Goal: Contribute content: Contribute content

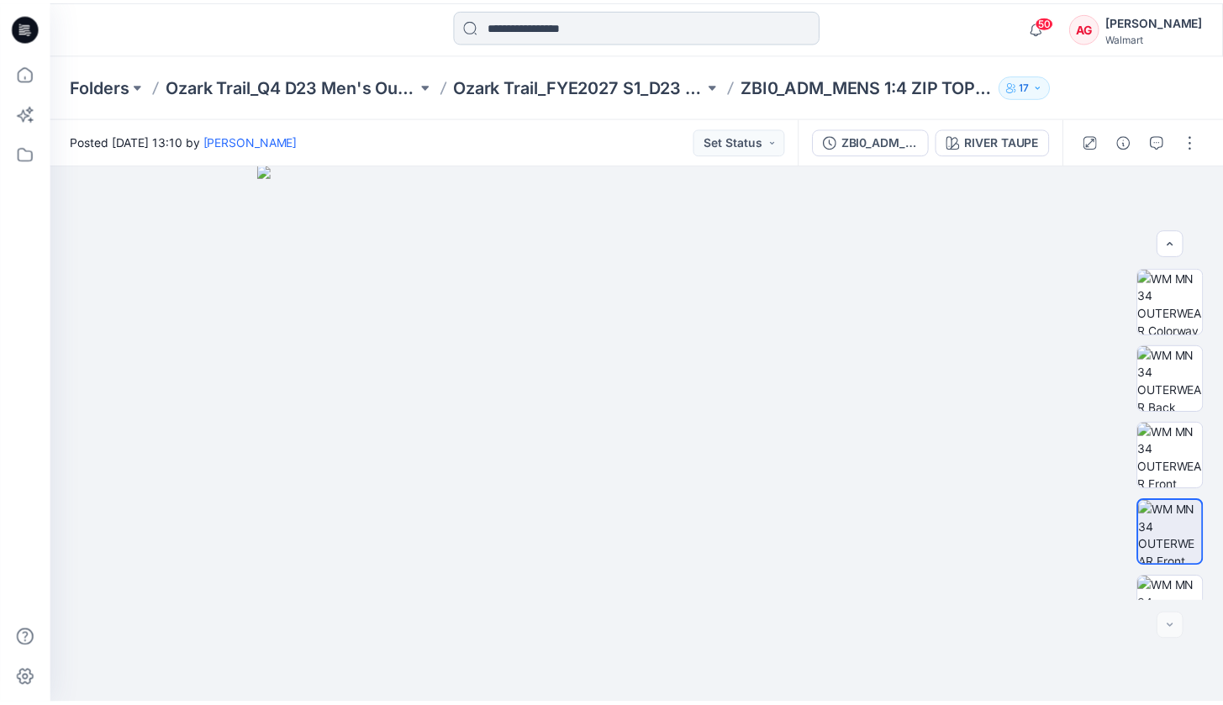
scroll to position [197, 0]
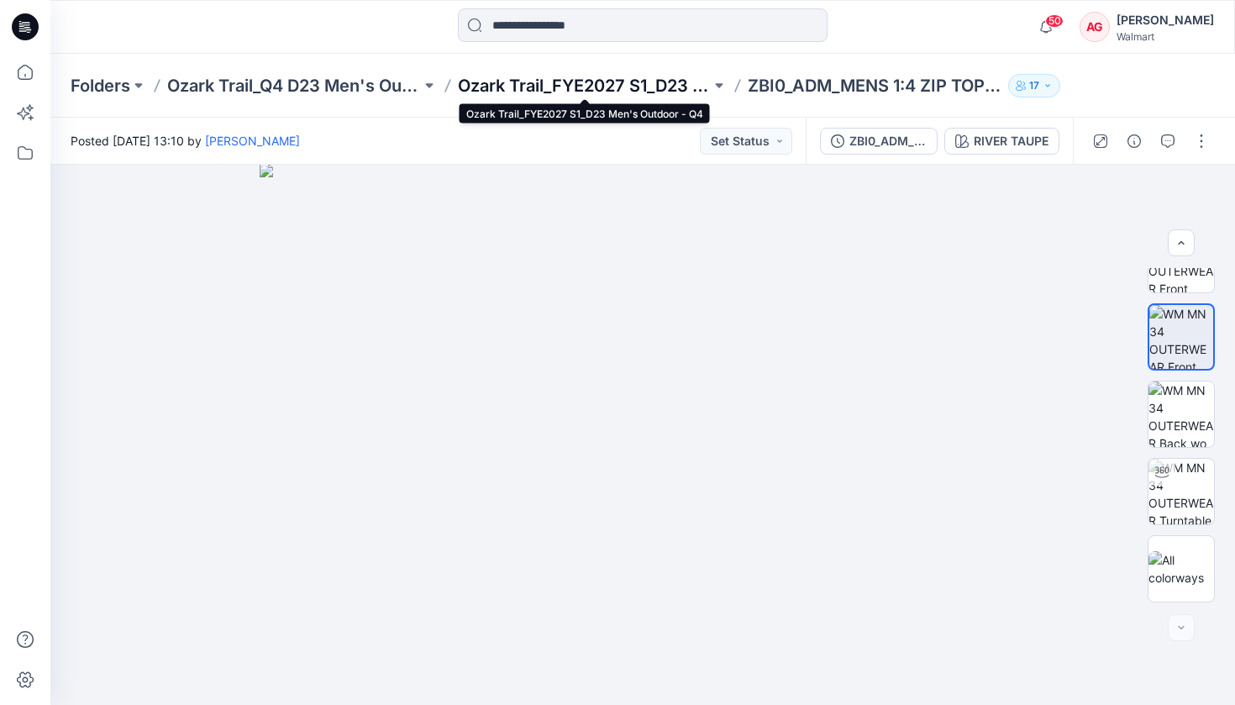
click at [620, 79] on p "Ozark Trail_FYE2027 S1_D23 Men's Outdoor - Q4" at bounding box center [585, 86] width 254 height 24
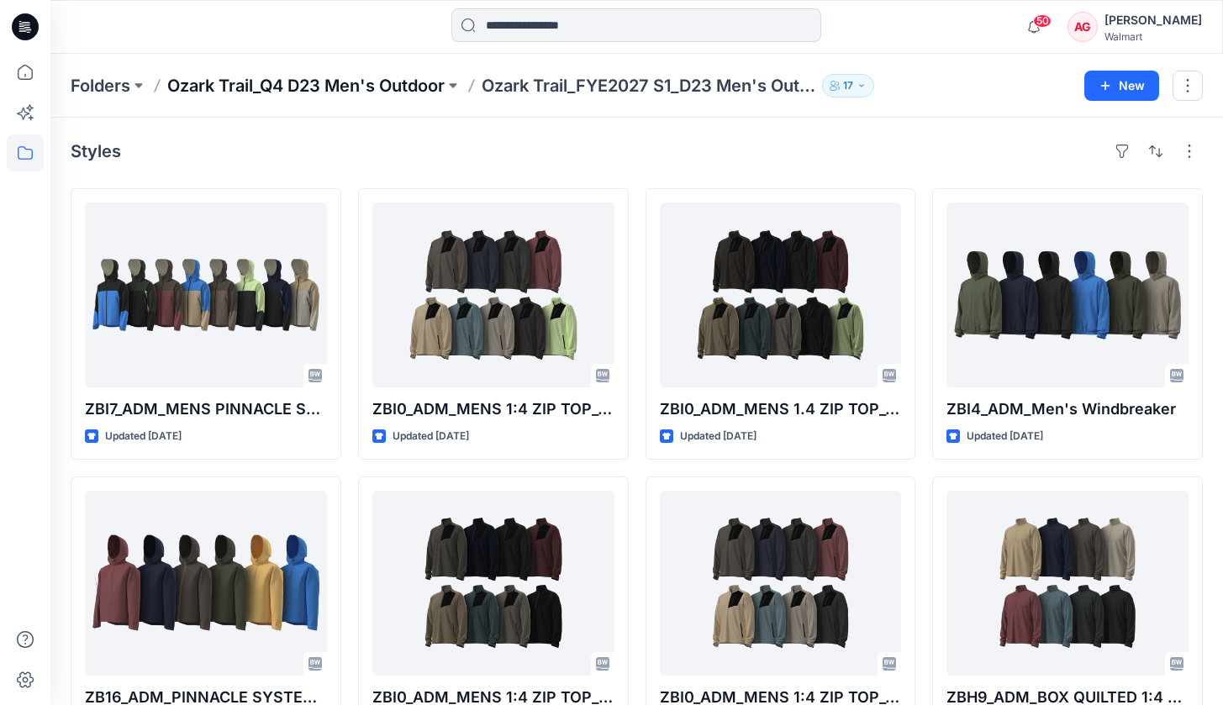
click at [445, 87] on p "Ozark Trail_Q4 D23 Men's Outdoor" at bounding box center [305, 86] width 277 height 24
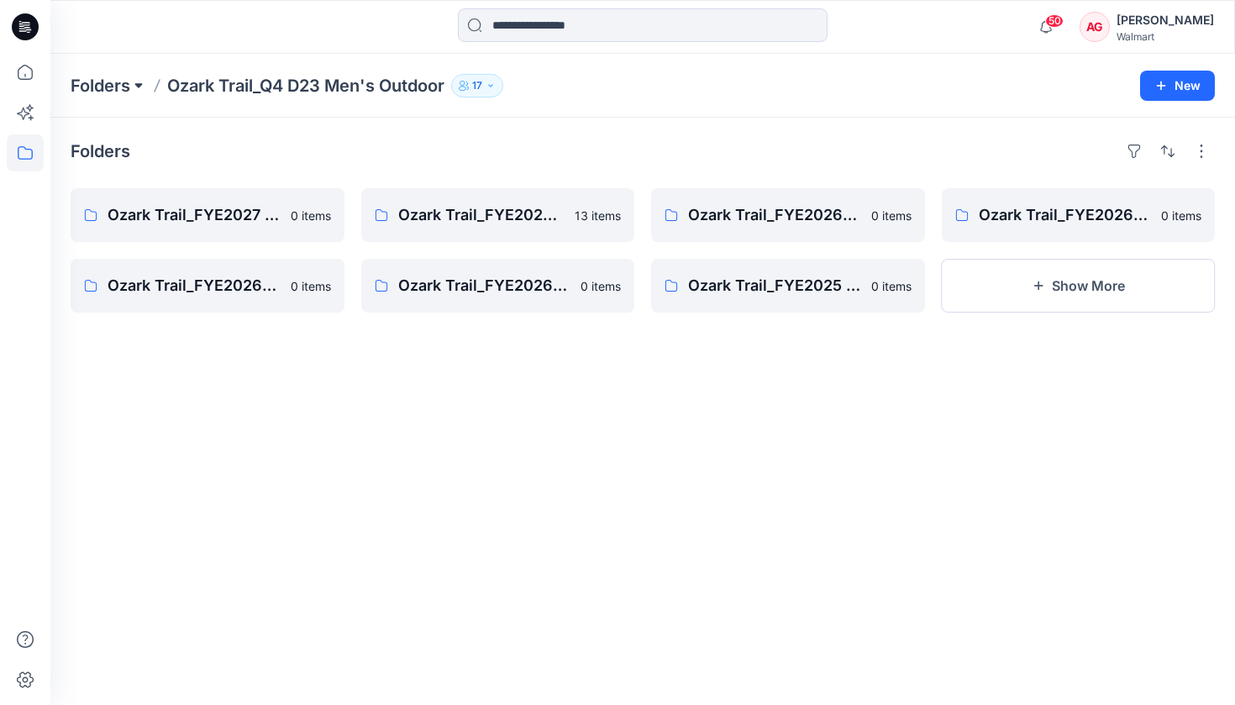
click at [143, 89] on button at bounding box center [138, 86] width 17 height 24
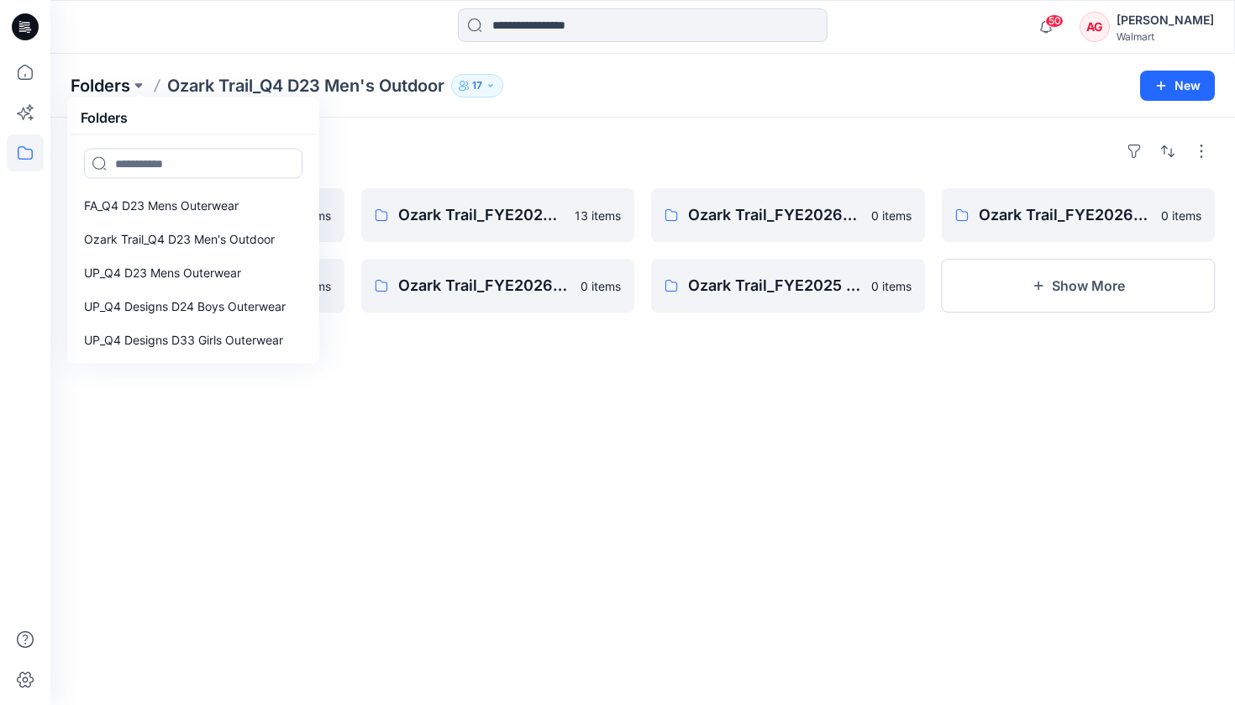
click at [114, 78] on p "Folders" at bounding box center [101, 86] width 60 height 24
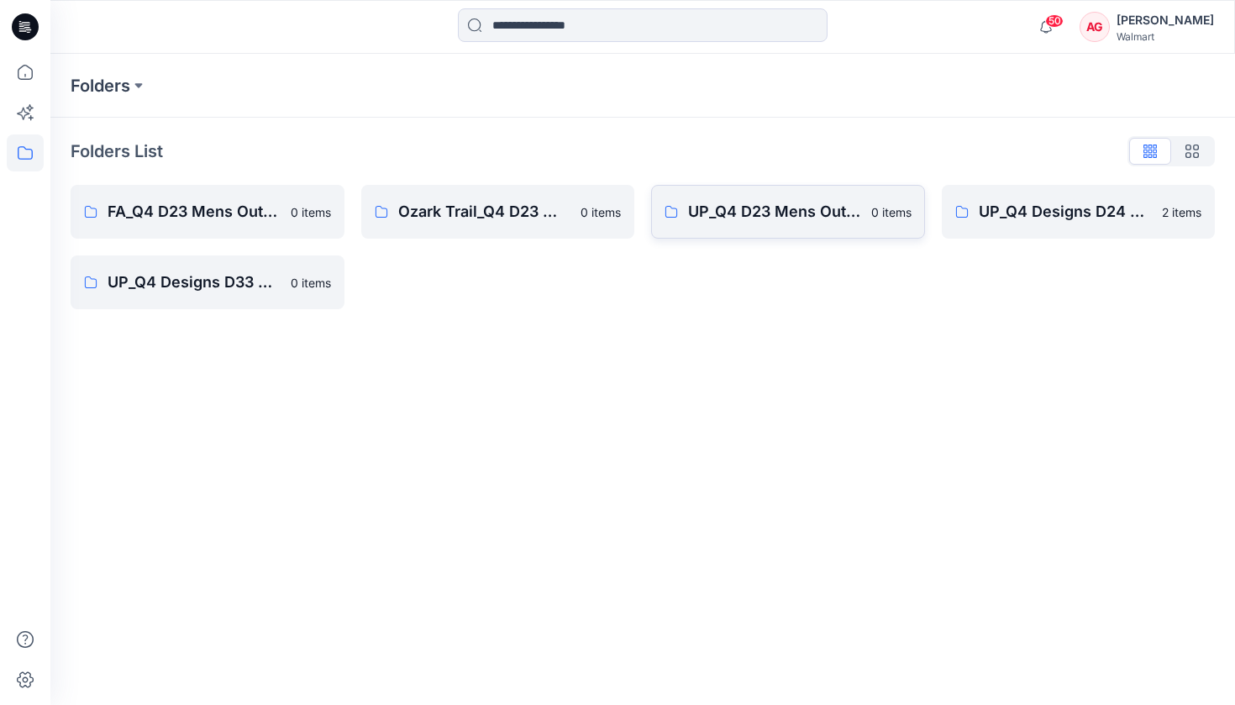
click at [748, 225] on link "UP_Q4 D23 Mens Outerwear 0 items" at bounding box center [788, 212] width 274 height 54
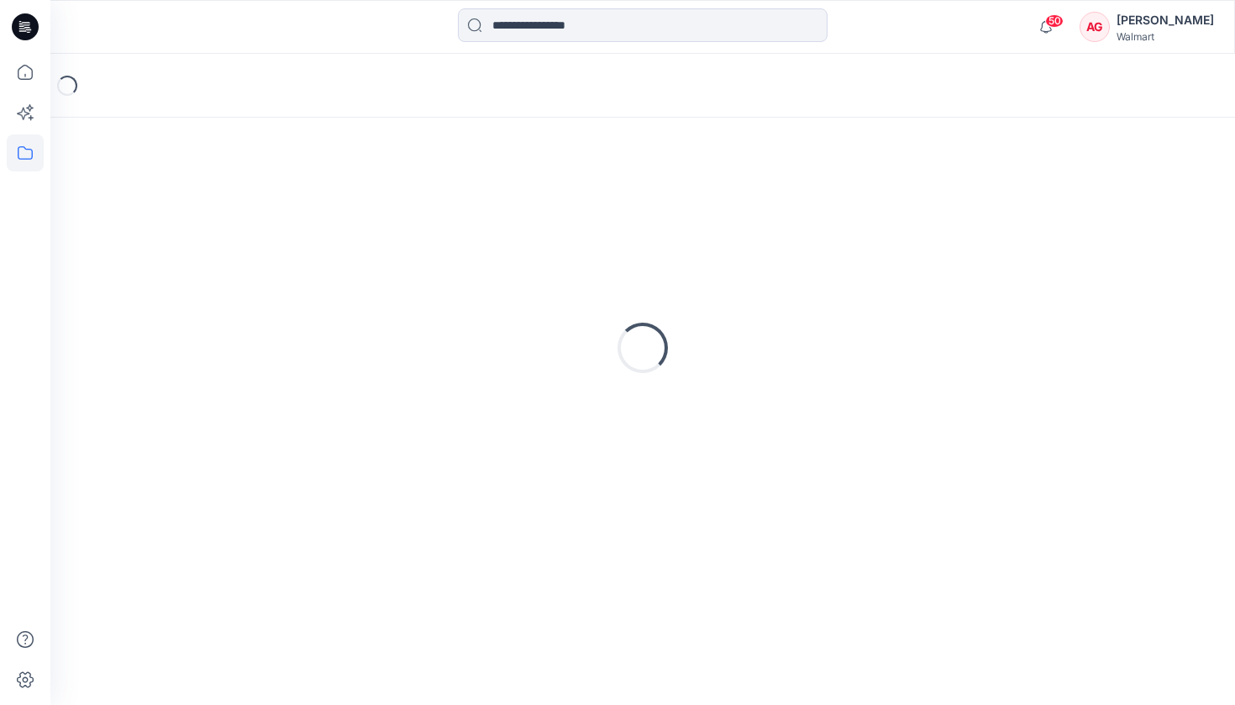
click at [748, 225] on div "Loading..." at bounding box center [643, 348] width 1145 height 420
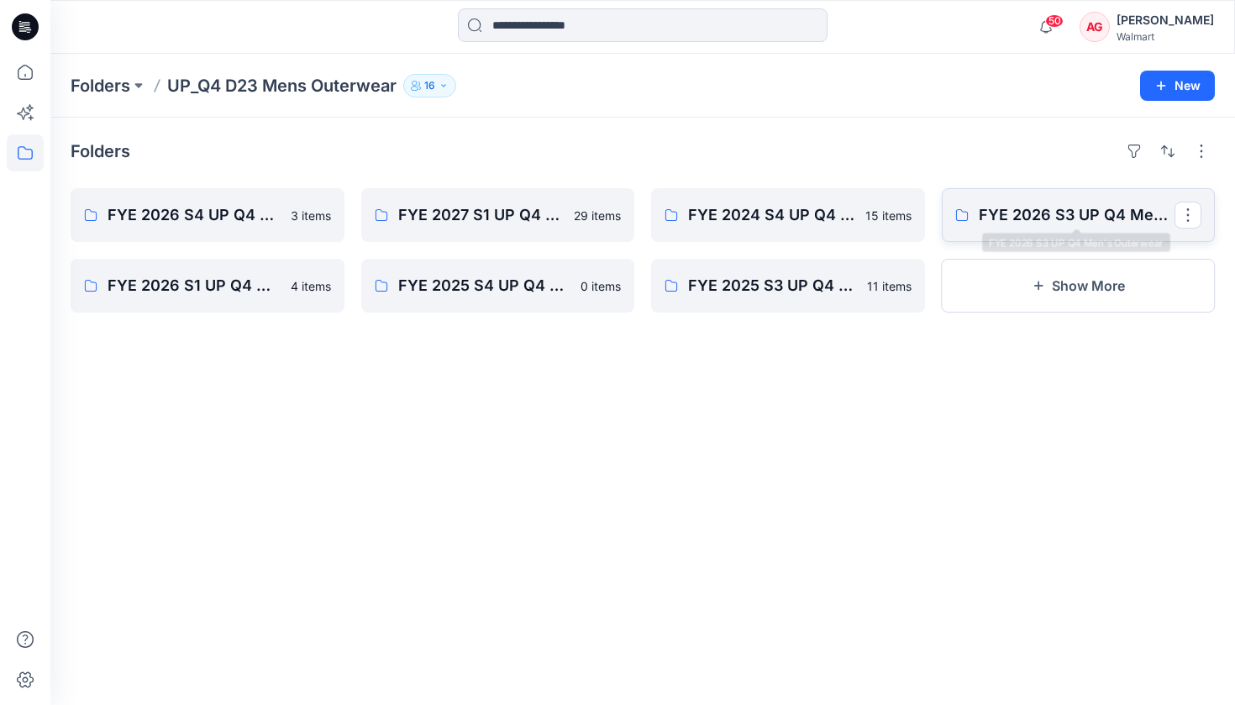
click at [1108, 217] on p "FYE 2026 S3 UP Q4 Men's Outerwear" at bounding box center [1077, 215] width 197 height 24
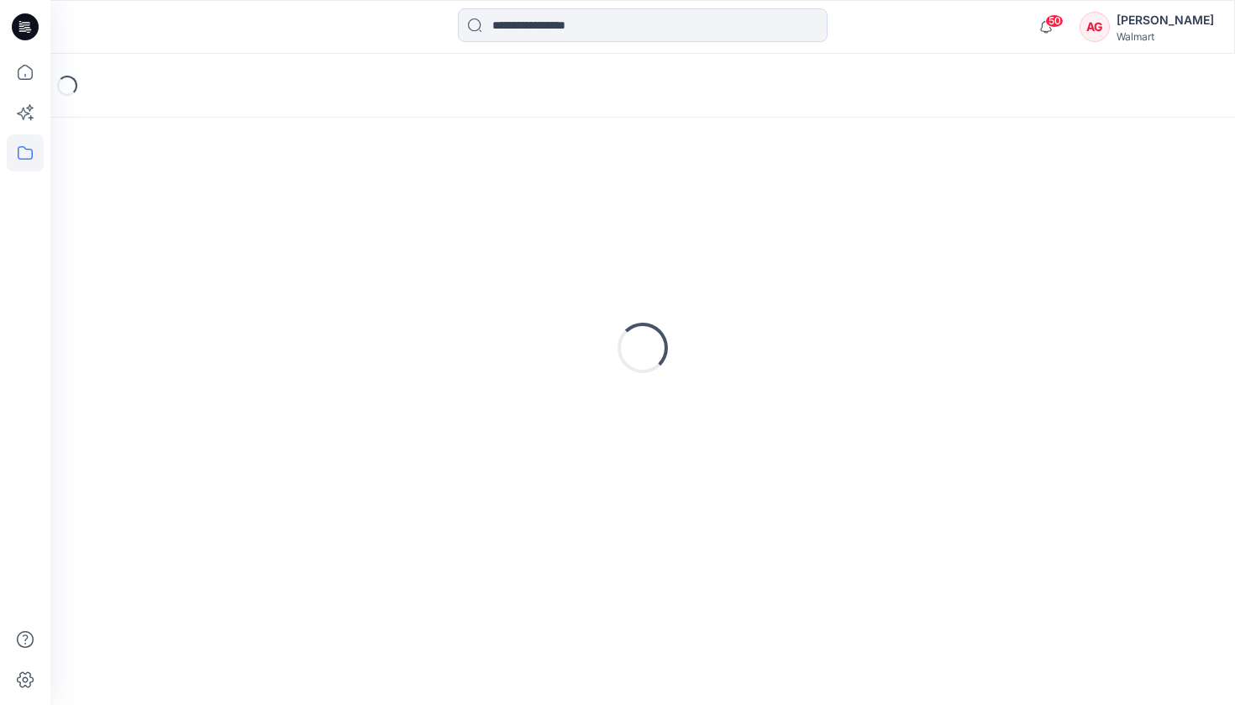
click at [1108, 217] on div "Loading..." at bounding box center [643, 348] width 1145 height 420
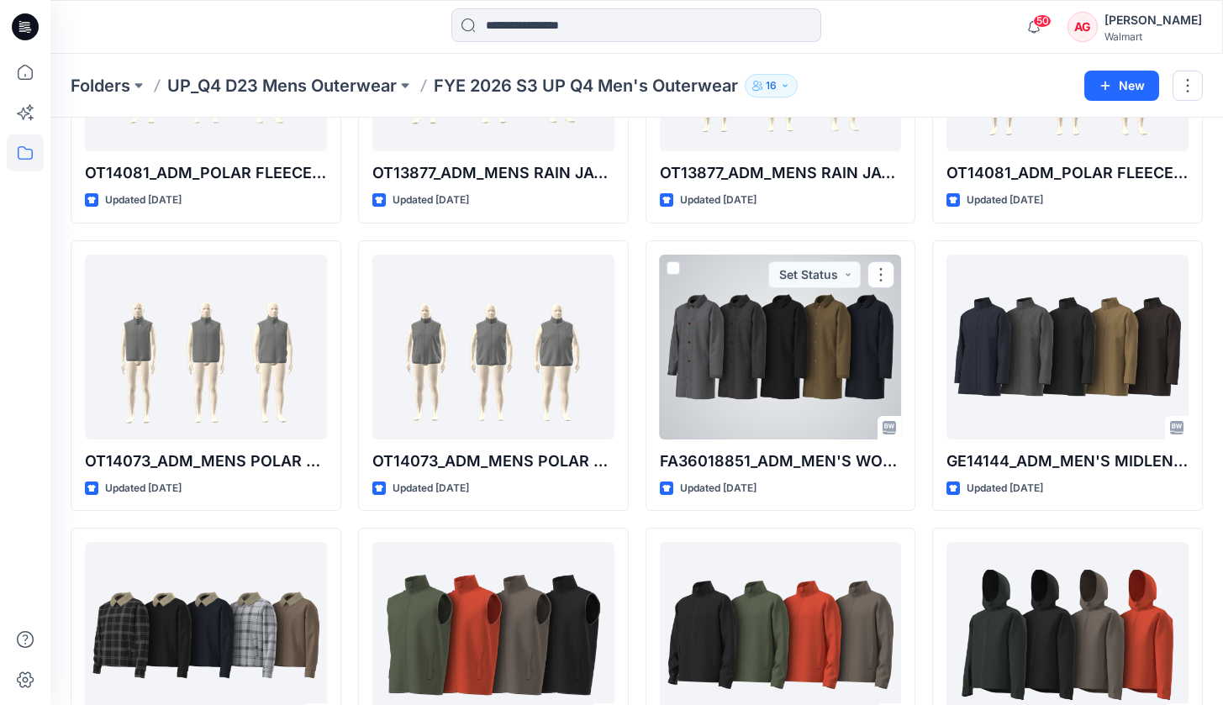
scroll to position [771, 0]
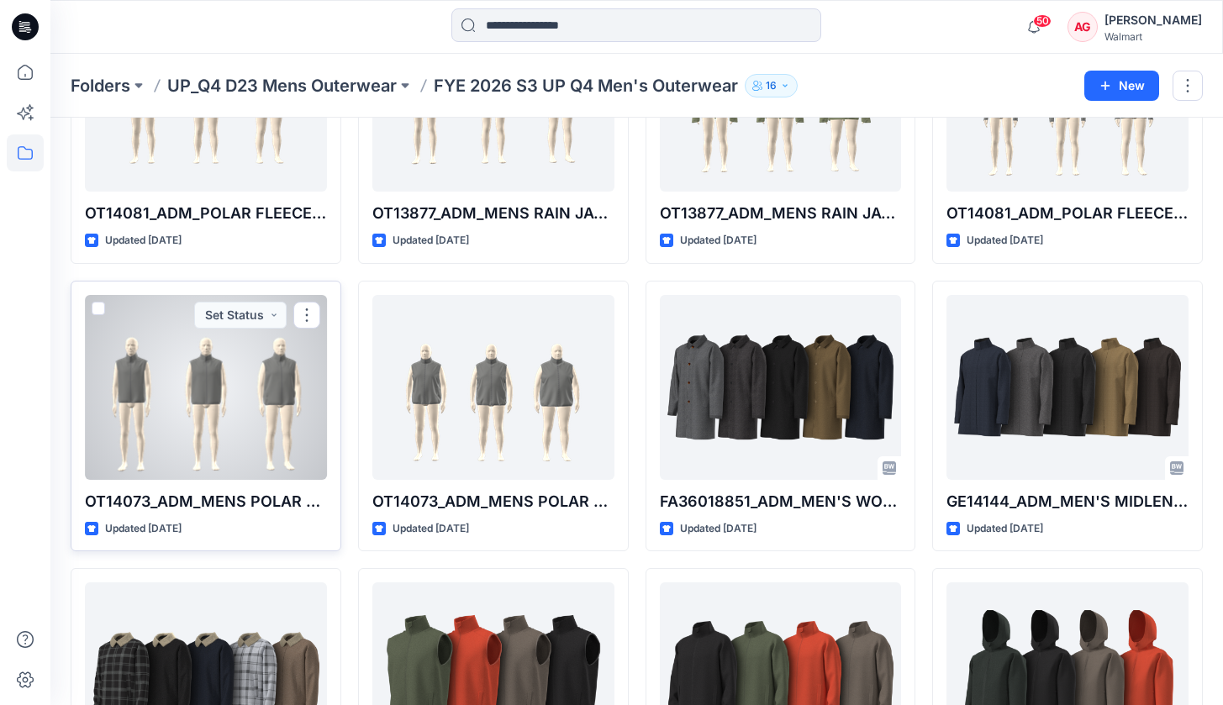
click at [220, 377] on div at bounding box center [206, 387] width 242 height 185
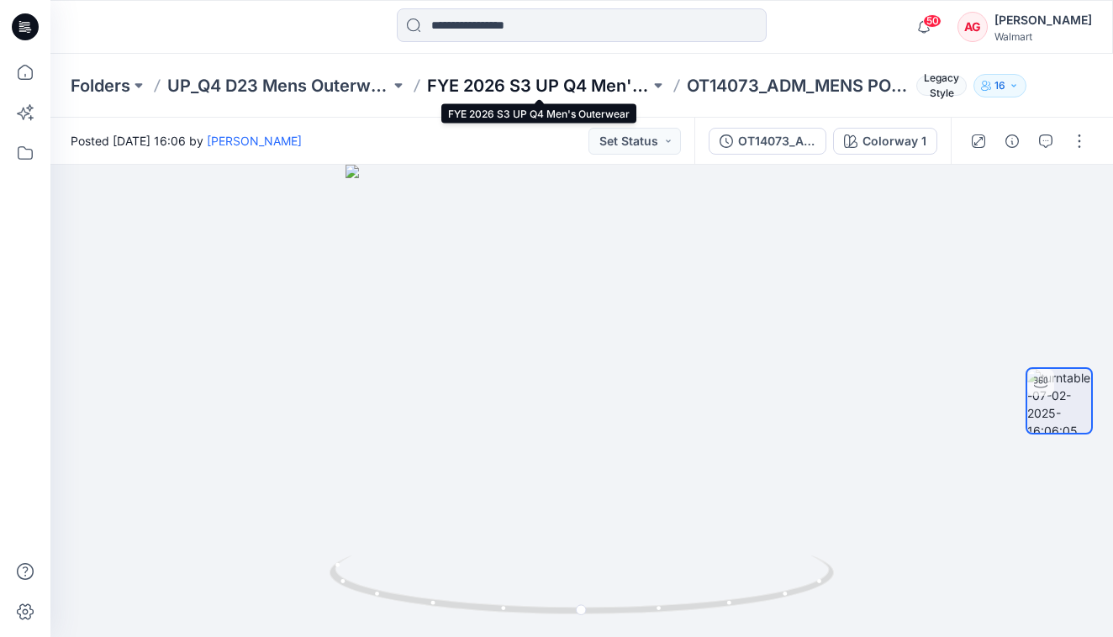
click at [619, 80] on p "FYE 2026 S3 UP Q4 Men's Outerwear" at bounding box center [538, 86] width 223 height 24
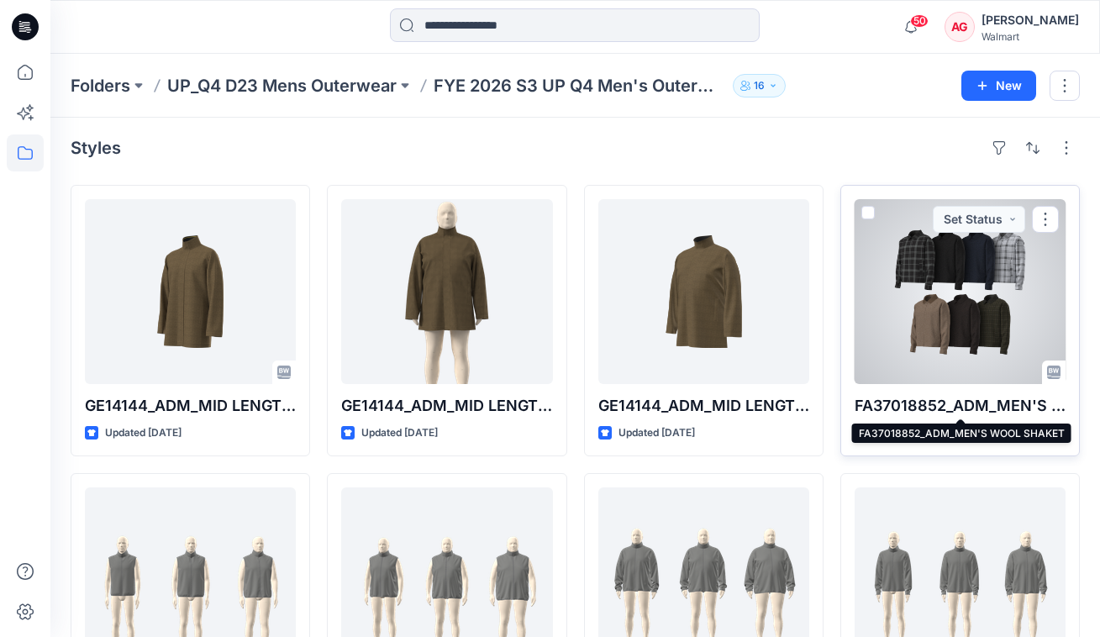
scroll to position [31, 0]
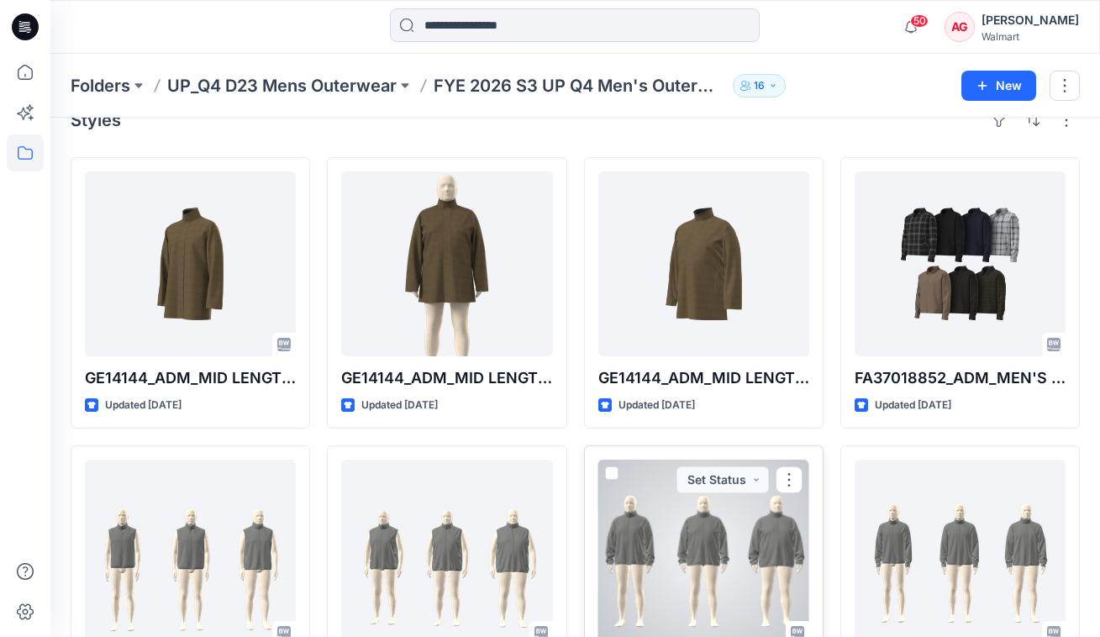
click at [687, 515] on div at bounding box center [703, 552] width 211 height 185
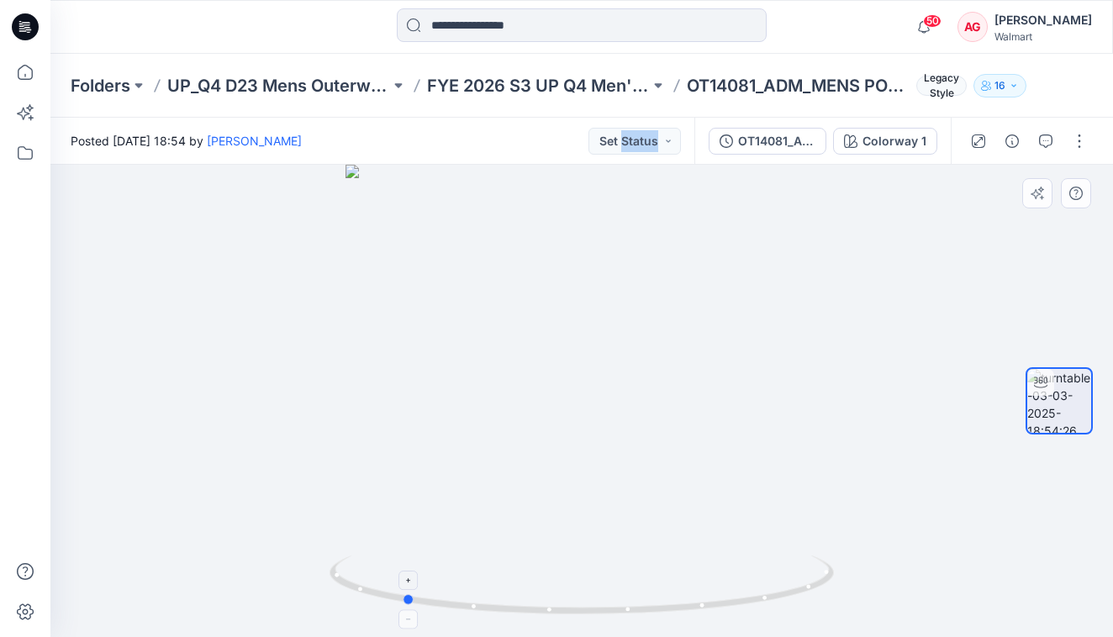
drag, startPoint x: 763, startPoint y: 598, endPoint x: 587, endPoint y: 593, distance: 176.5
click at [587, 593] on icon at bounding box center [583, 586] width 508 height 63
drag, startPoint x: 761, startPoint y: 604, endPoint x: 945, endPoint y: 582, distance: 186.3
click at [945, 582] on div at bounding box center [581, 401] width 1062 height 472
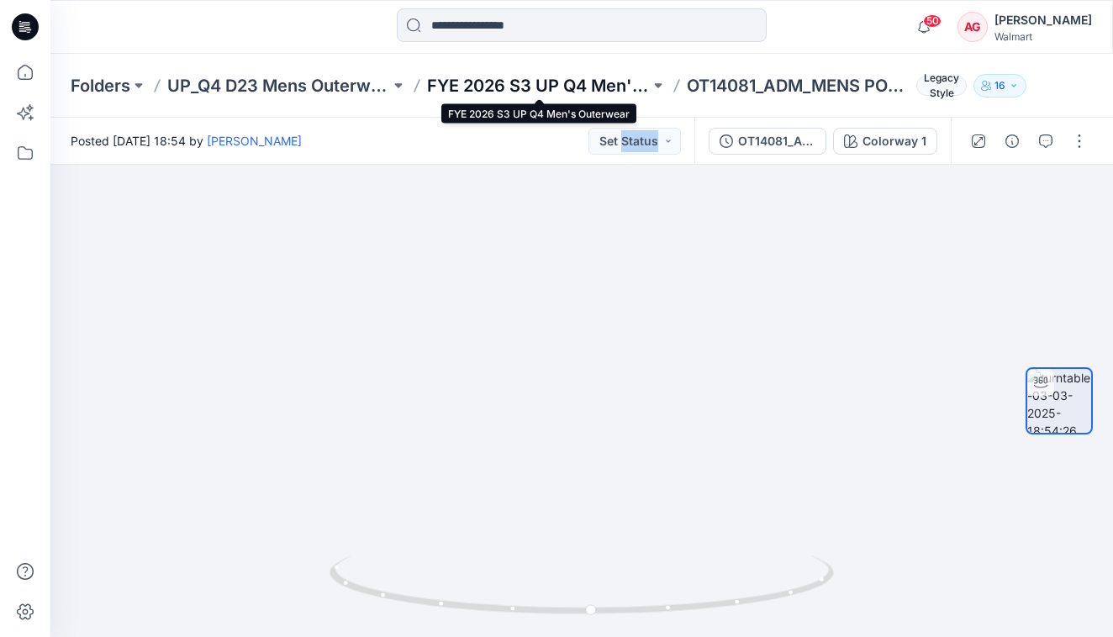
click at [595, 86] on p "FYE 2026 S3 UP Q4 Men's Outerwear" at bounding box center [538, 86] width 223 height 24
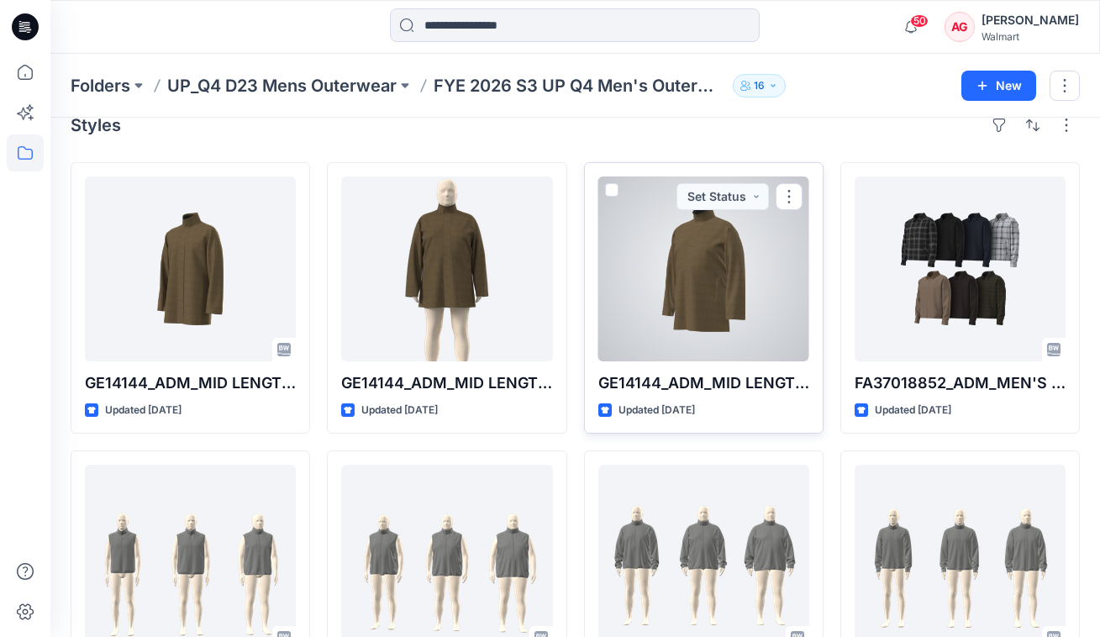
scroll to position [35, 0]
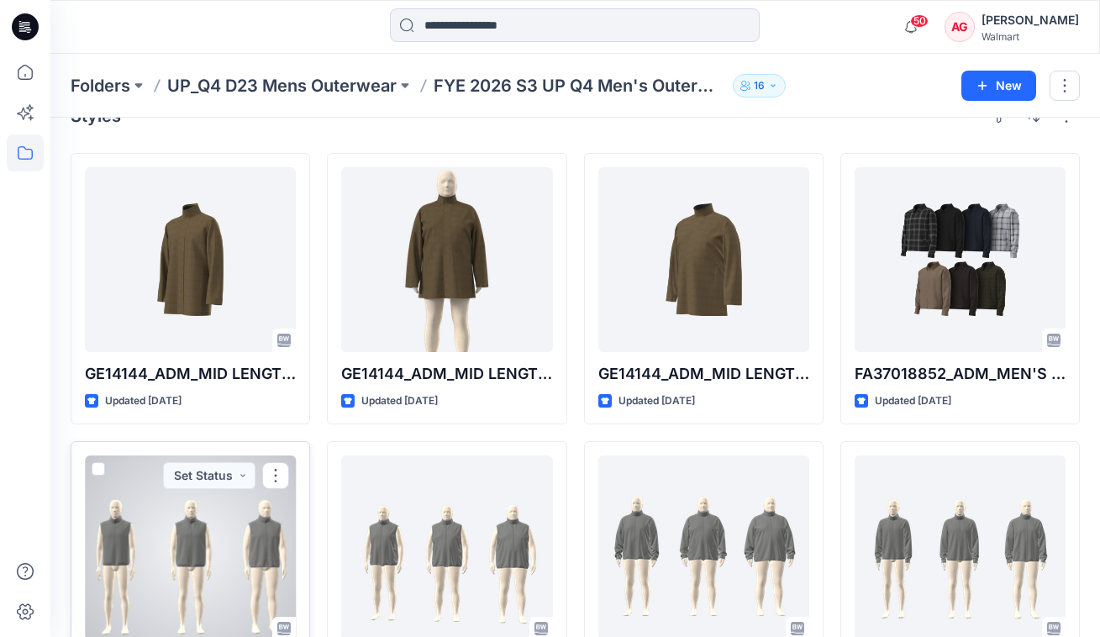
click at [172, 561] on div at bounding box center [190, 547] width 211 height 185
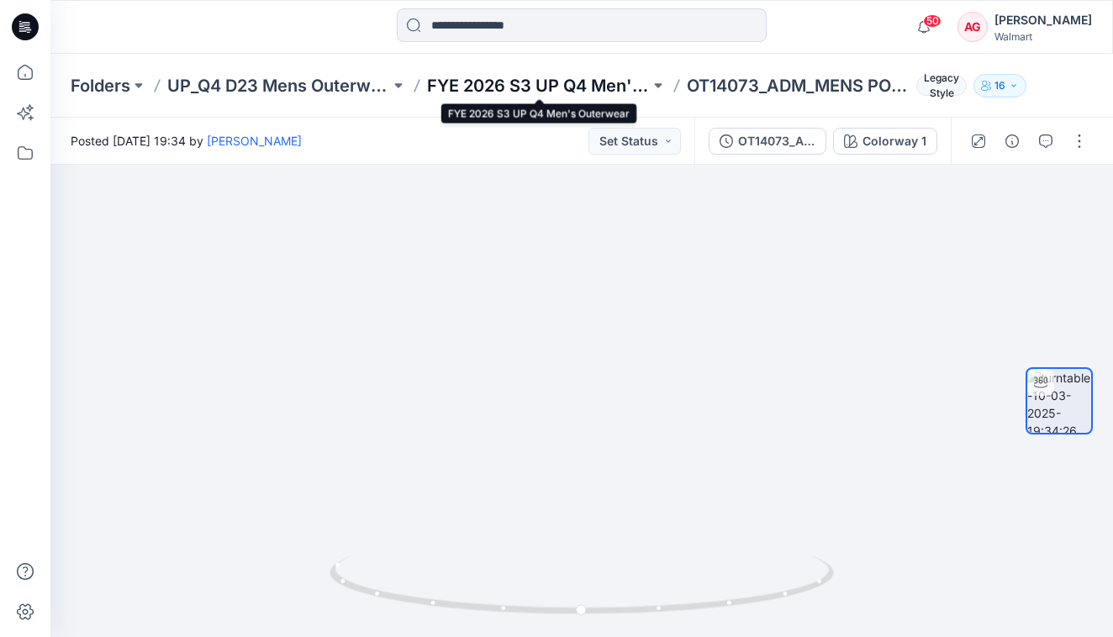
click at [589, 77] on p "FYE 2026 S3 UP Q4 Men's Outerwear" at bounding box center [538, 86] width 223 height 24
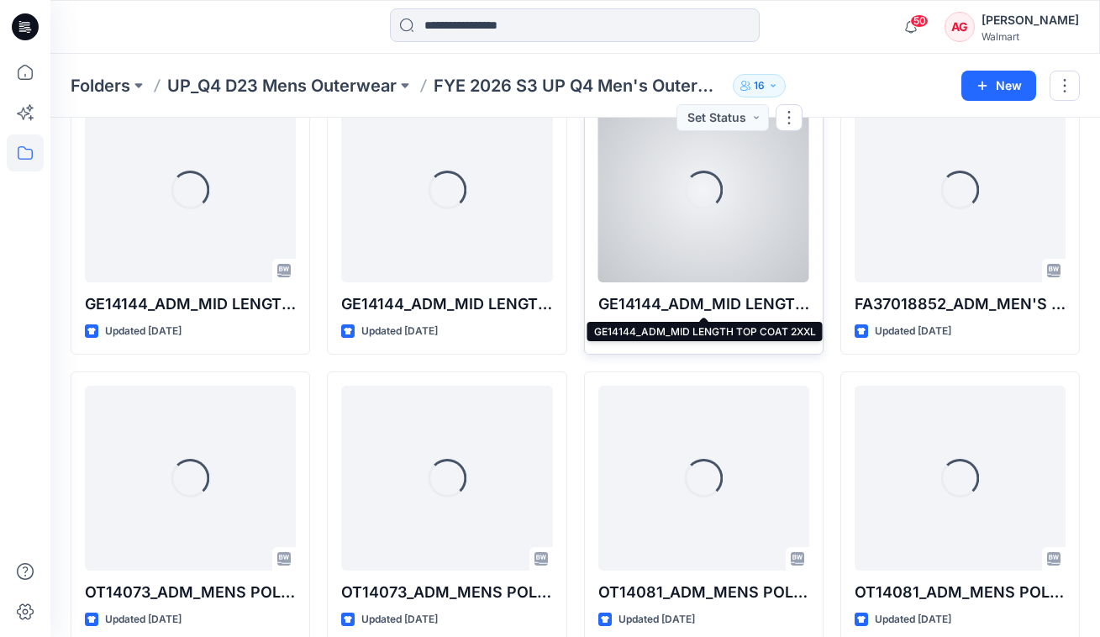
scroll to position [218, 0]
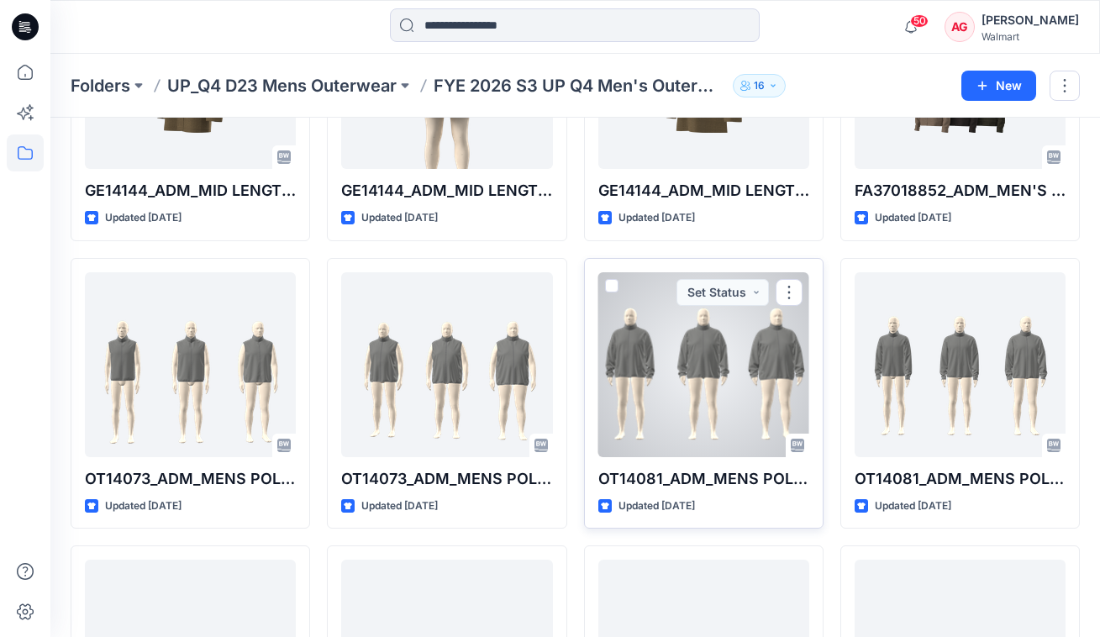
click at [687, 361] on div at bounding box center [703, 364] width 211 height 185
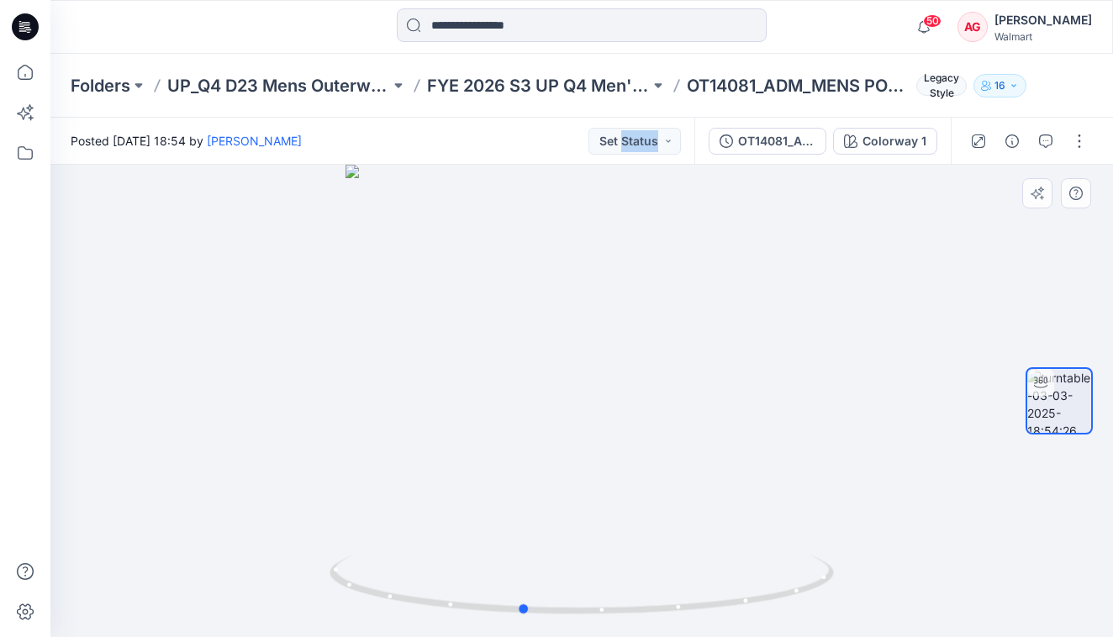
drag, startPoint x: 757, startPoint y: 605, endPoint x: 196, endPoint y: 597, distance: 561.4
click at [196, 597] on div at bounding box center [581, 401] width 1062 height 472
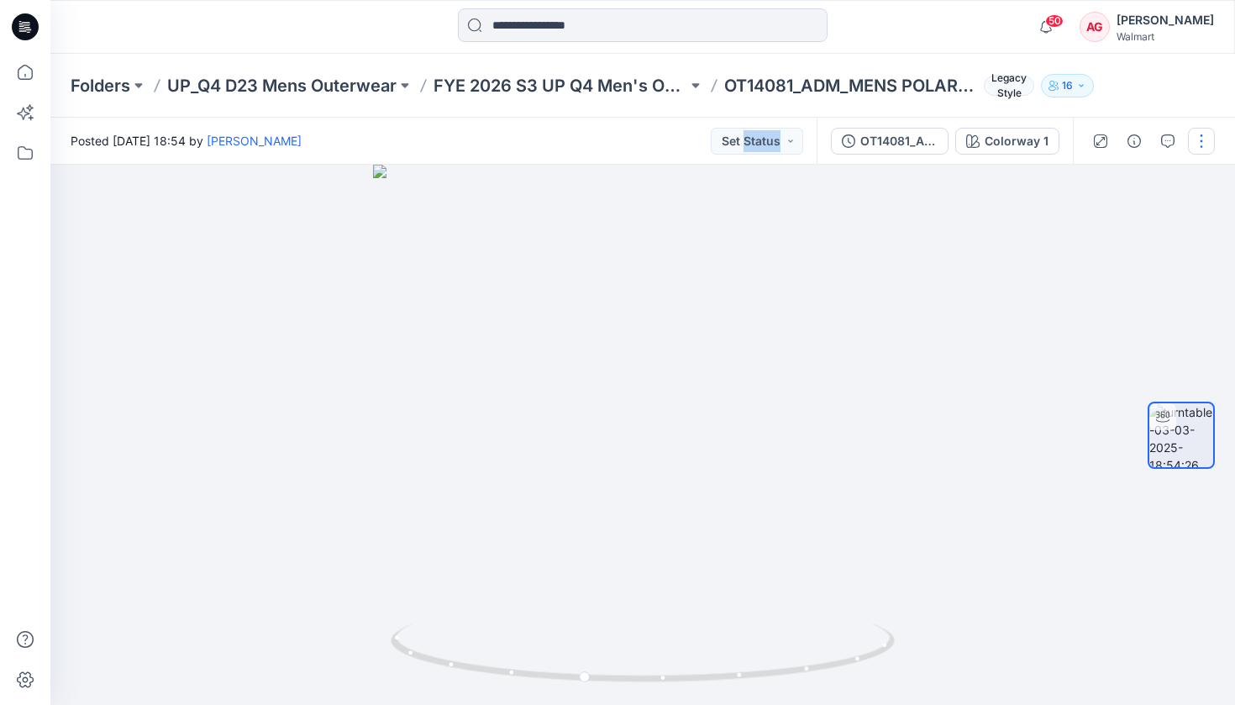
click at [1208, 144] on button "button" at bounding box center [1201, 141] width 27 height 27
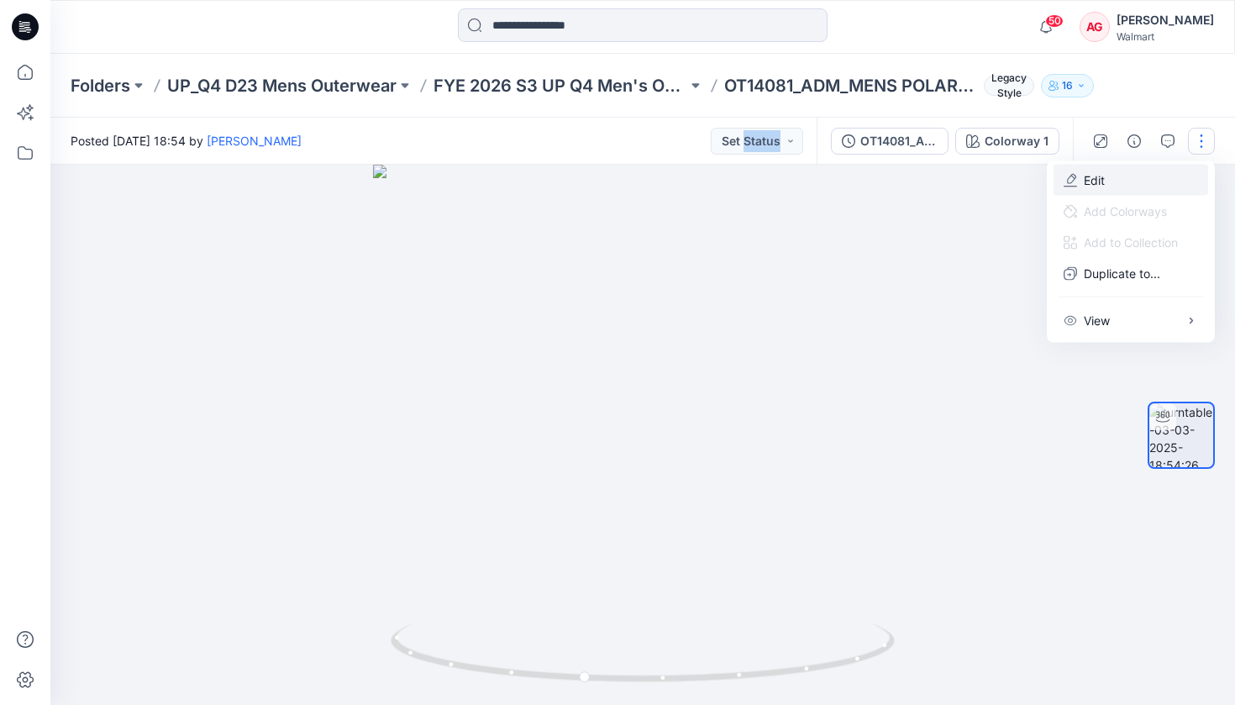
click at [1151, 171] on button "Edit" at bounding box center [1131, 180] width 155 height 31
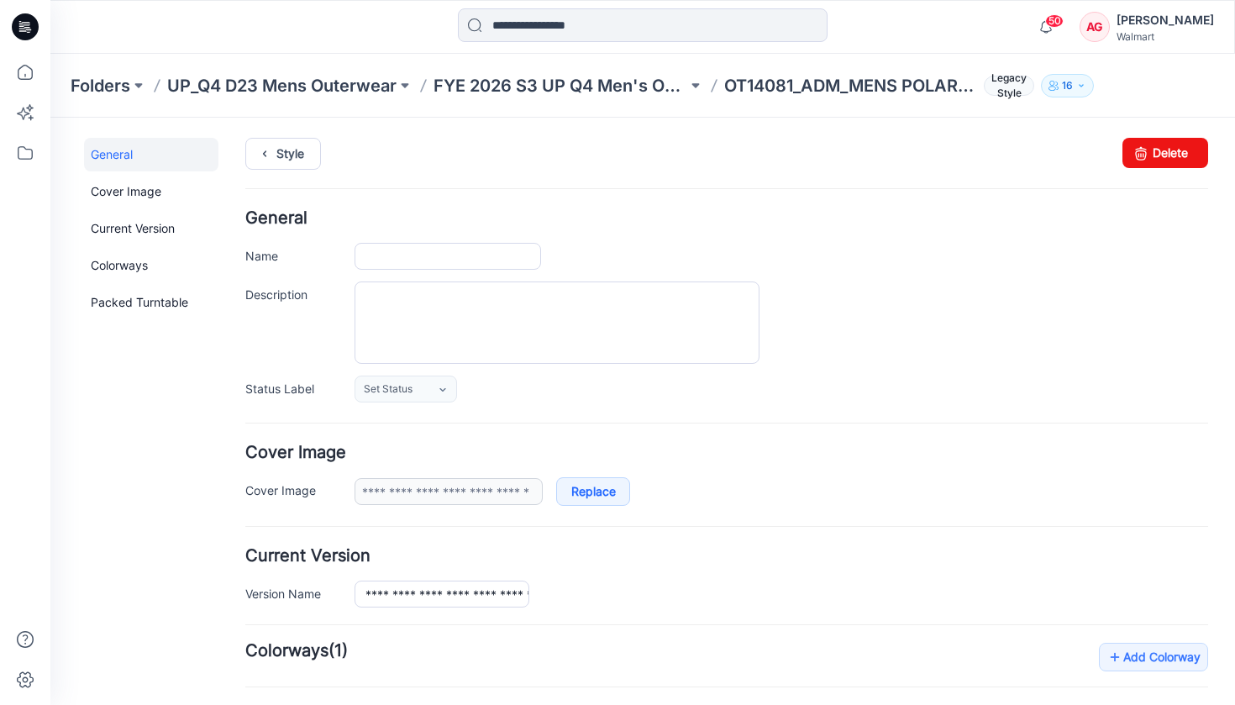
type input "**********"
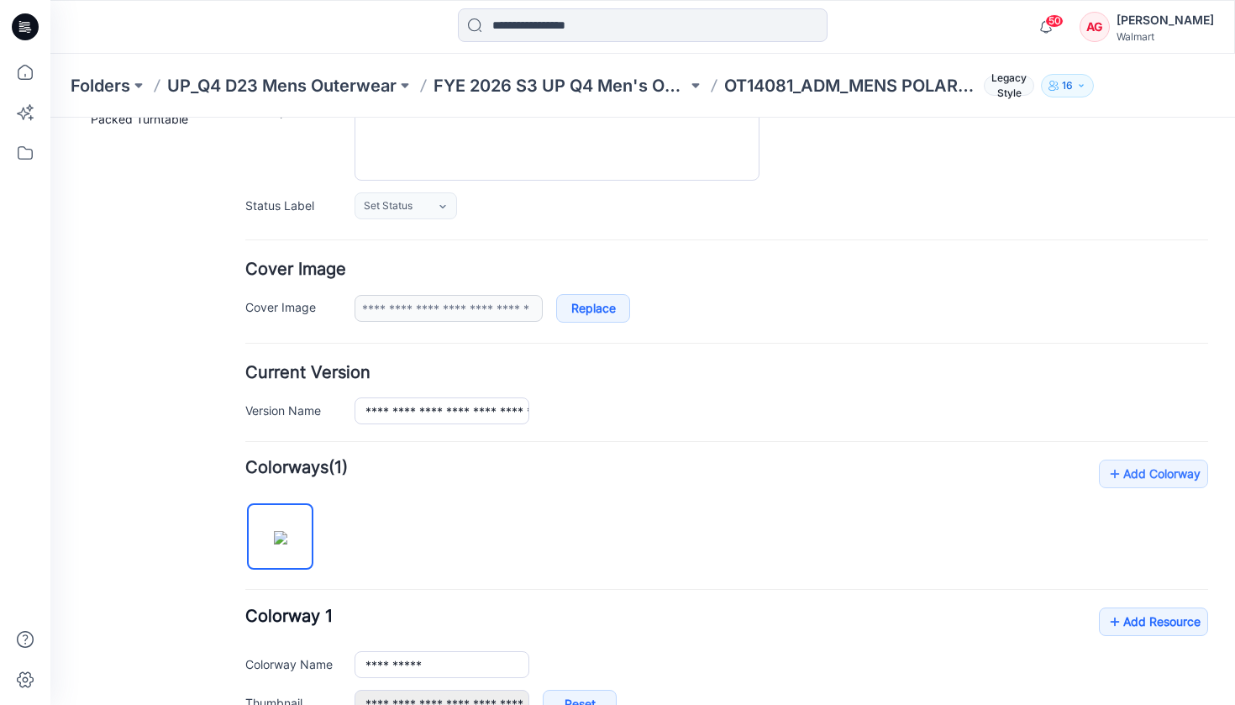
scroll to position [490, 0]
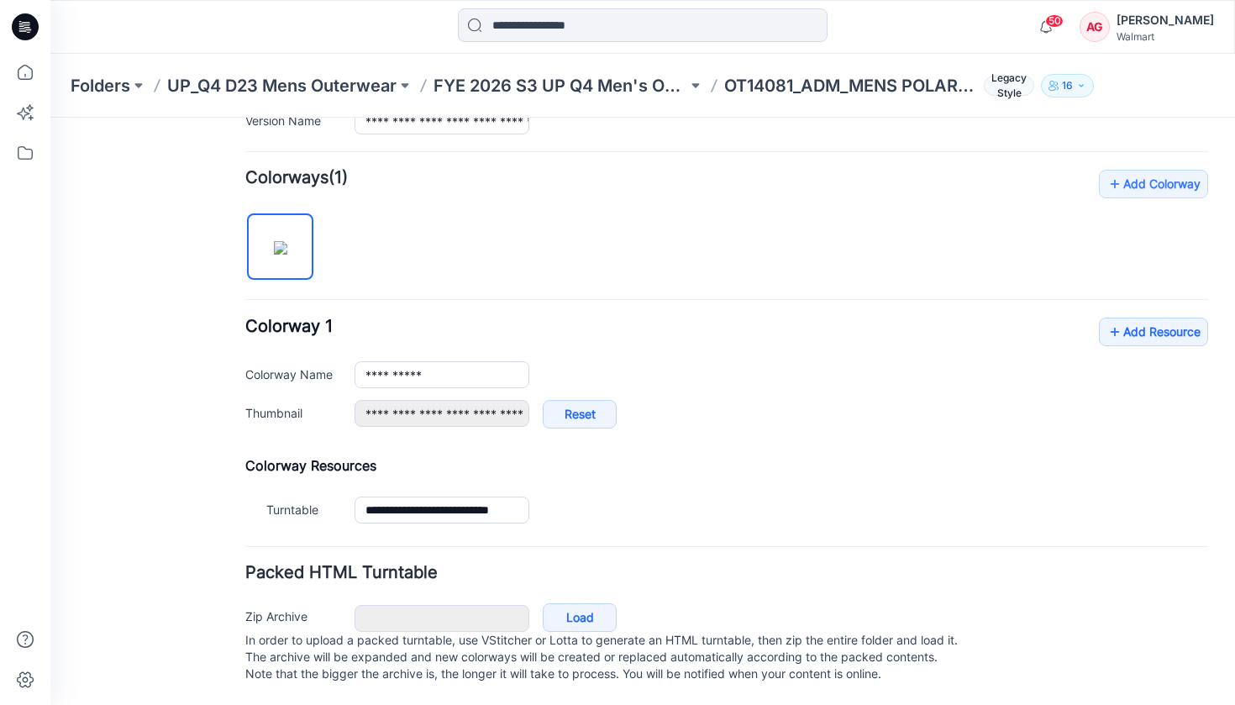
click at [277, 241] on img at bounding box center [280, 247] width 13 height 13
click at [286, 241] on img at bounding box center [280, 247] width 13 height 13
click at [1159, 171] on link "Add Colorway" at bounding box center [1153, 184] width 109 height 29
type input "**********"
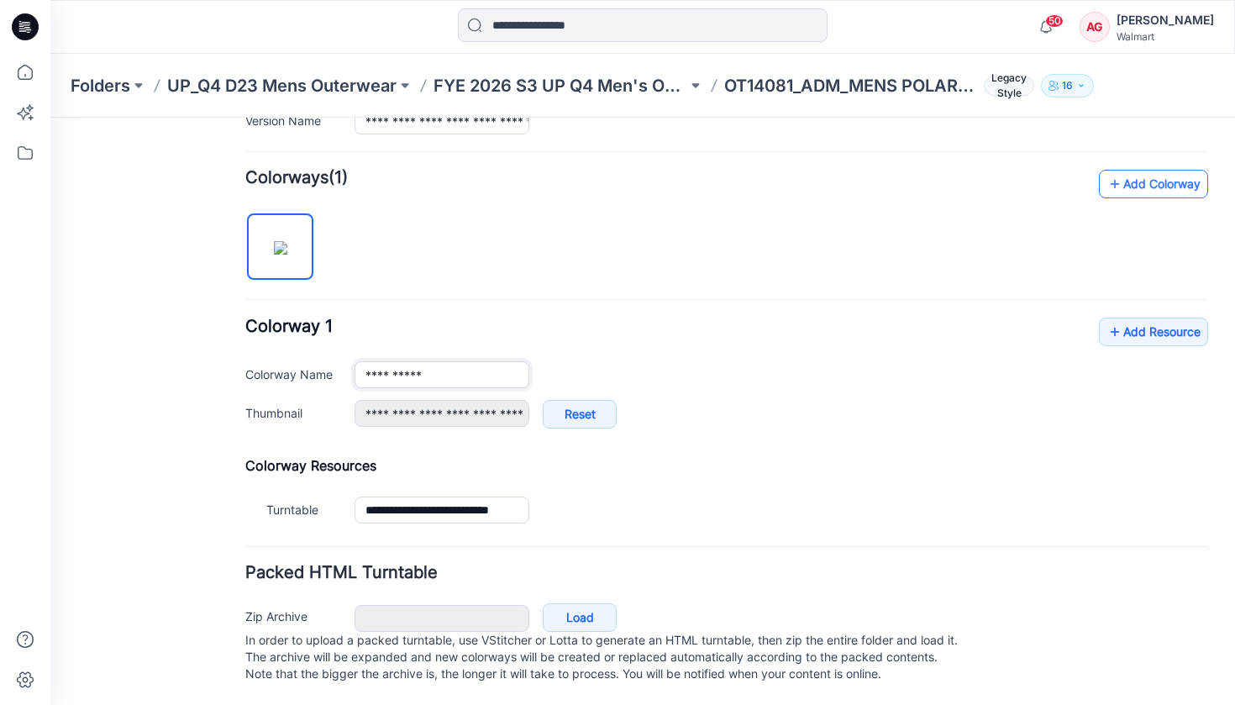
type input "**********"
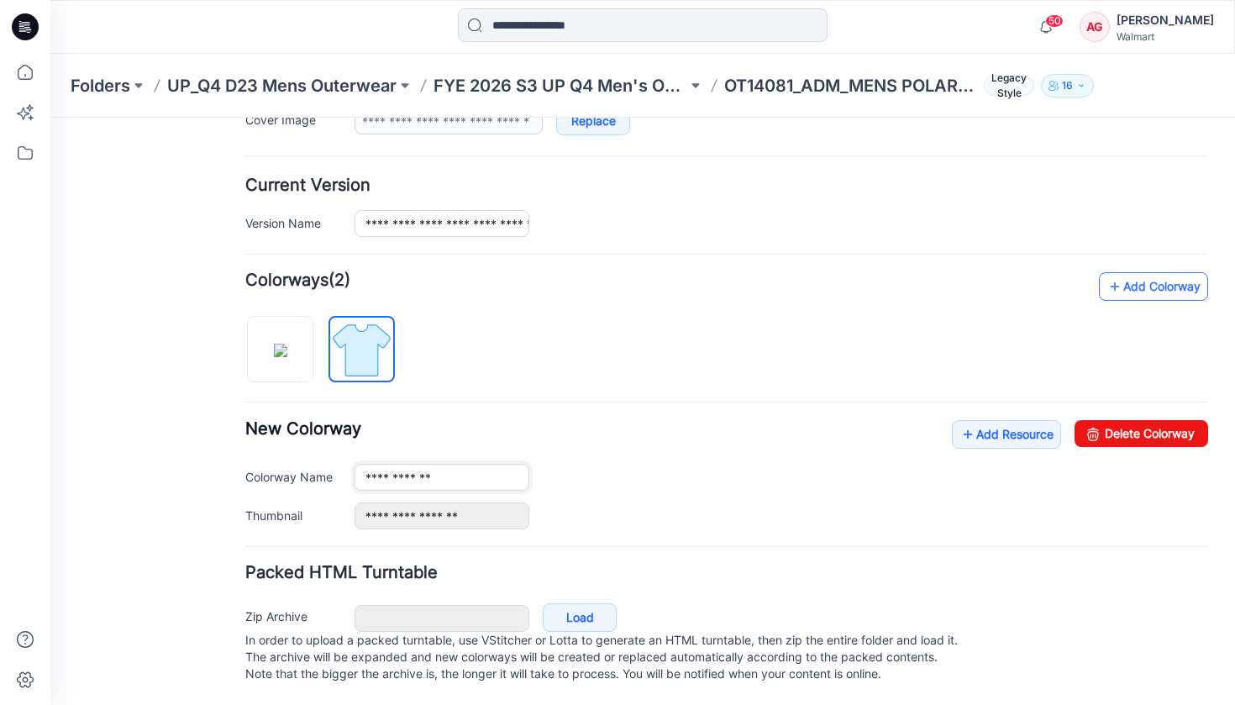
scroll to position [387, 0]
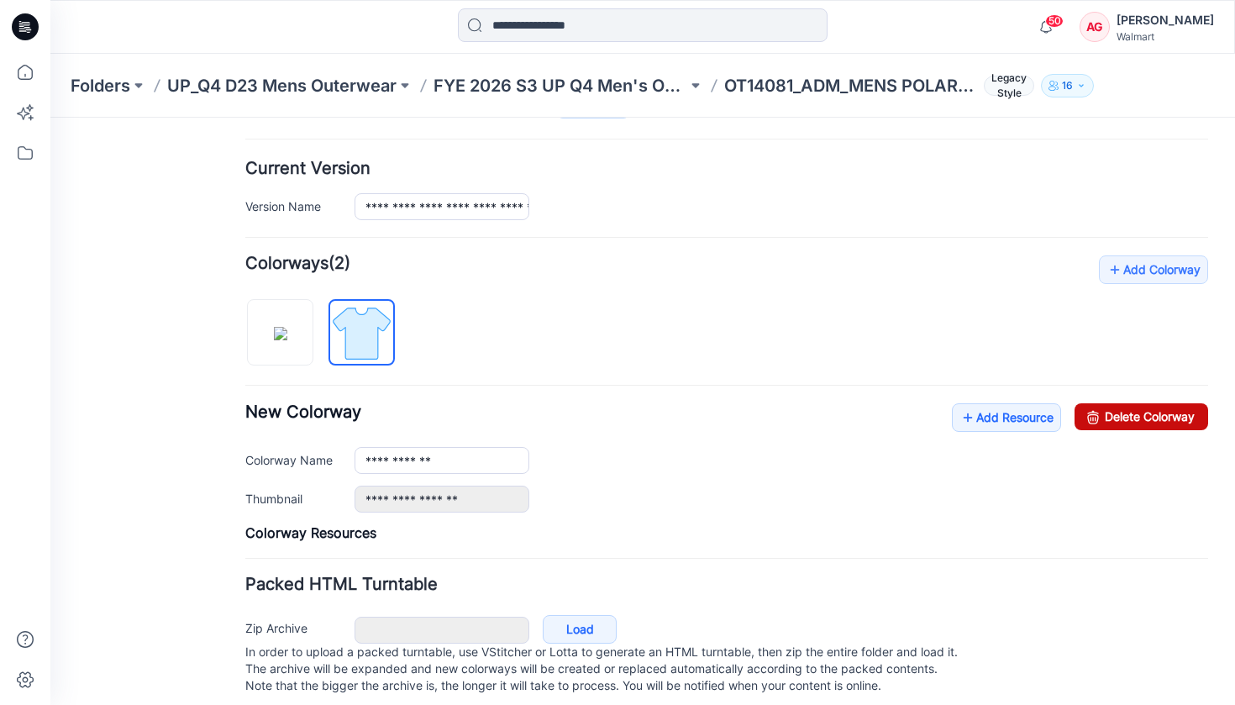
click at [1150, 419] on link "Delete Colorway" at bounding box center [1142, 416] width 134 height 27
type input "**********"
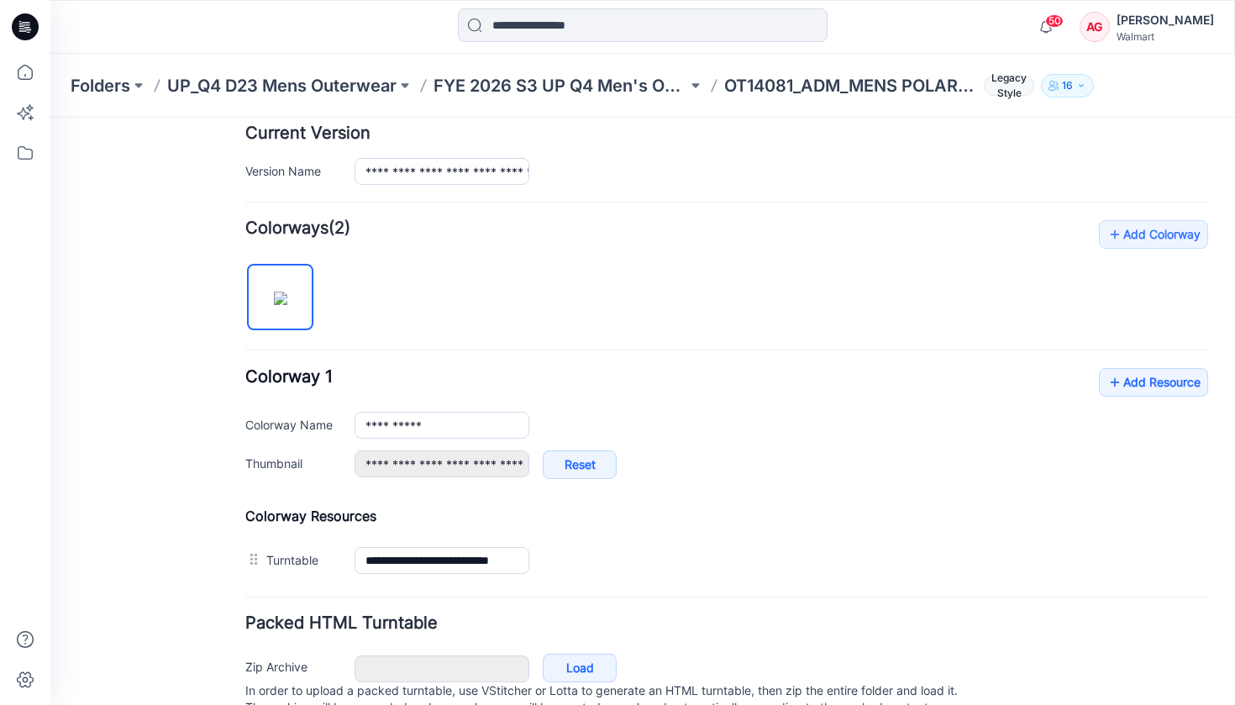
scroll to position [490, 0]
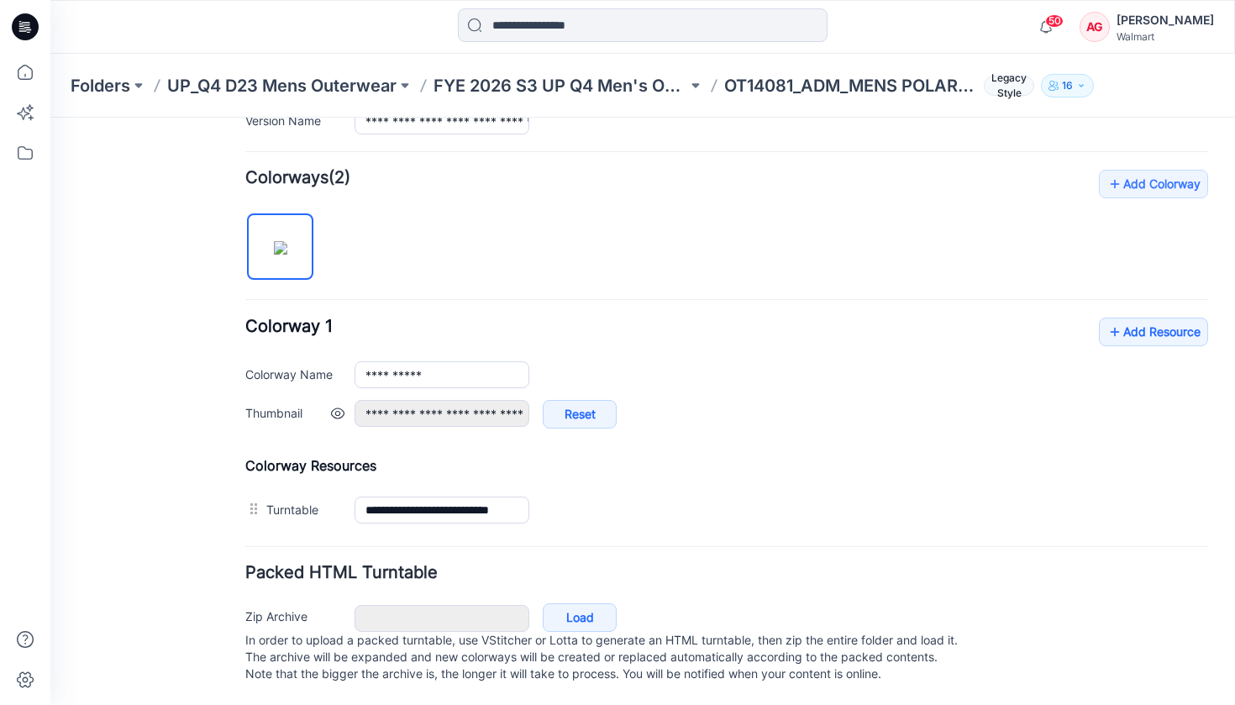
click at [336, 407] on link at bounding box center [337, 413] width 13 height 13
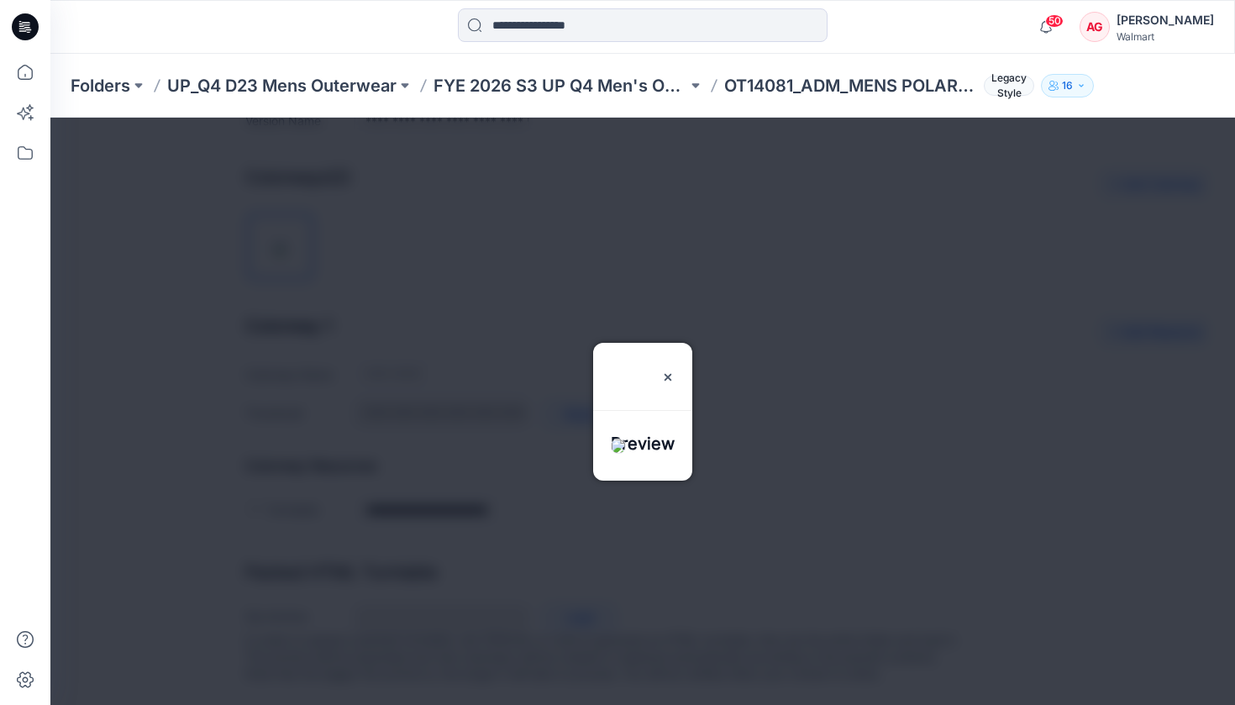
click at [626, 440] on img at bounding box center [618, 446] width 15 height 15
click at [675, 371] on img at bounding box center [667, 377] width 13 height 13
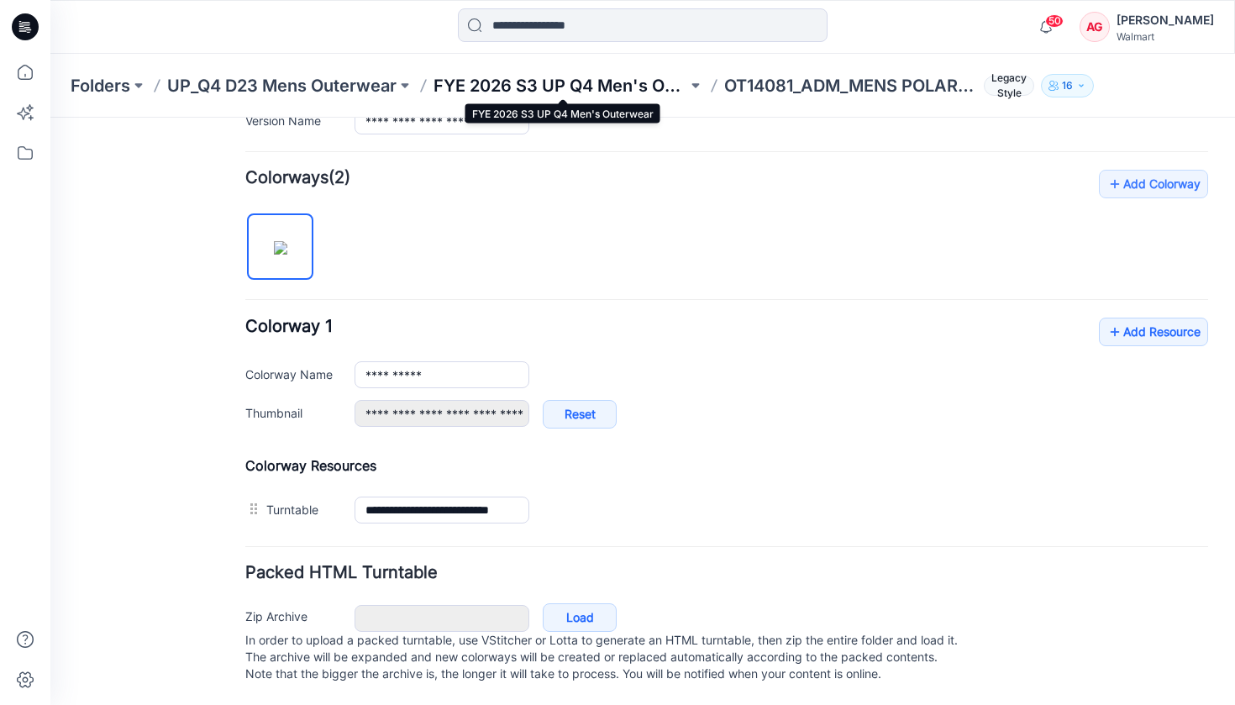
click at [659, 92] on p "FYE 2026 S3 UP Q4 Men's Outerwear" at bounding box center [561, 86] width 254 height 24
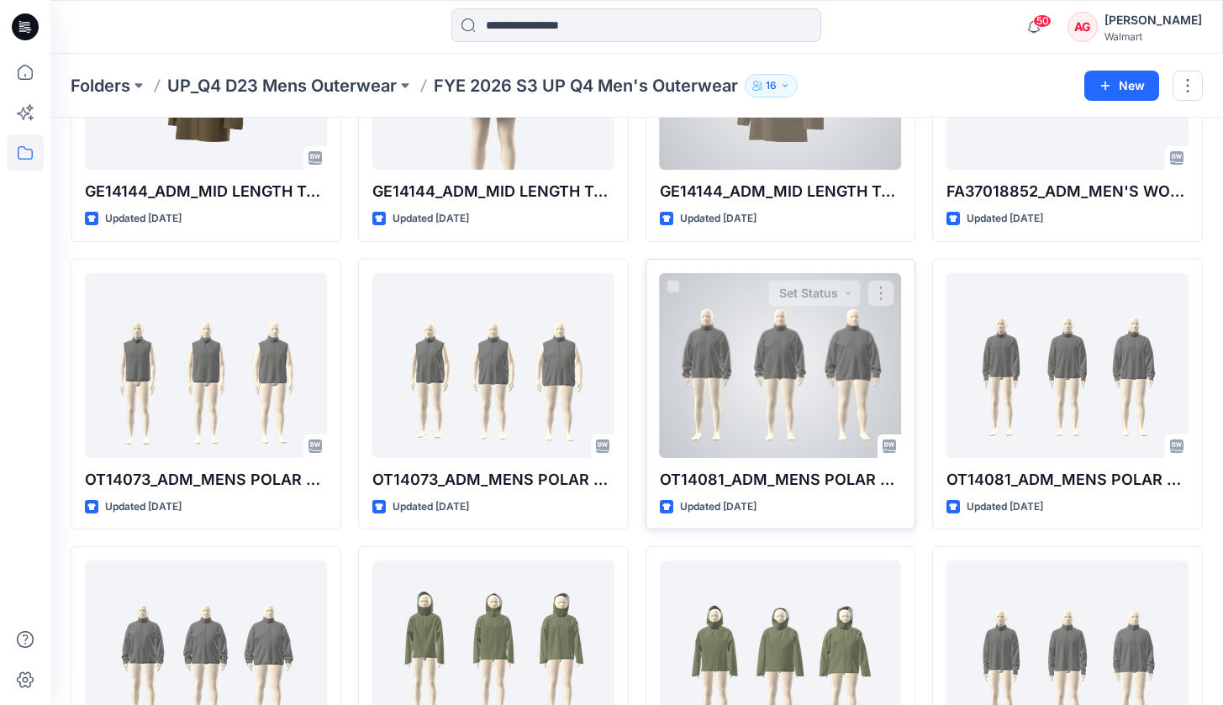
scroll to position [214, 0]
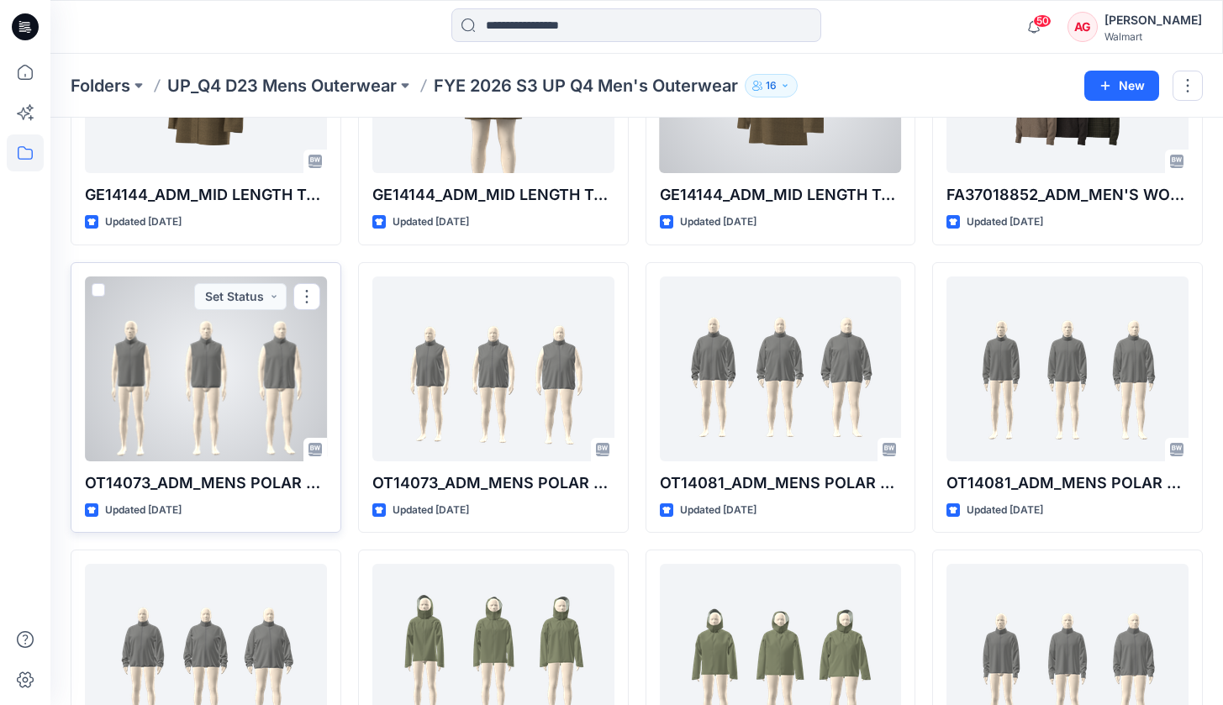
click at [301, 413] on div at bounding box center [206, 368] width 242 height 185
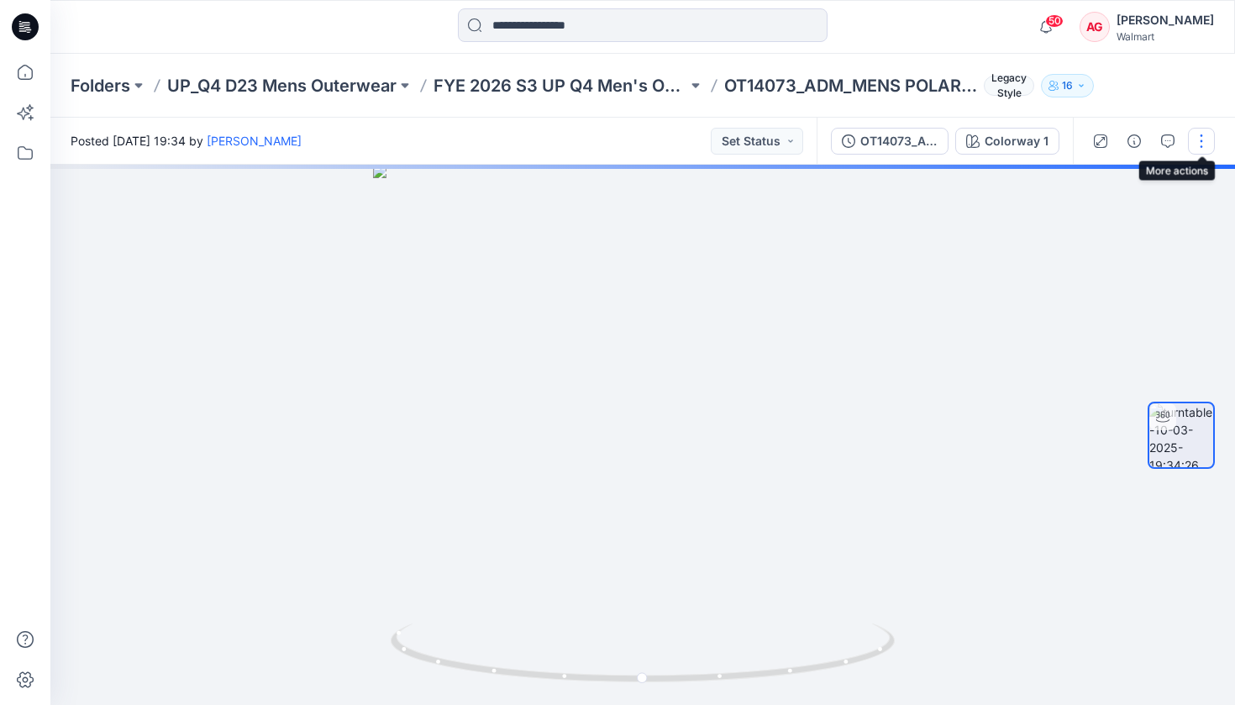
click at [1198, 140] on button "button" at bounding box center [1201, 141] width 27 height 27
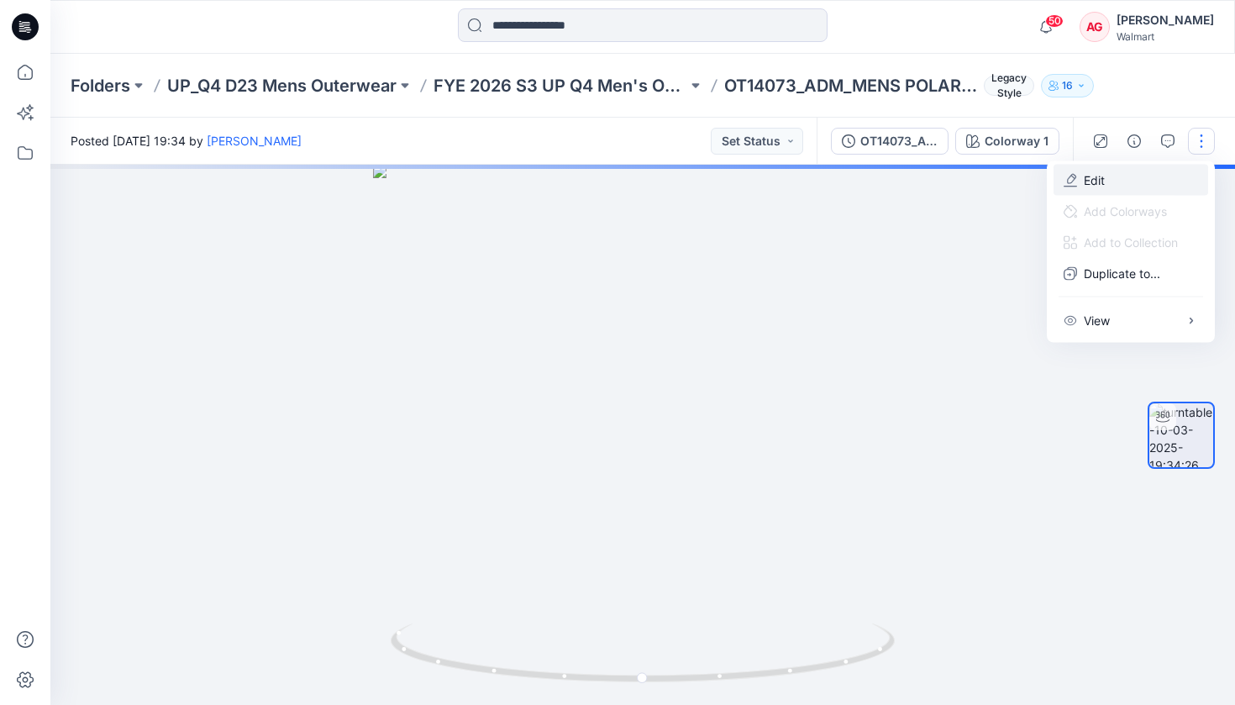
click at [1131, 176] on button "Edit" at bounding box center [1131, 180] width 155 height 31
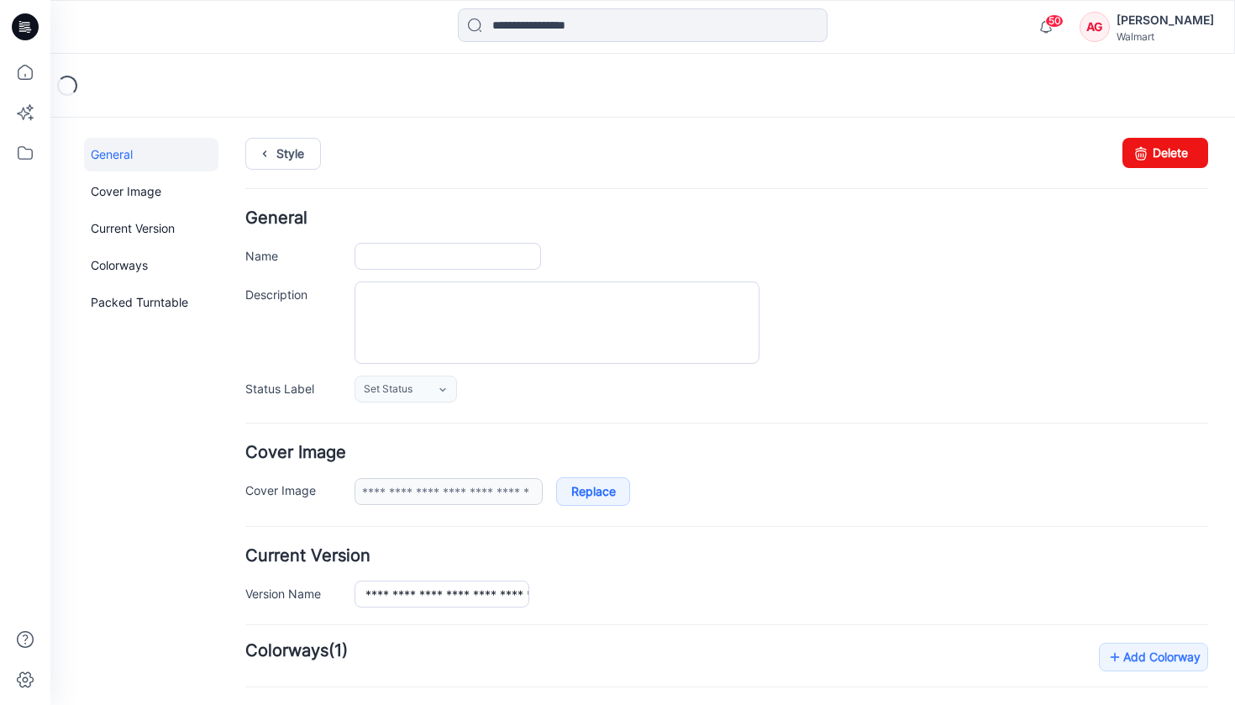
type input "**********"
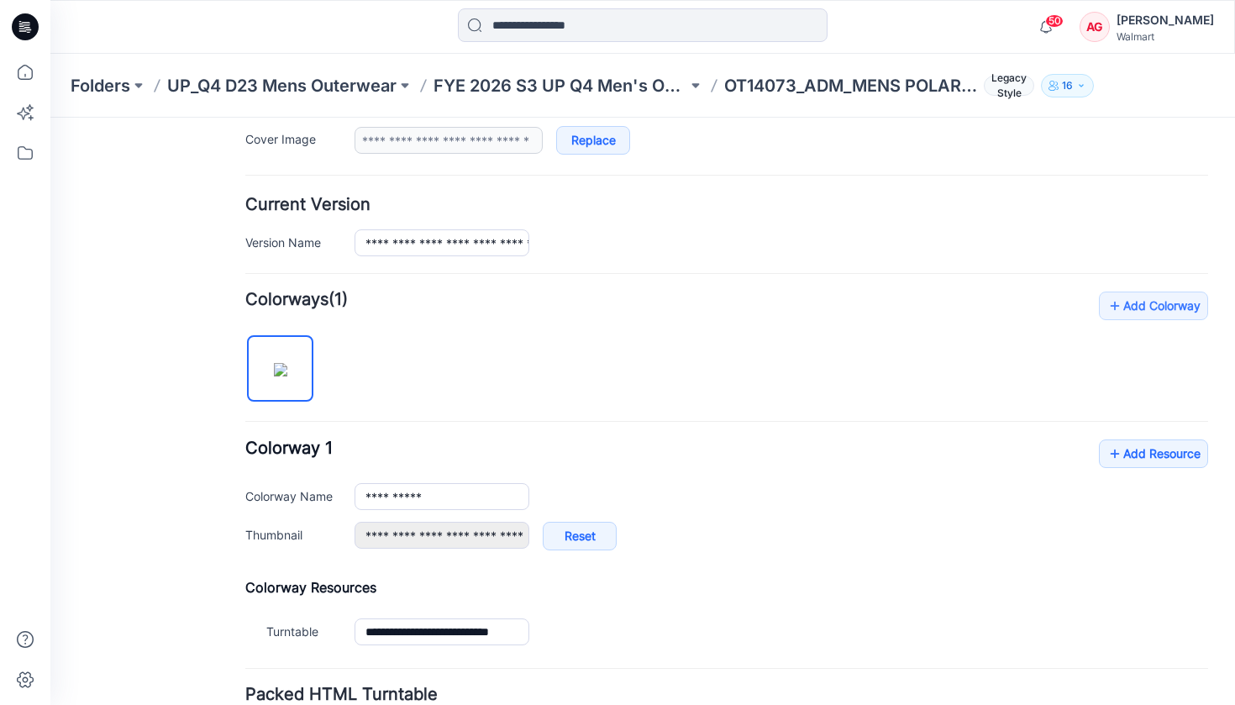
scroll to position [382, 0]
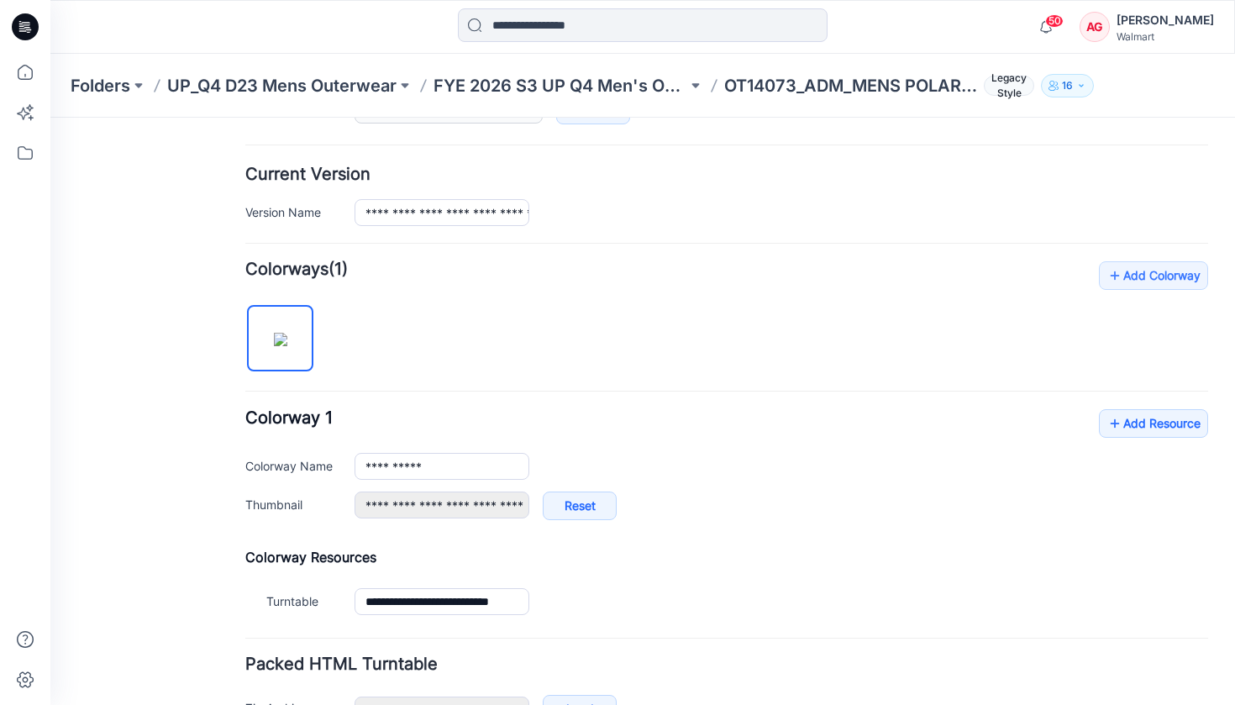
click at [287, 336] on img at bounding box center [280, 339] width 13 height 13
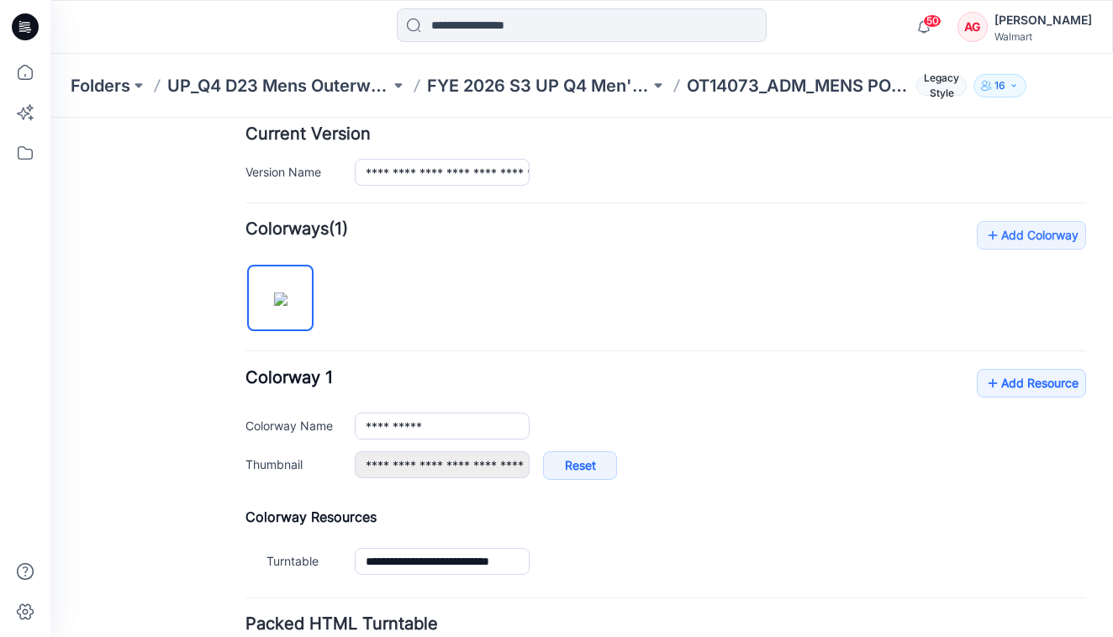
scroll to position [0, 0]
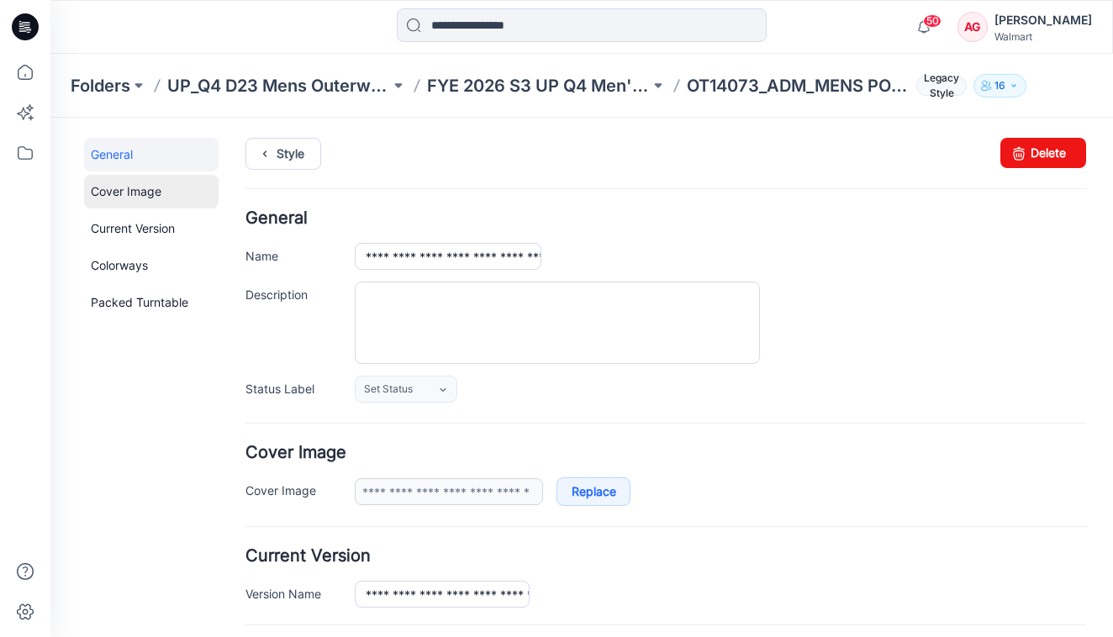
click at [171, 202] on link "Cover Image" at bounding box center [151, 192] width 134 height 34
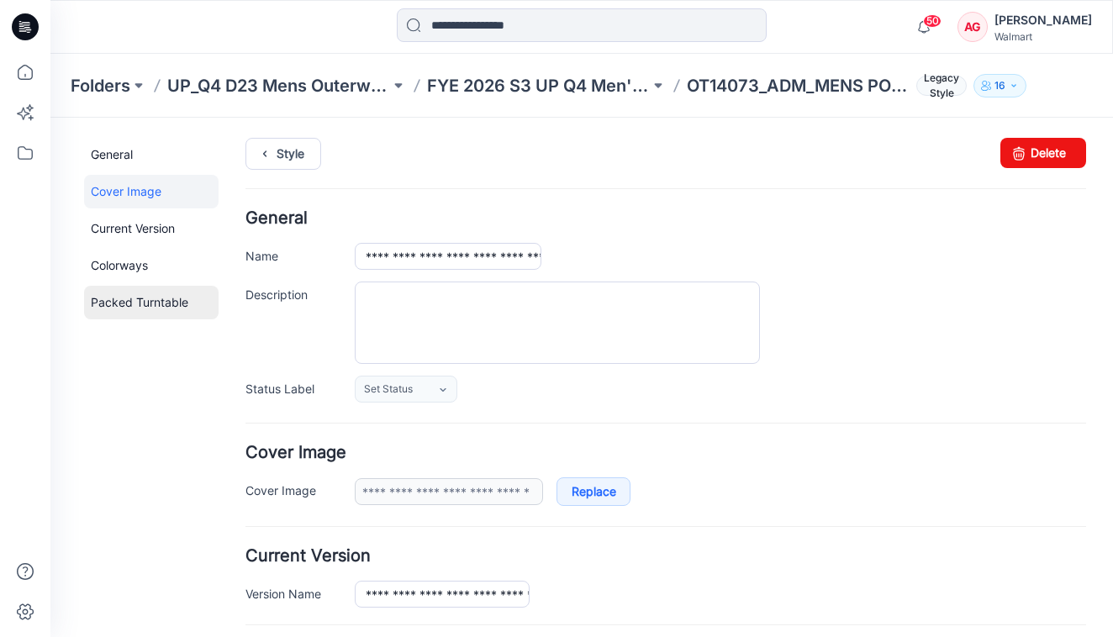
click at [150, 300] on link "Packed Turntable" at bounding box center [151, 303] width 134 height 34
click at [294, 159] on link "Style" at bounding box center [283, 154] width 76 height 32
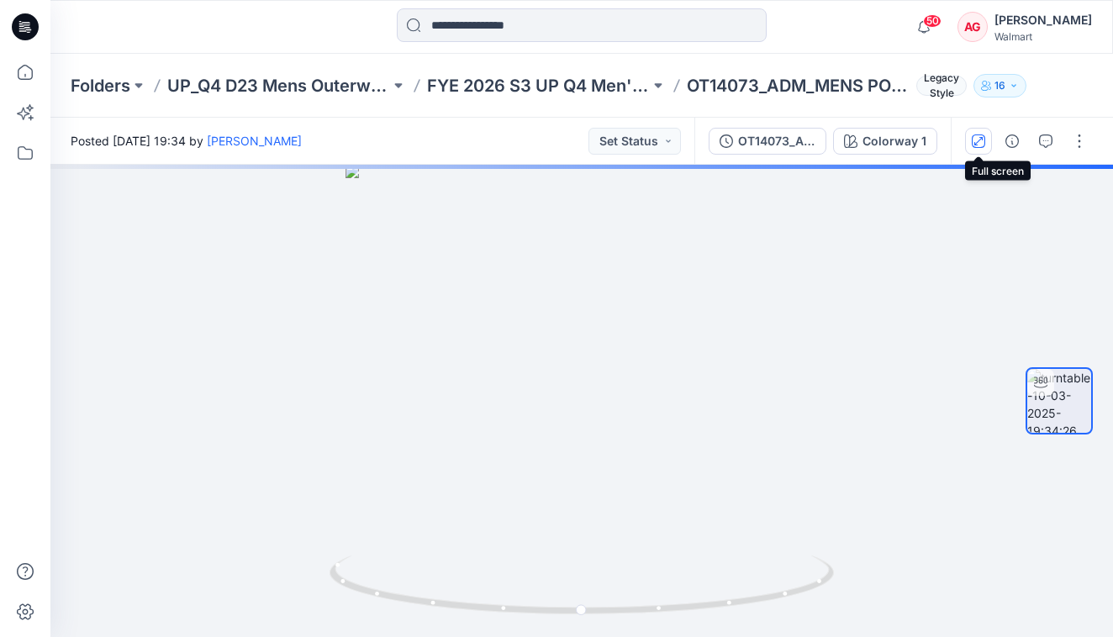
click at [983, 145] on icon "button" at bounding box center [977, 140] width 13 height 13
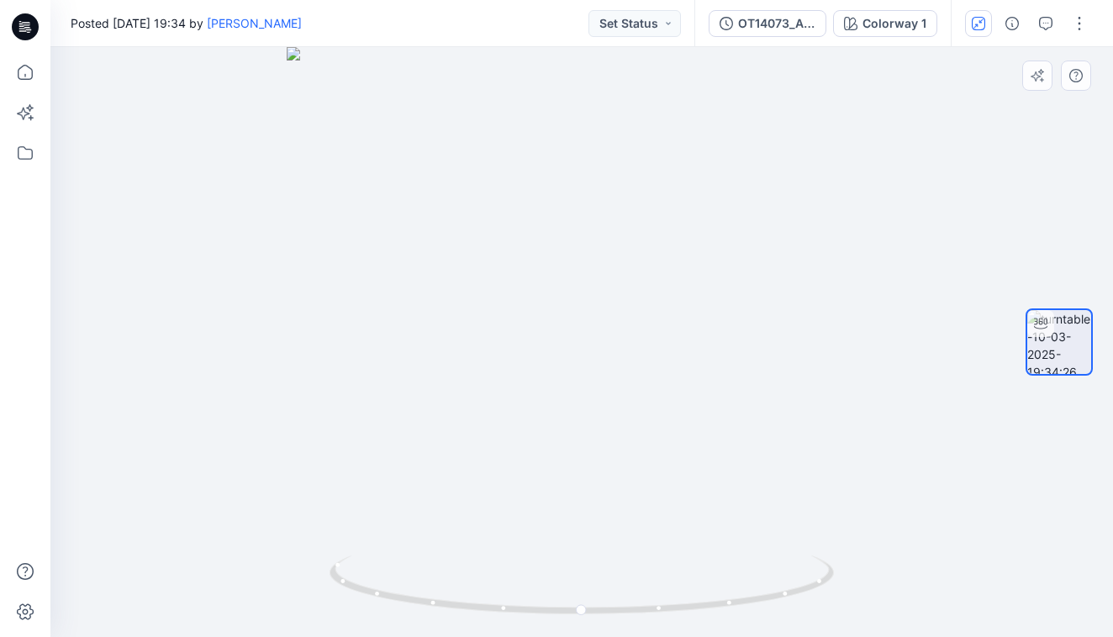
click at [978, 172] on div at bounding box center [581, 342] width 1062 height 590
click at [1013, 24] on icon "button" at bounding box center [1011, 23] width 13 height 13
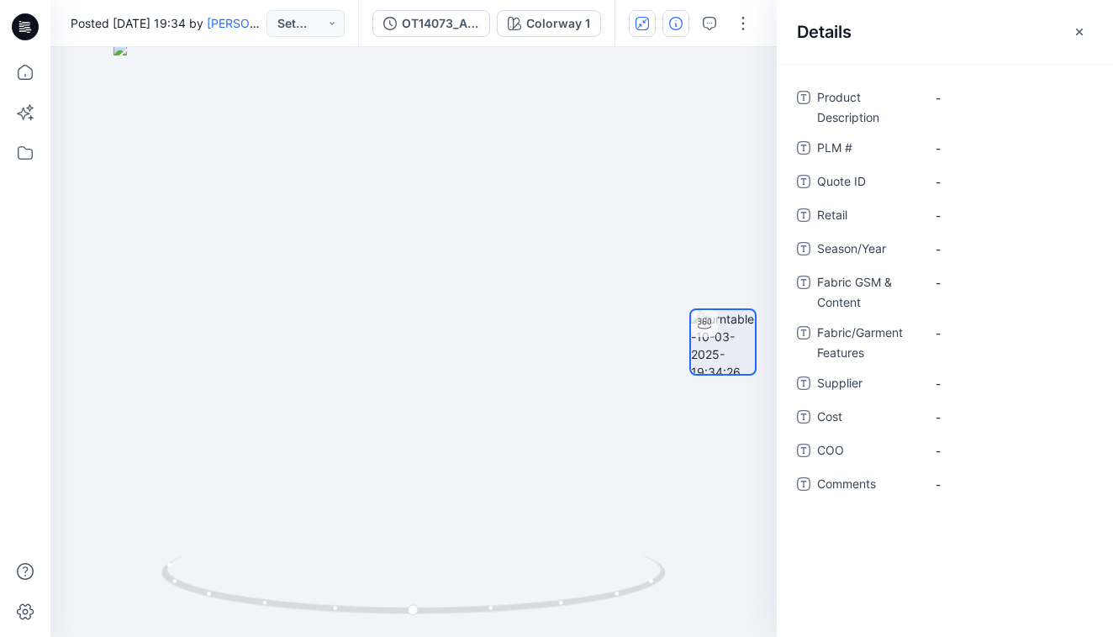
click at [805, 106] on div "Product Description -" at bounding box center [945, 106] width 296 height 44
click at [827, 141] on span "PLM #" at bounding box center [867, 150] width 101 height 24
click at [827, 221] on span "Retail" at bounding box center [867, 217] width 101 height 24
click at [734, 20] on button "button" at bounding box center [742, 23] width 27 height 27
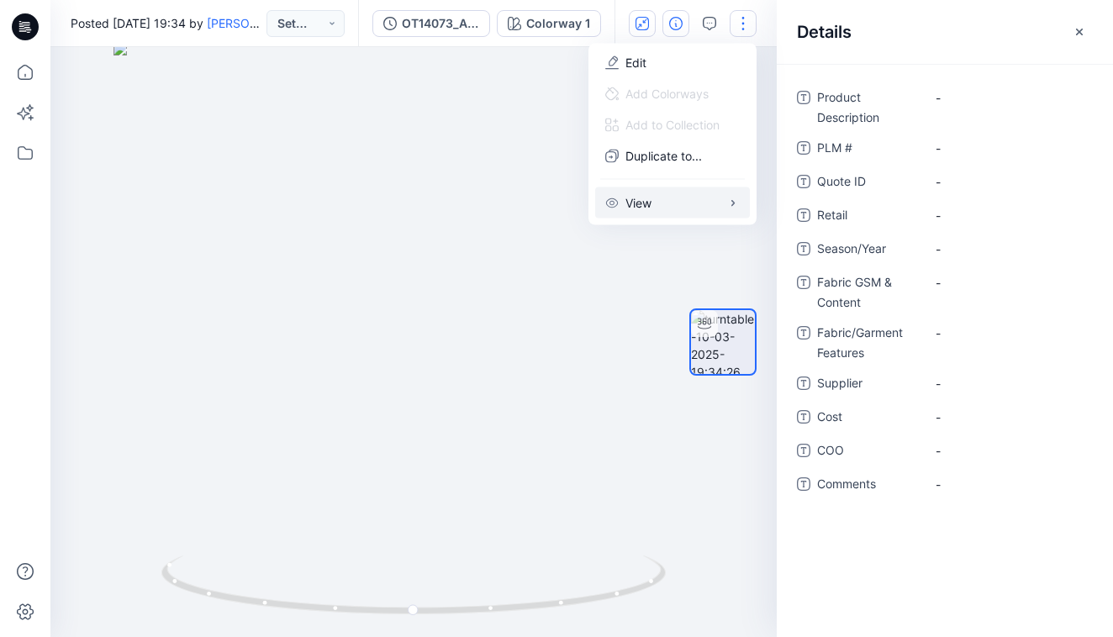
click at [704, 204] on button "View" at bounding box center [672, 202] width 155 height 31
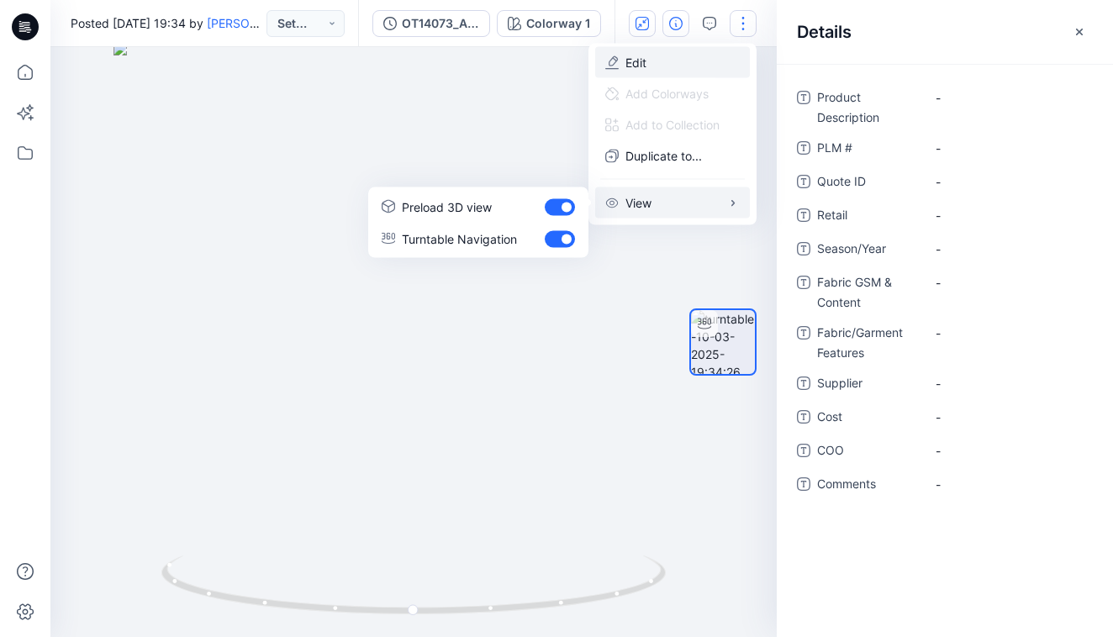
click at [678, 55] on button "Edit" at bounding box center [672, 62] width 155 height 31
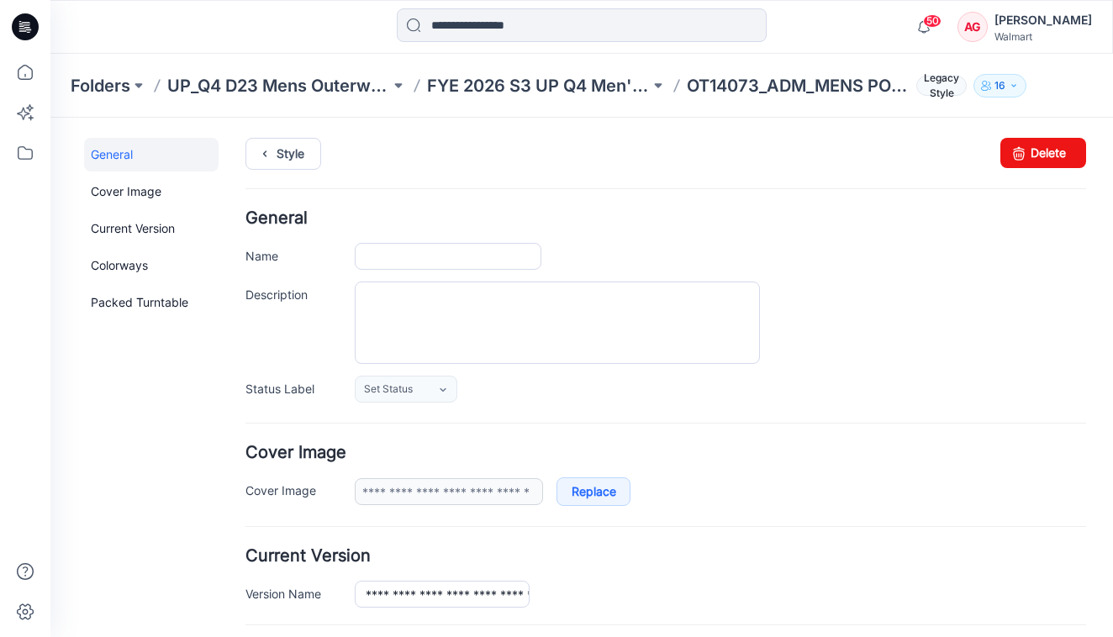
type input "**********"
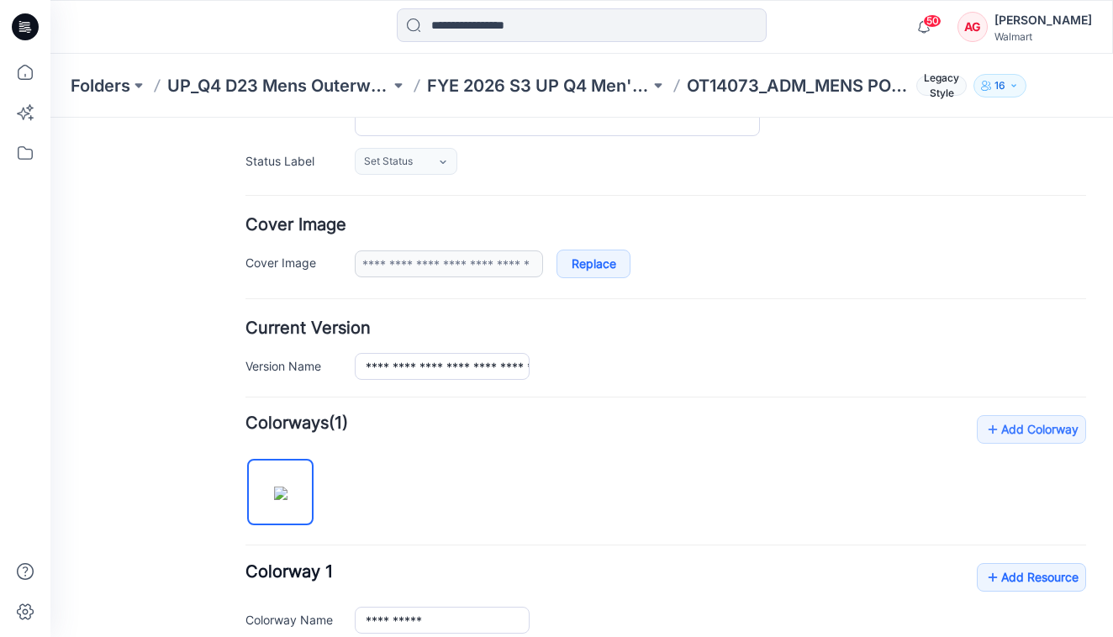
scroll to position [558, 0]
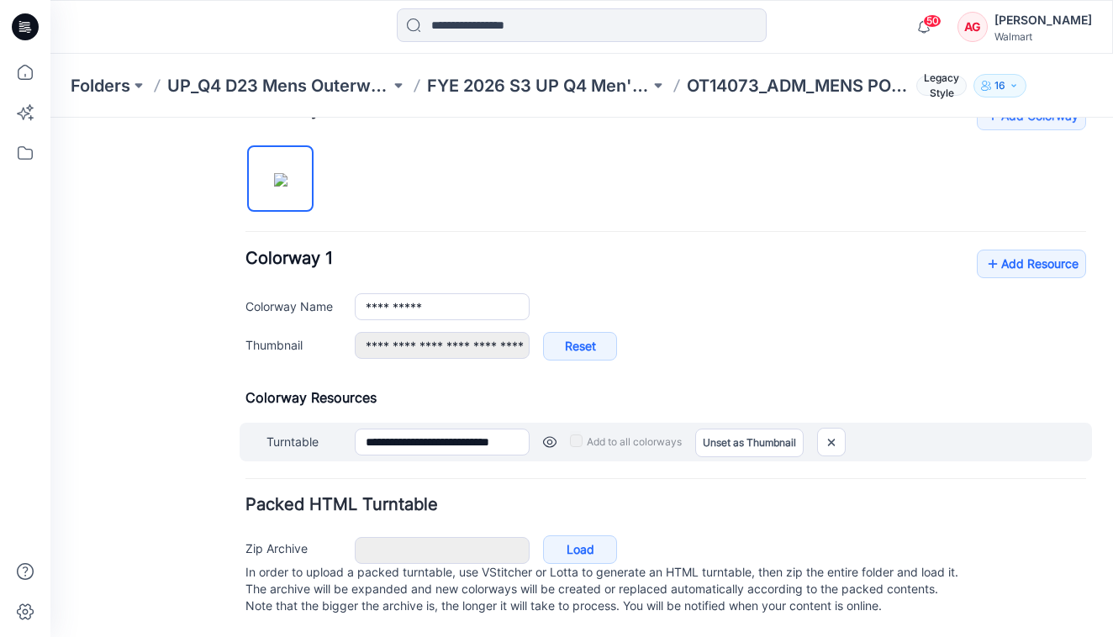
click at [583, 429] on label "Add to all colorways" at bounding box center [626, 442] width 112 height 27
click at [471, 423] on div "**********" at bounding box center [666, 442] width 852 height 39
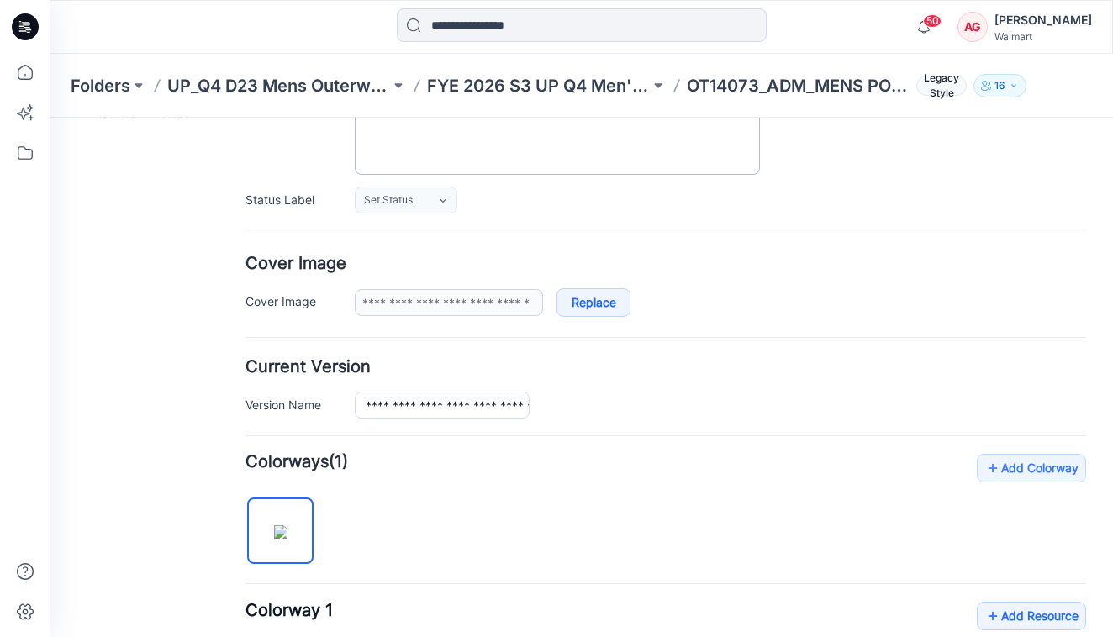
scroll to position [0, 0]
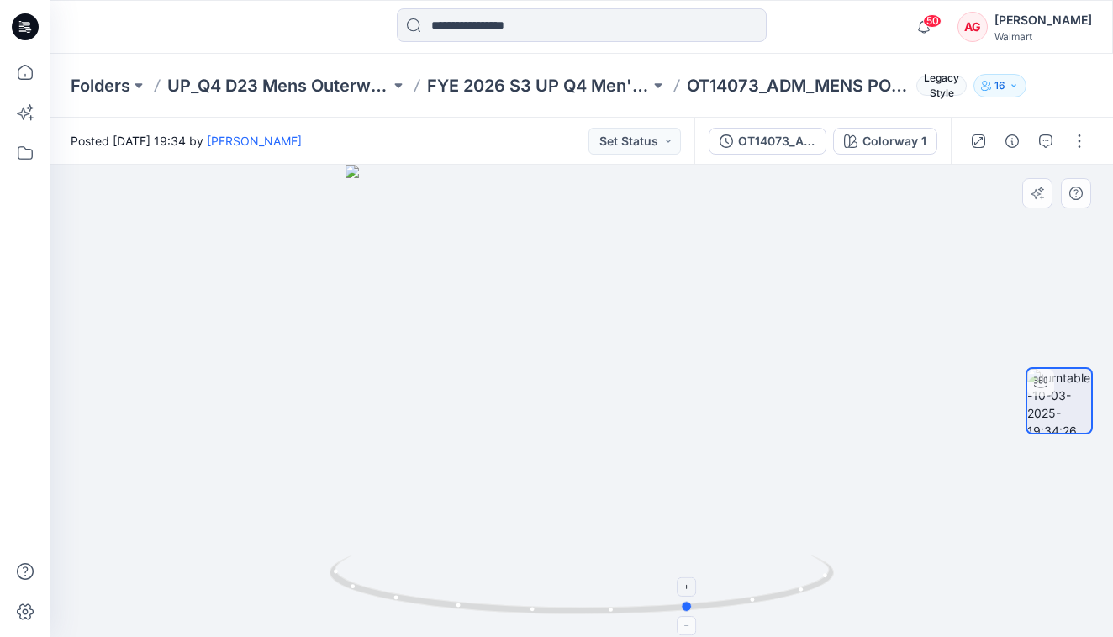
drag, startPoint x: 753, startPoint y: 599, endPoint x: 330, endPoint y: 589, distance: 422.8
click at [330, 589] on icon at bounding box center [583, 586] width 508 height 63
click at [981, 18] on div "AG" at bounding box center [972, 27] width 30 height 30
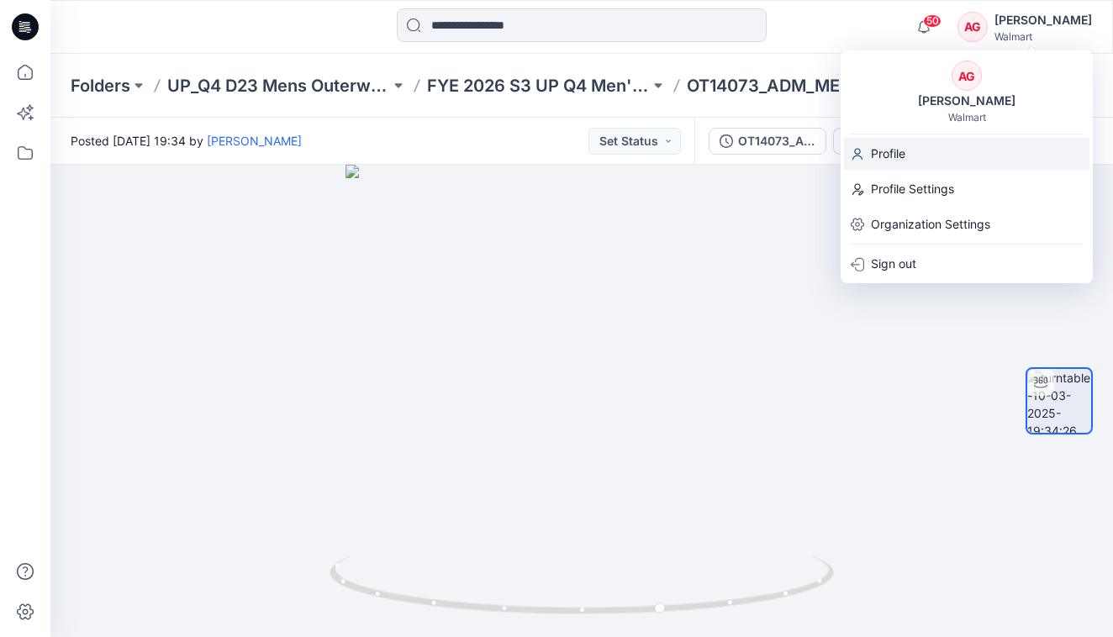
click at [916, 158] on div "Profile" at bounding box center [966, 154] width 245 height 32
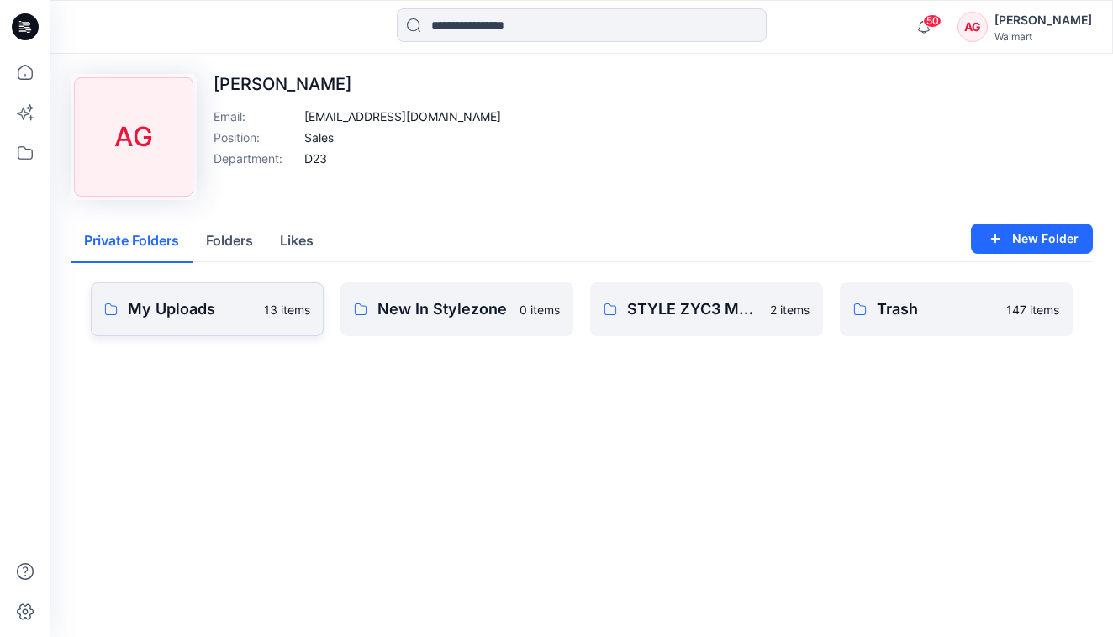
click at [213, 308] on p "My Uploads" at bounding box center [191, 309] width 126 height 24
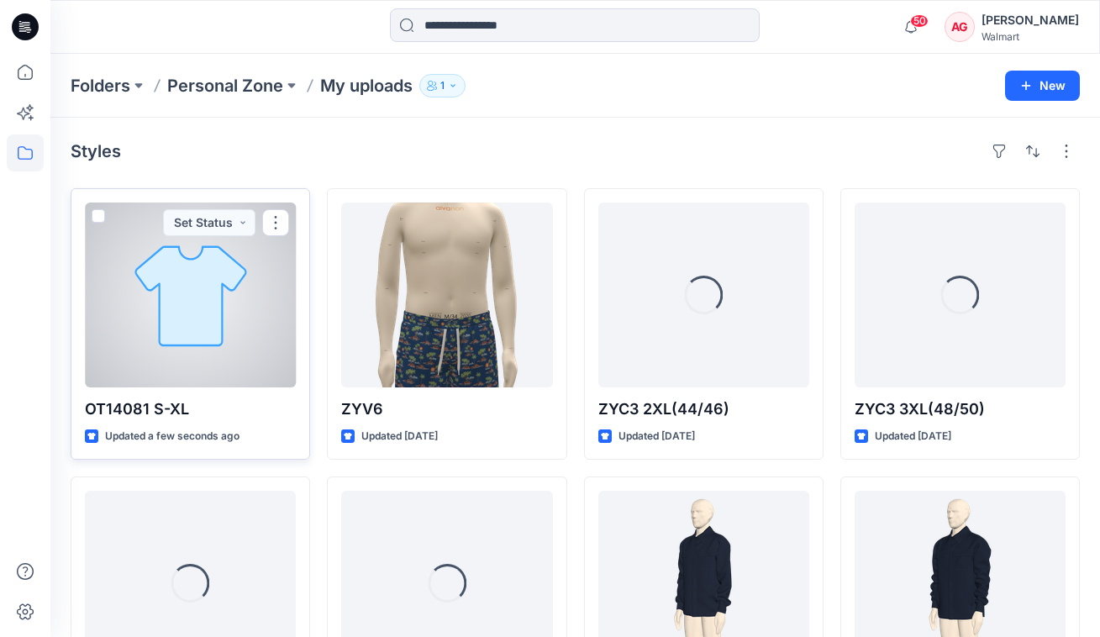
click at [207, 296] on div at bounding box center [190, 295] width 211 height 185
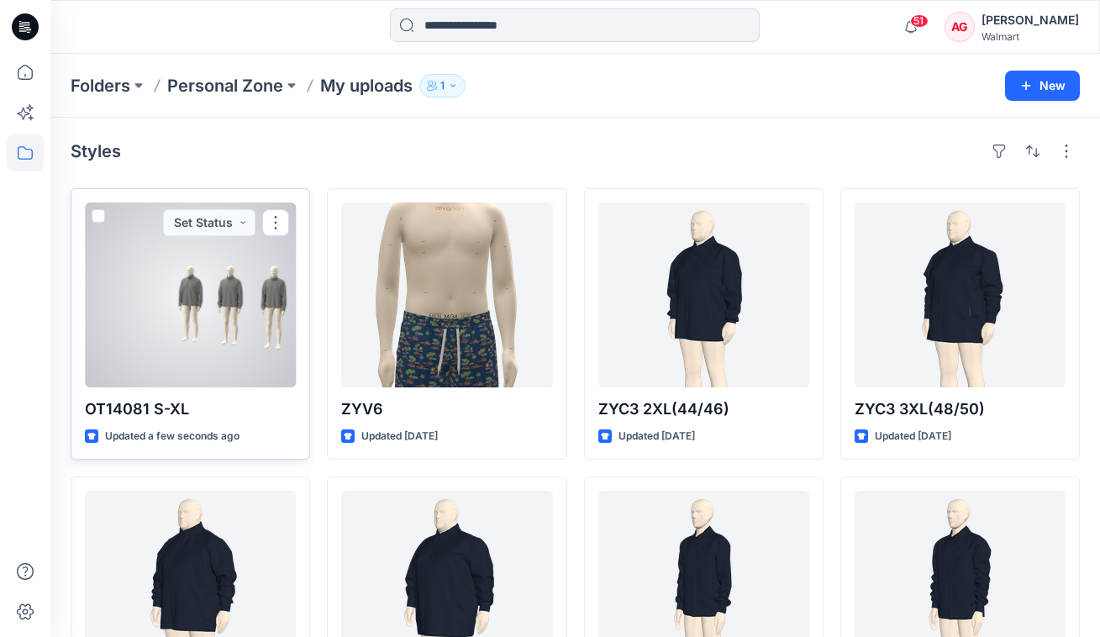
click at [246, 303] on div at bounding box center [190, 295] width 211 height 185
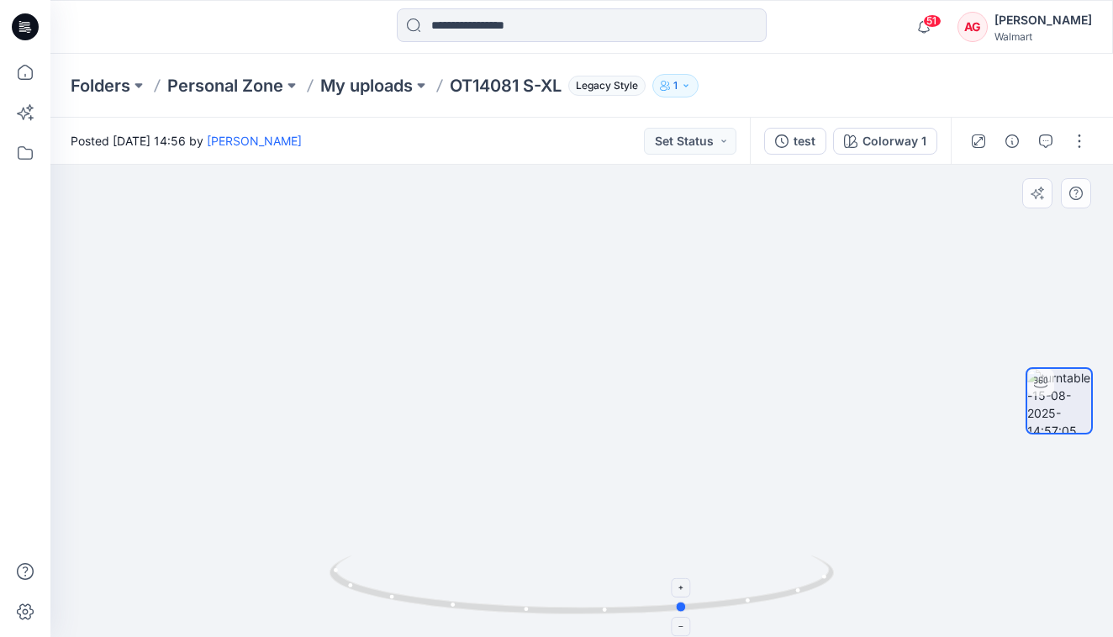
drag, startPoint x: 737, startPoint y: 603, endPoint x: 336, endPoint y: 565, distance: 402.7
click at [336, 565] on icon at bounding box center [583, 586] width 508 height 63
drag, startPoint x: 729, startPoint y: 608, endPoint x: 634, endPoint y: 611, distance: 95.0
click at [634, 611] on icon at bounding box center [583, 586] width 508 height 63
click at [395, 82] on p "My uploads" at bounding box center [366, 86] width 92 height 24
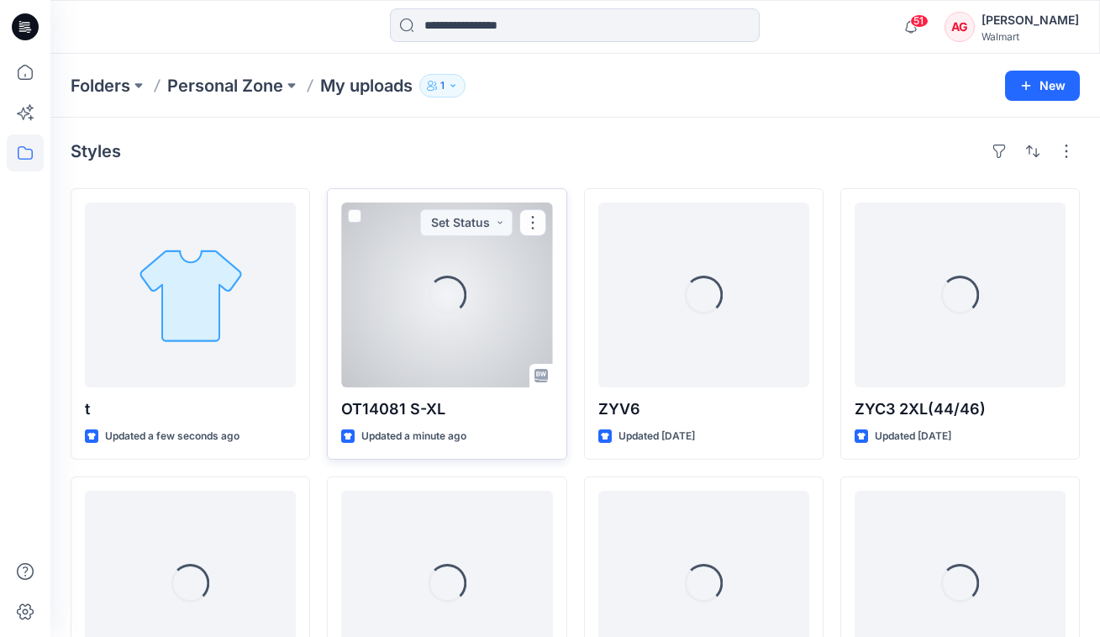
click at [454, 309] on div "Loading..." at bounding box center [447, 295] width 52 height 52
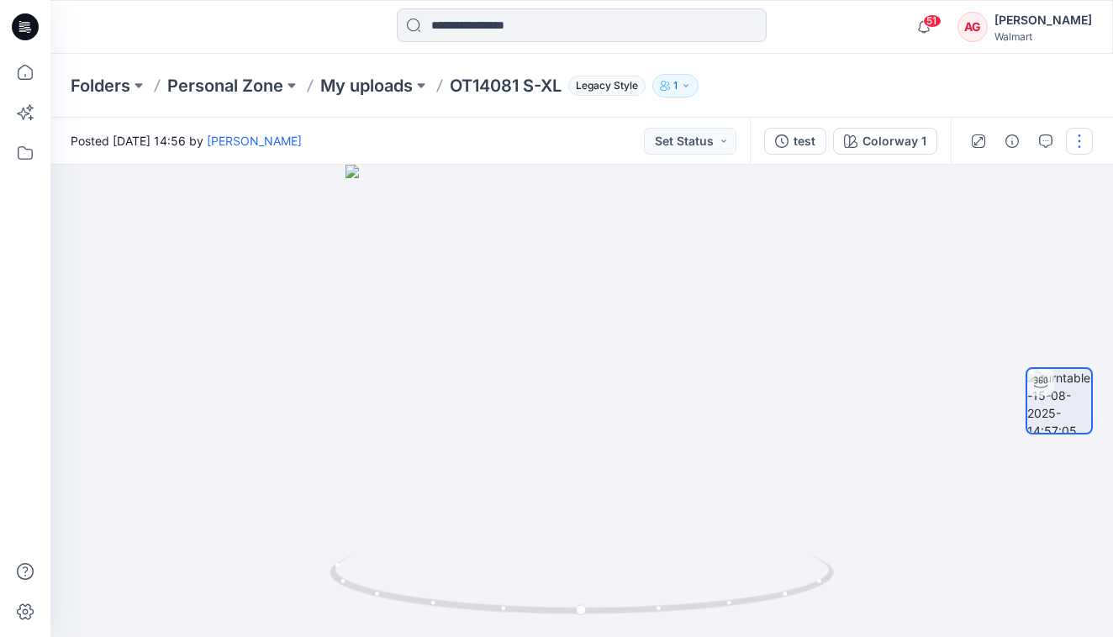
click at [1081, 140] on button "button" at bounding box center [1079, 141] width 27 height 27
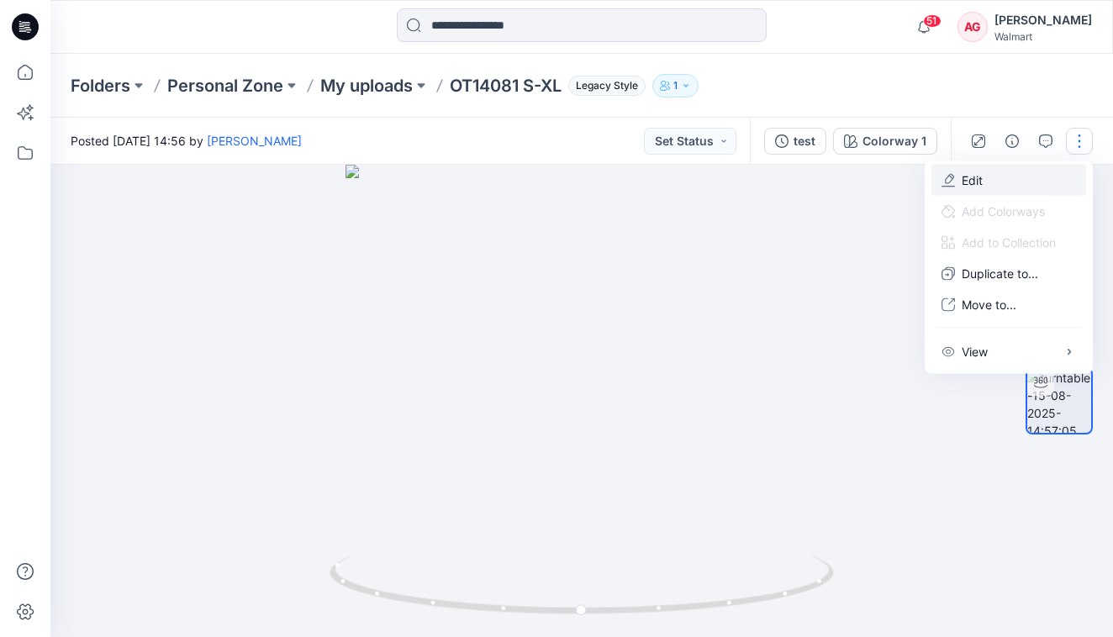
click at [997, 184] on button "Edit" at bounding box center [1008, 180] width 155 height 31
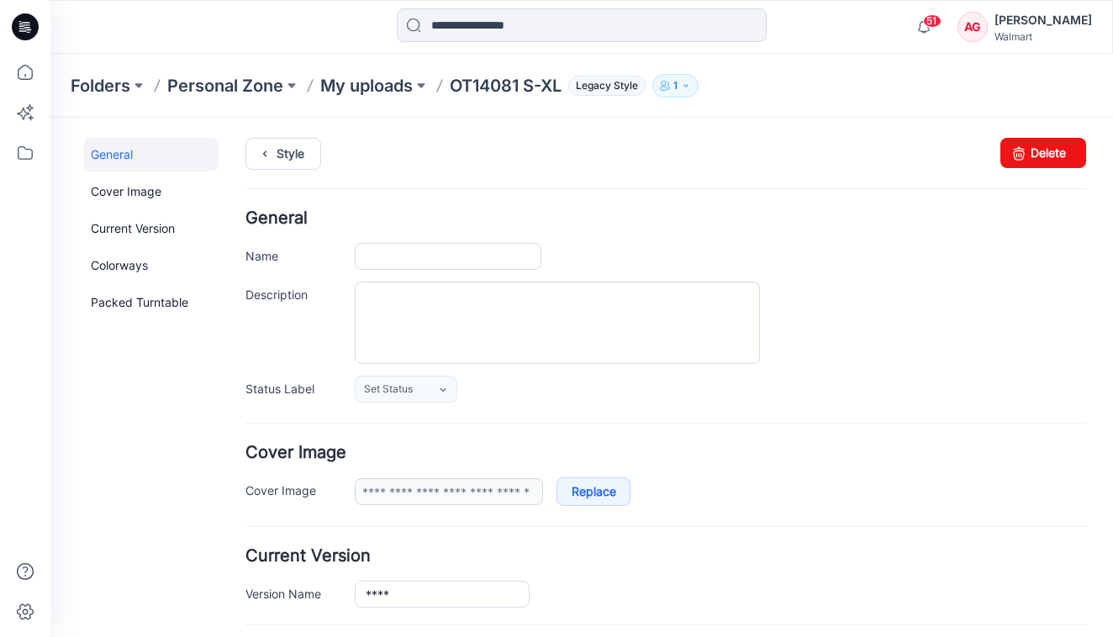
type input "**********"
click at [1056, 150] on link "Delete" at bounding box center [1043, 153] width 86 height 30
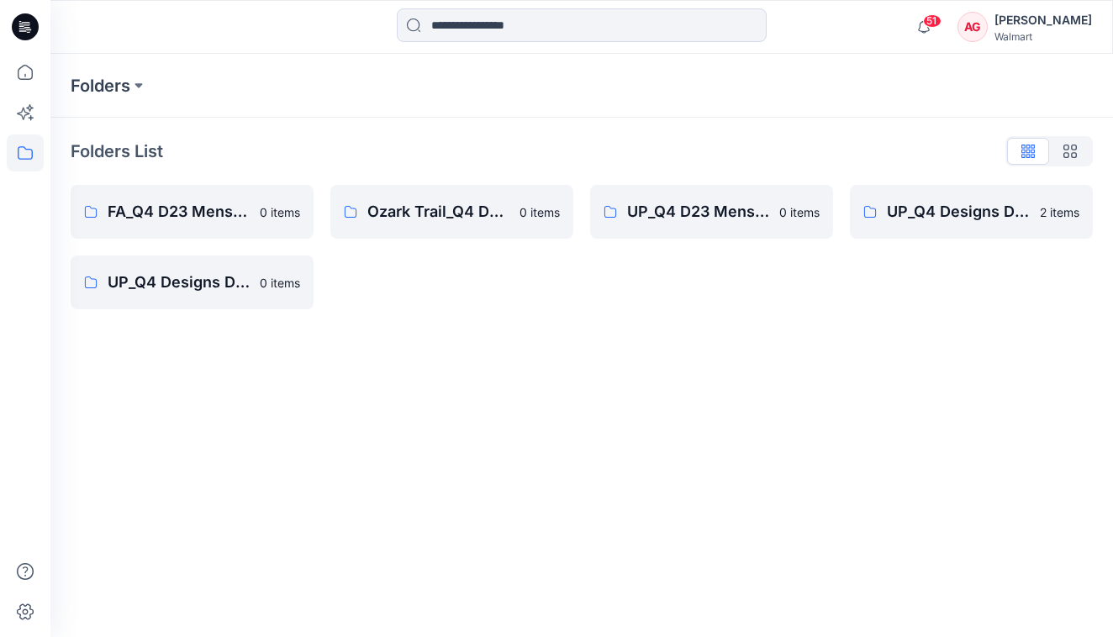
click at [1029, 42] on div "Walmart" at bounding box center [1042, 36] width 97 height 13
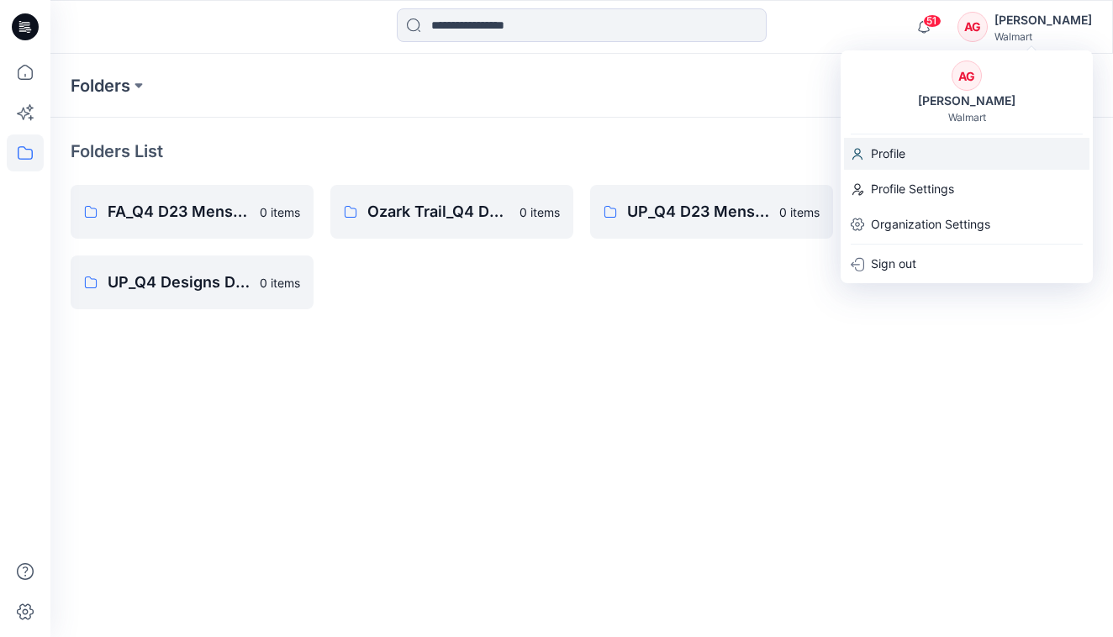
click at [951, 146] on div "Profile" at bounding box center [966, 154] width 245 height 32
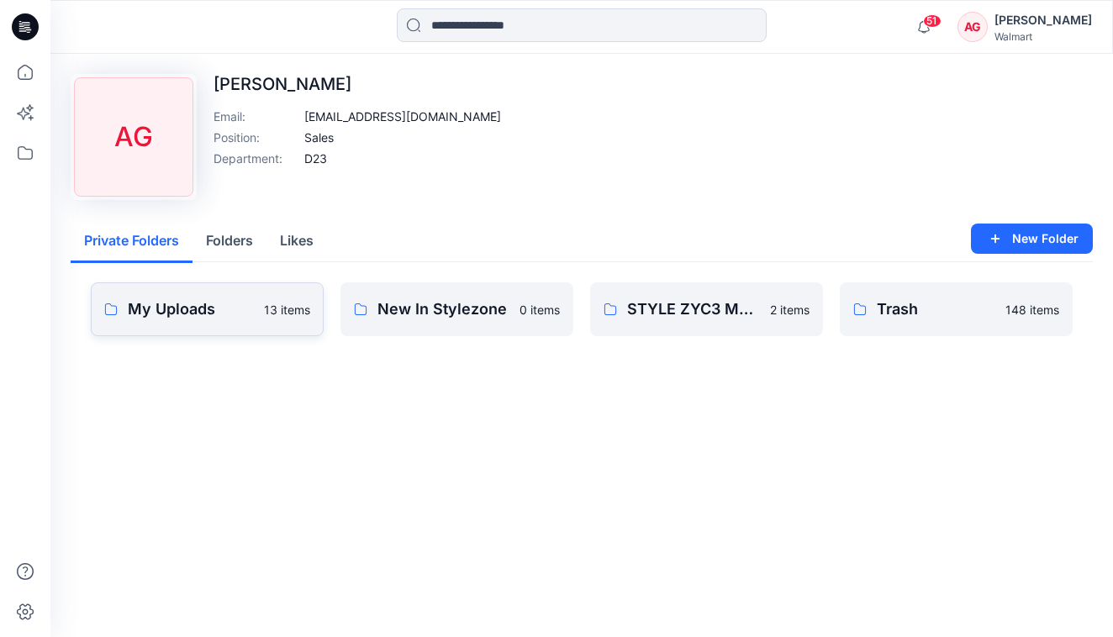
click at [198, 317] on p "My Uploads" at bounding box center [191, 309] width 126 height 24
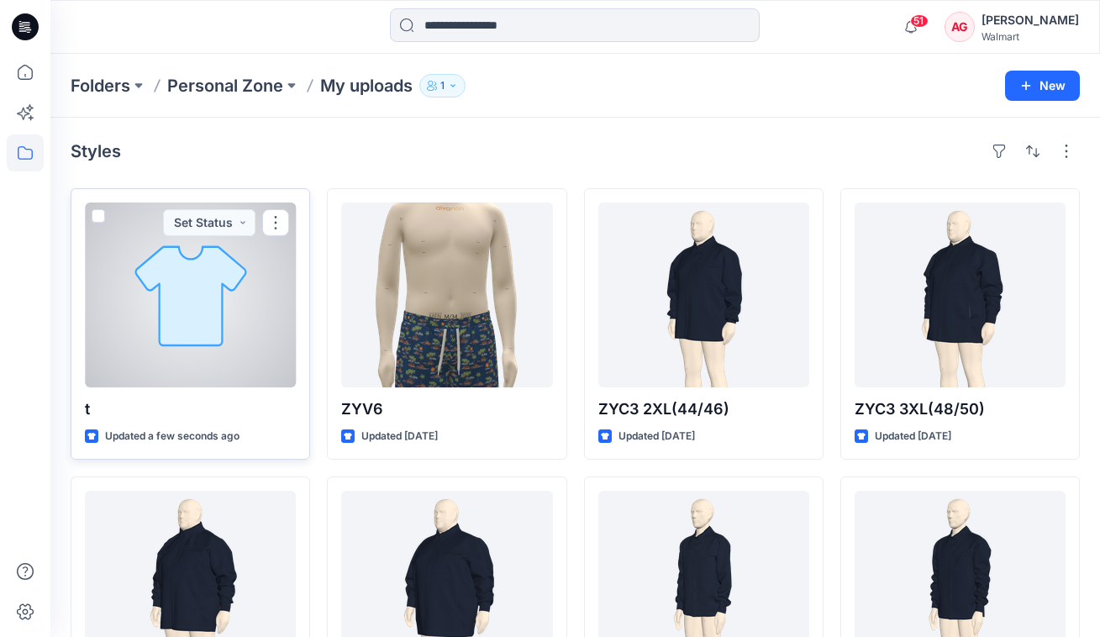
click at [207, 311] on div at bounding box center [190, 295] width 211 height 185
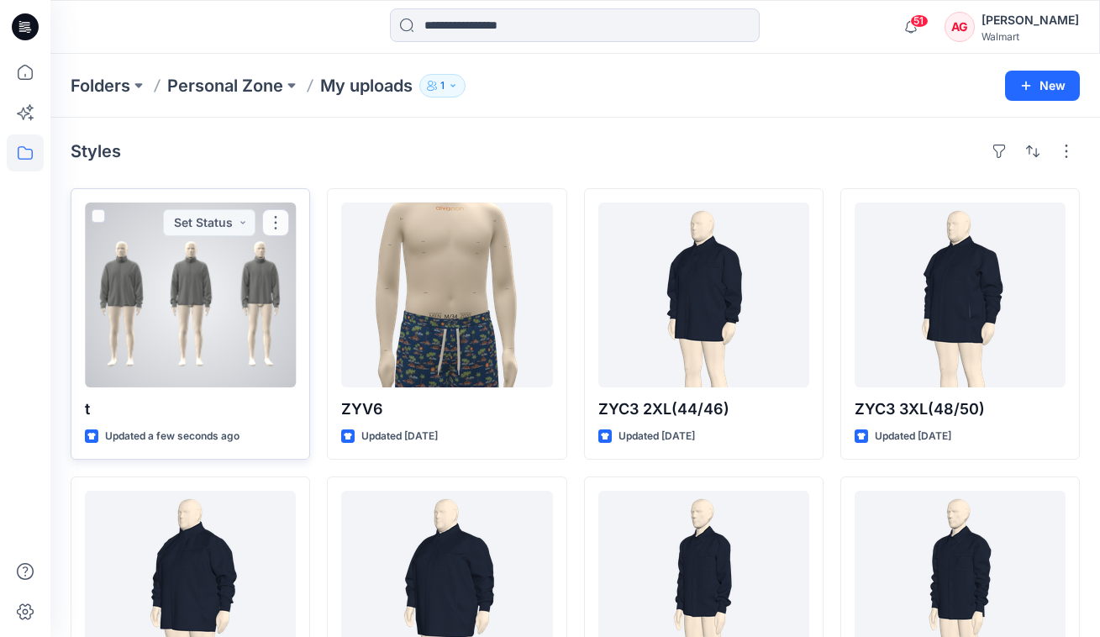
click at [213, 333] on div at bounding box center [190, 295] width 211 height 185
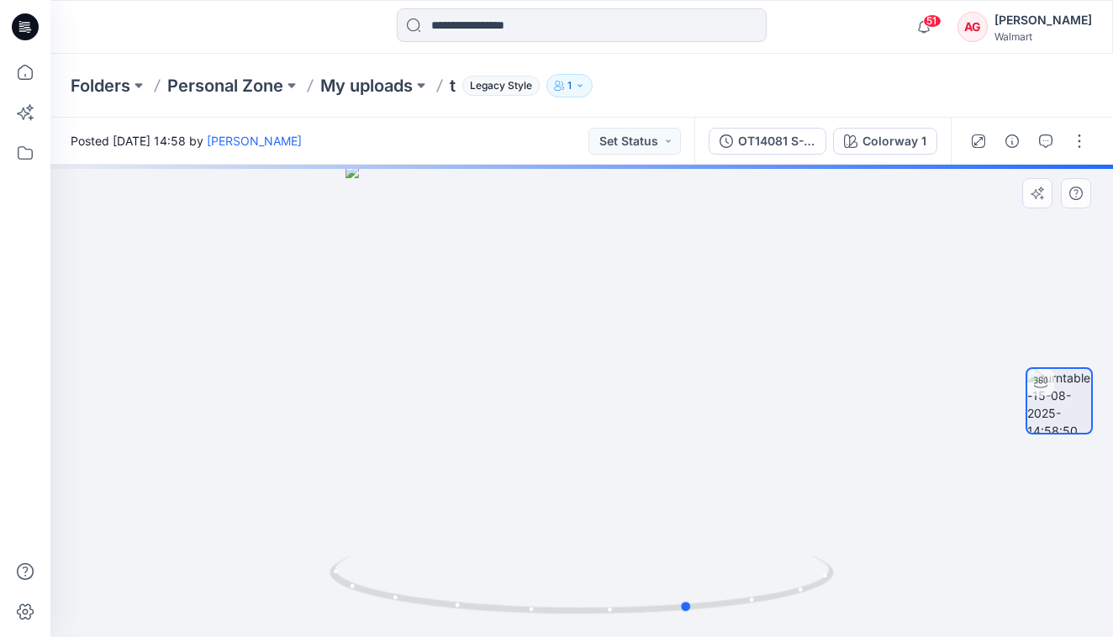
drag, startPoint x: 727, startPoint y: 490, endPoint x: 331, endPoint y: 513, distance: 396.5
click at [331, 513] on div at bounding box center [581, 401] width 1062 height 472
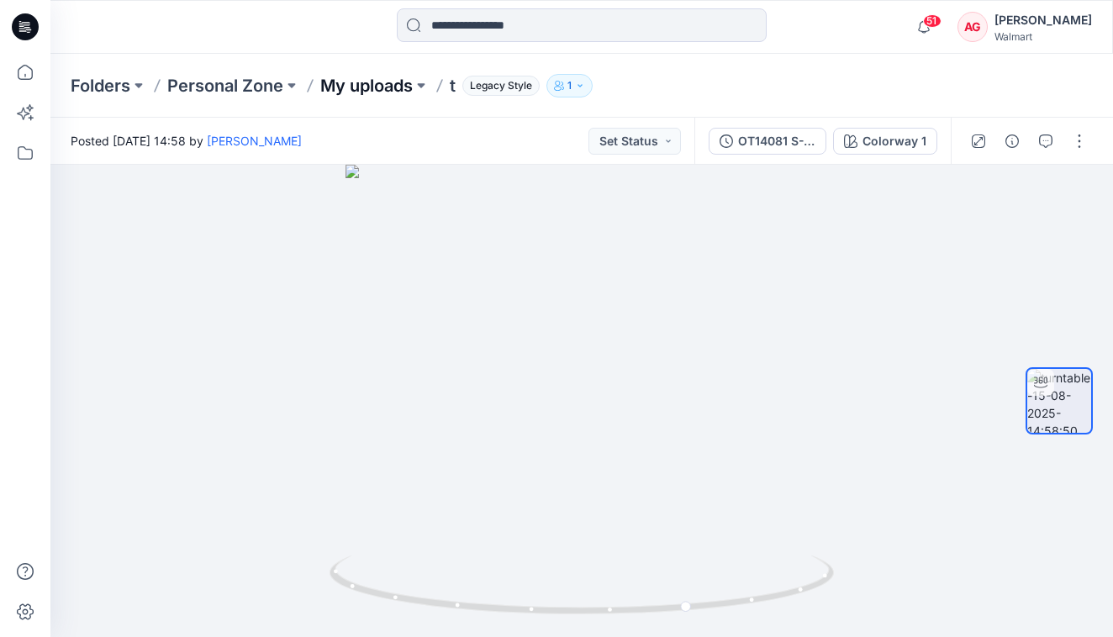
click at [367, 82] on p "My uploads" at bounding box center [366, 86] width 92 height 24
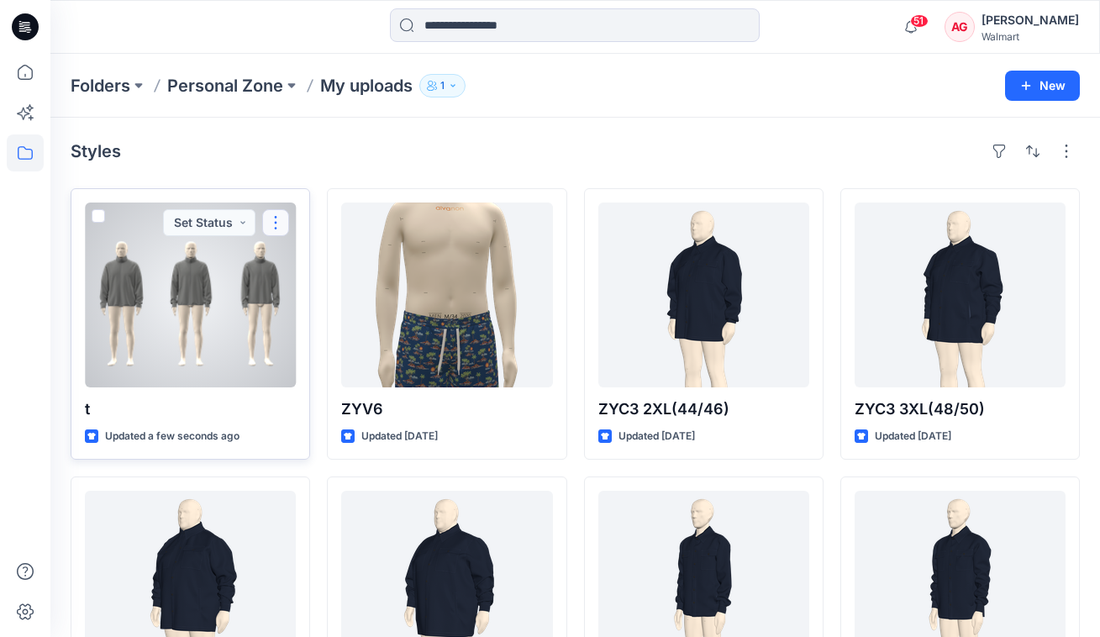
click at [267, 225] on button "button" at bounding box center [275, 222] width 27 height 27
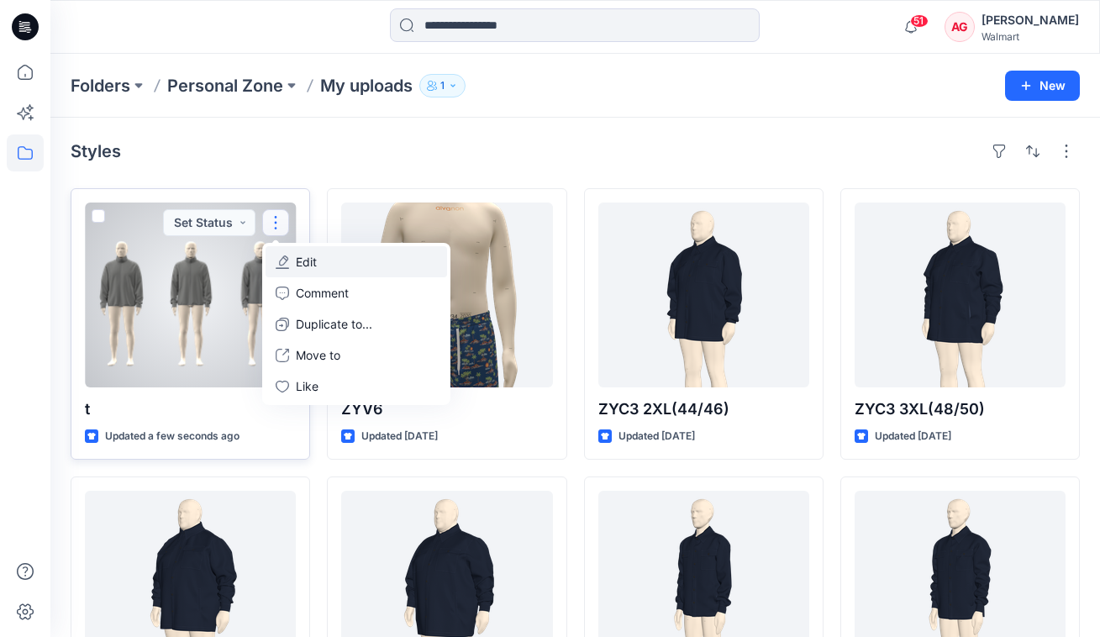
click at [296, 258] on button "Edit" at bounding box center [357, 261] width 182 height 31
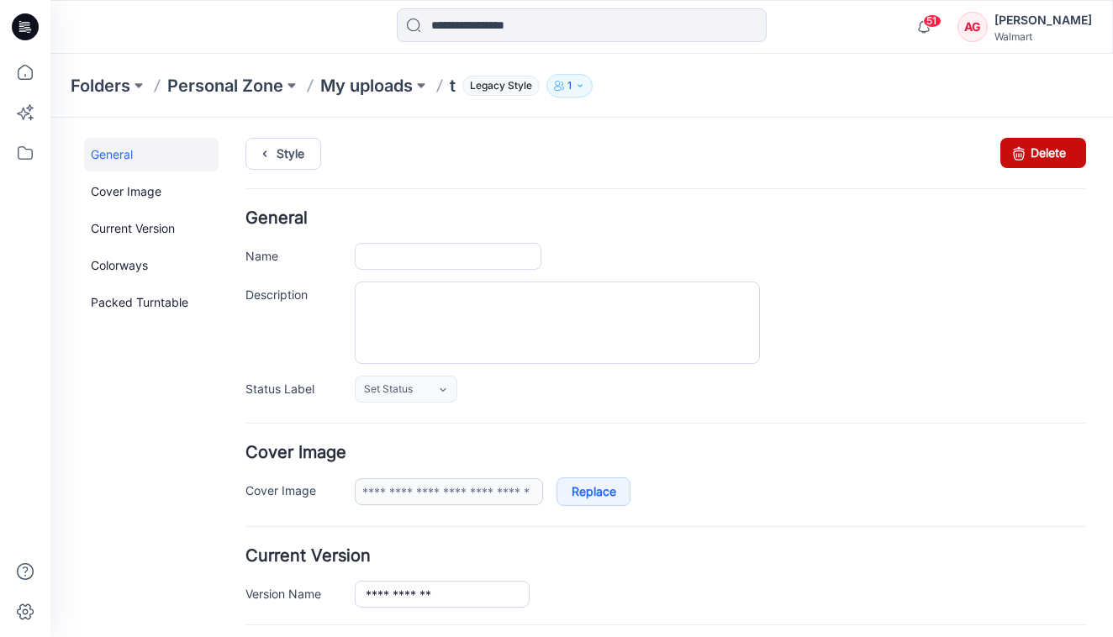
type input "*"
type input "**********"
click at [1007, 150] on icon at bounding box center [1019, 153] width 24 height 30
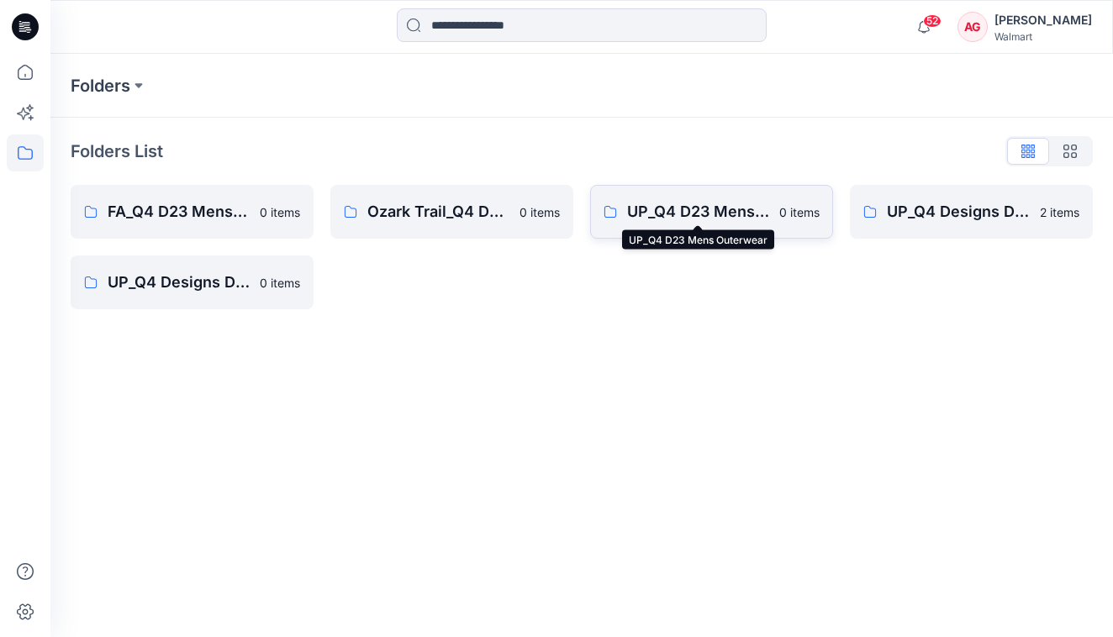
click at [673, 213] on p "UP_Q4 D23 Mens Outerwear" at bounding box center [698, 212] width 142 height 24
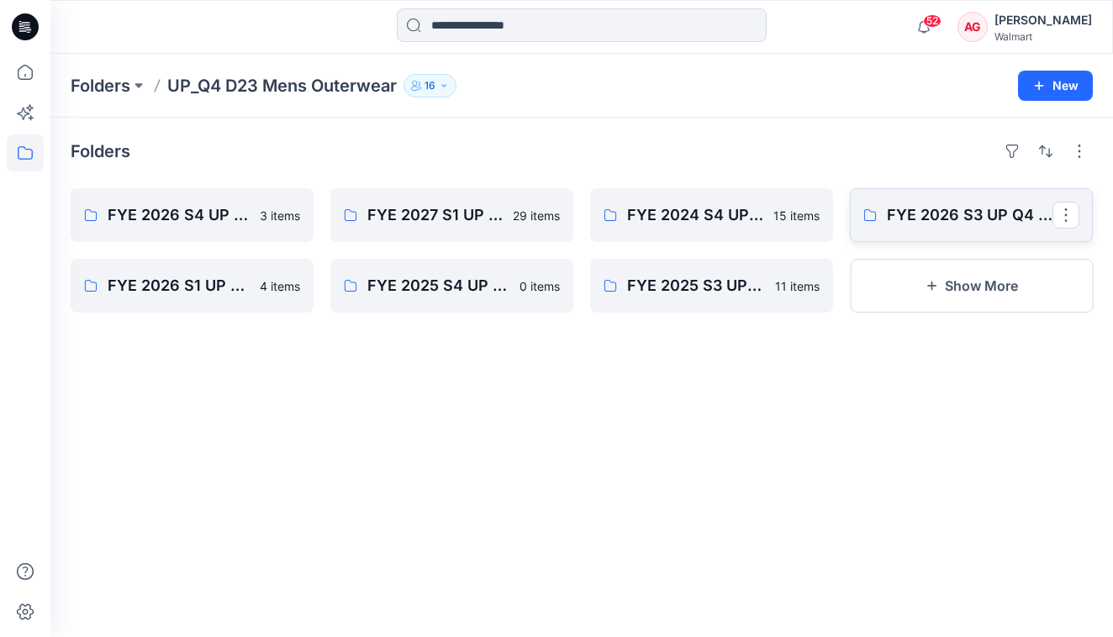
click at [978, 229] on link "FYE 2026 S3 UP Q4 Men's Outerwear" at bounding box center [971, 215] width 243 height 54
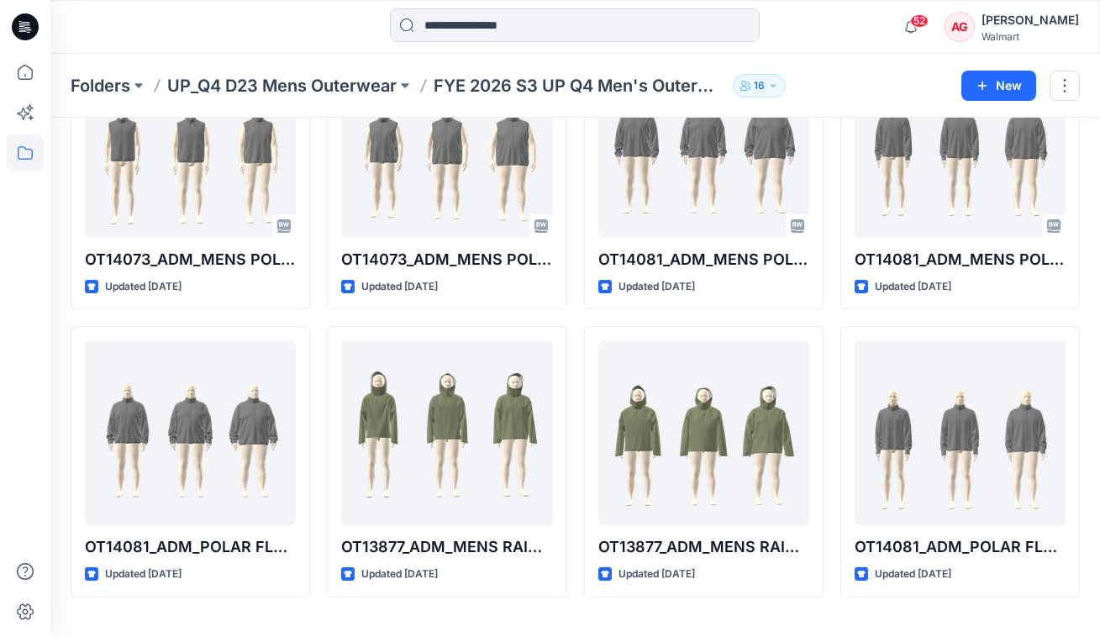
scroll to position [410, 0]
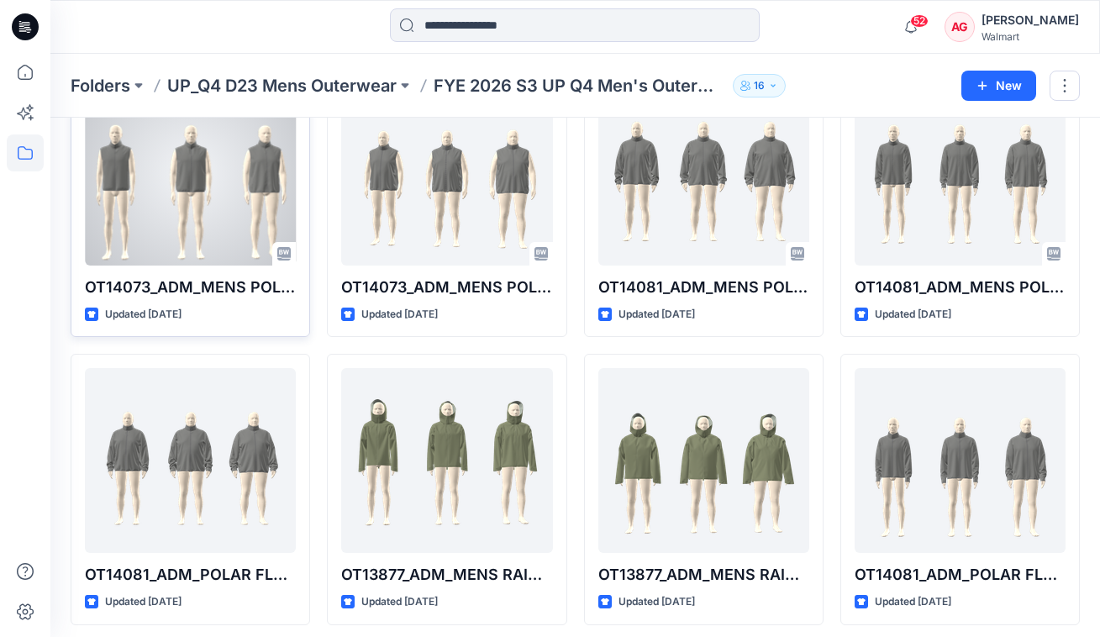
click at [254, 203] on div at bounding box center [190, 173] width 211 height 185
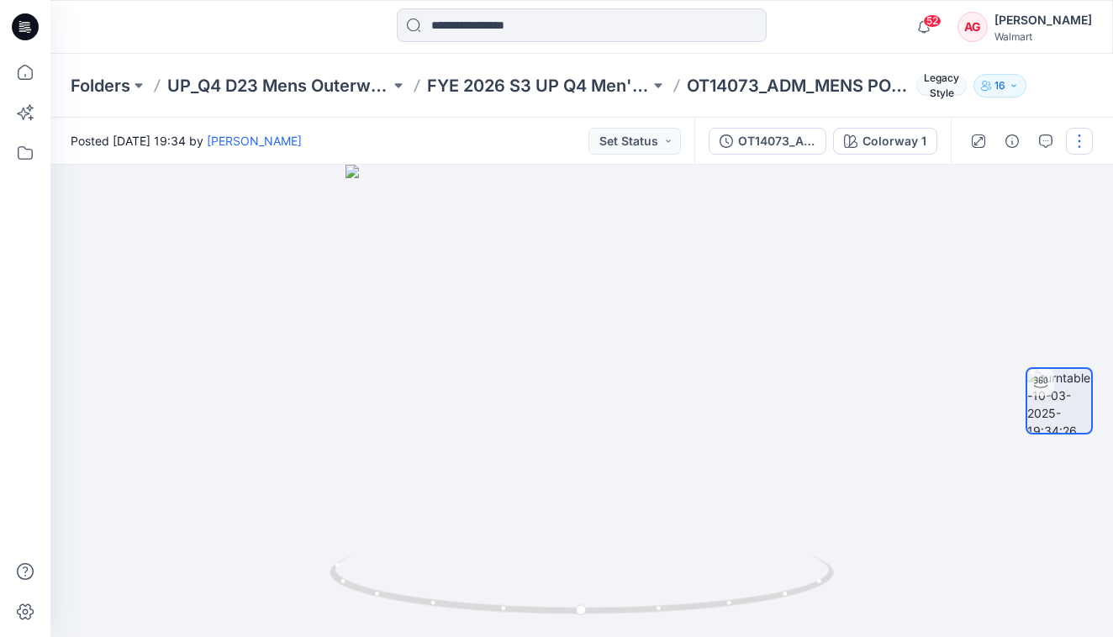
click at [1084, 142] on button "button" at bounding box center [1079, 141] width 27 height 27
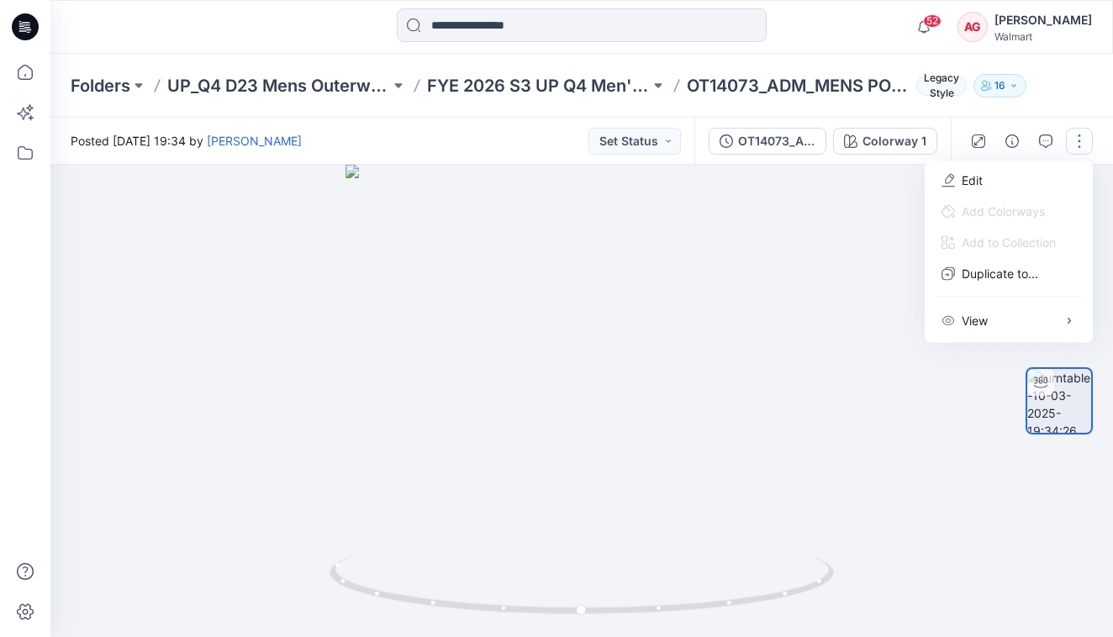
click at [1084, 142] on button "button" at bounding box center [1079, 141] width 27 height 27
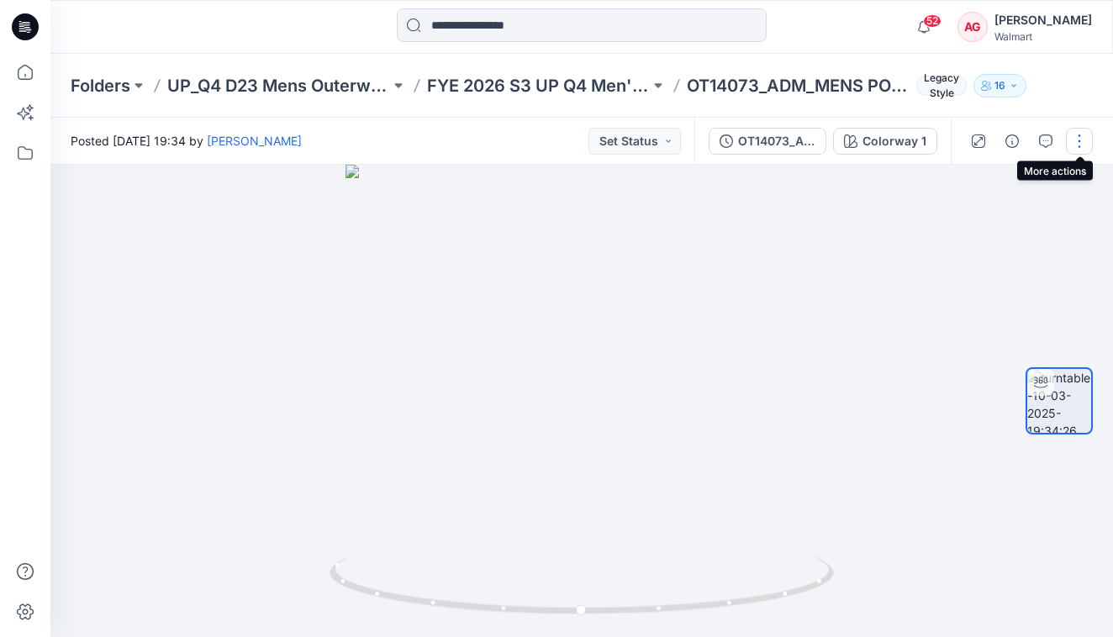
click at [1084, 142] on button "button" at bounding box center [1079, 141] width 27 height 27
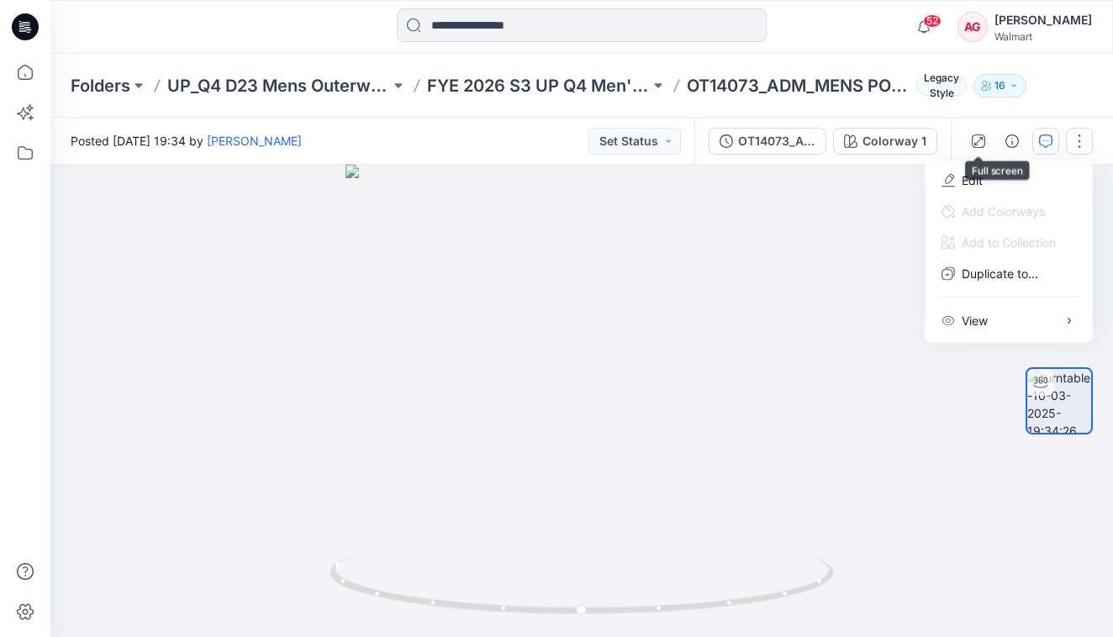
click at [1036, 145] on button "button" at bounding box center [1045, 141] width 27 height 27
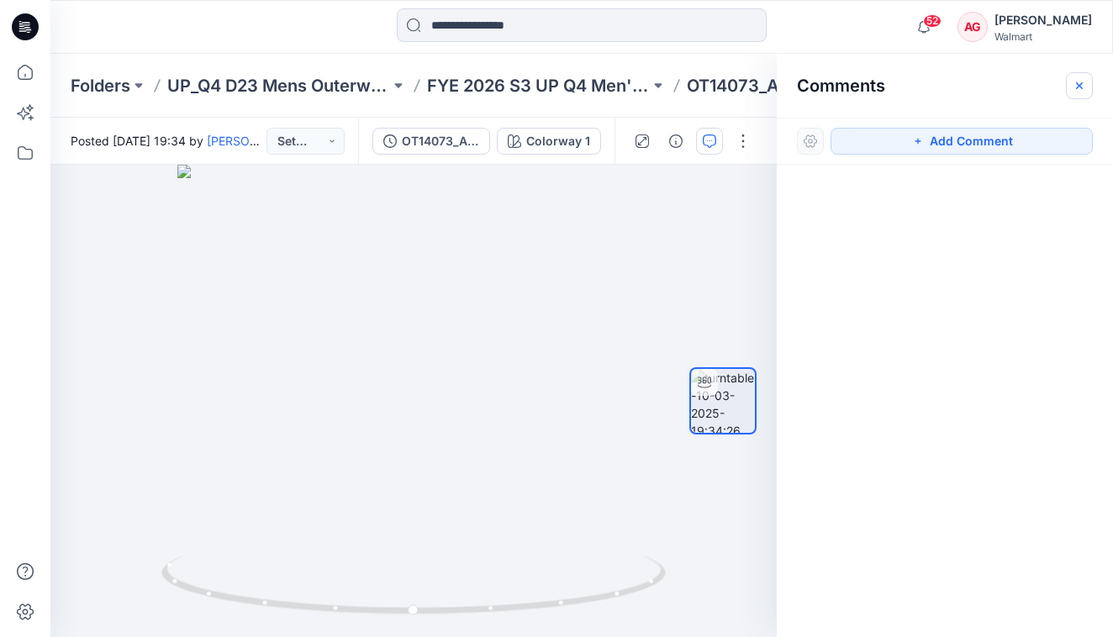
click at [1075, 83] on icon "button" at bounding box center [1078, 85] width 13 height 13
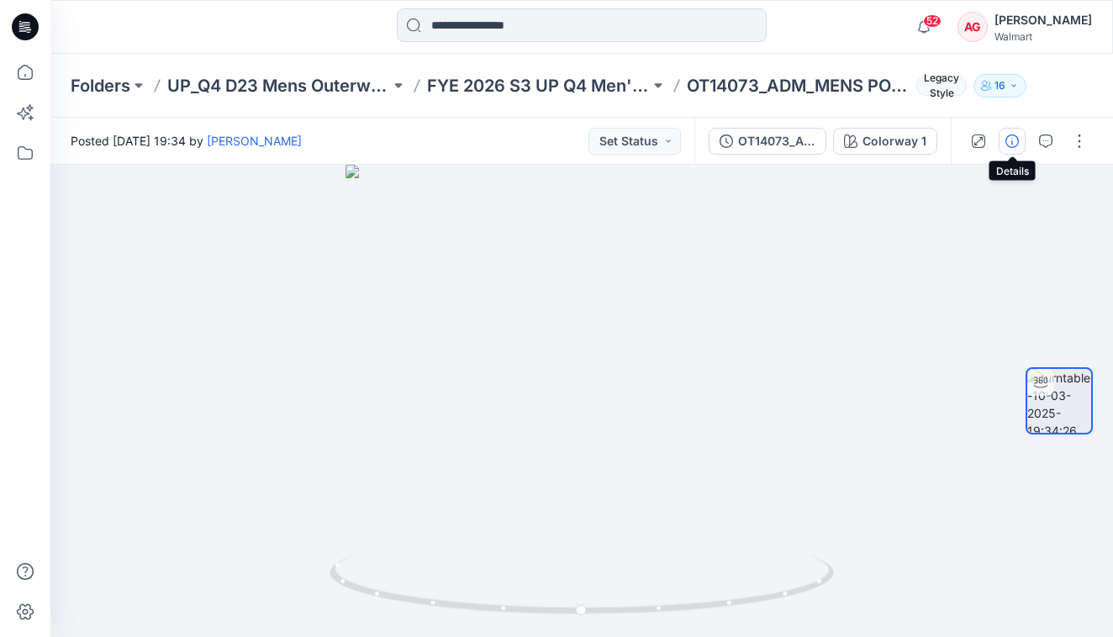
click at [1008, 137] on icon "button" at bounding box center [1011, 140] width 13 height 13
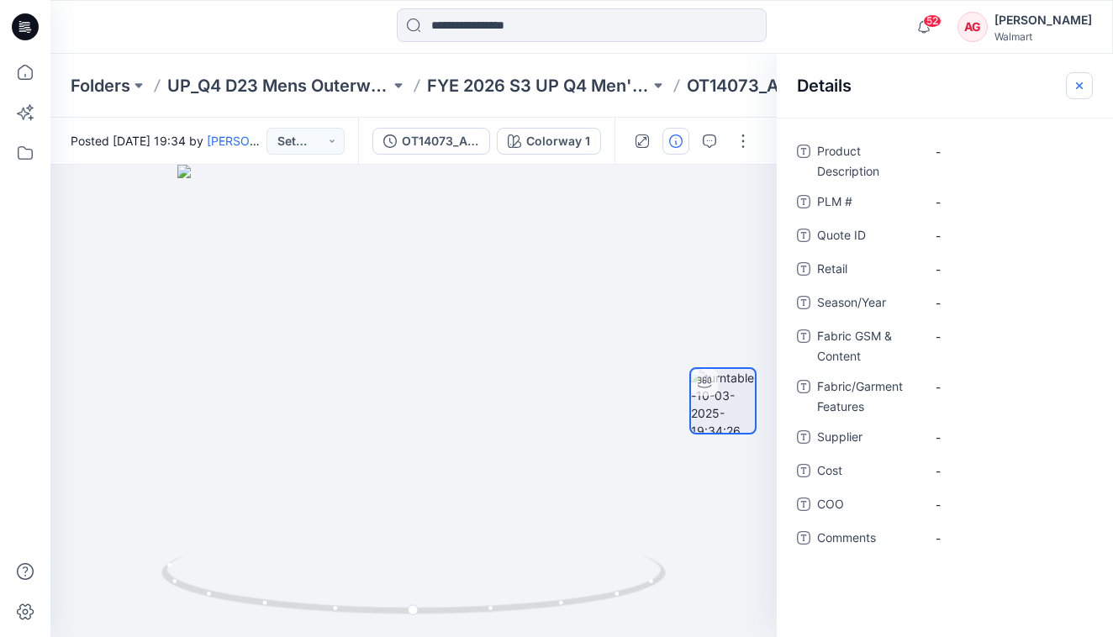
click at [1072, 85] on icon "button" at bounding box center [1078, 85] width 13 height 13
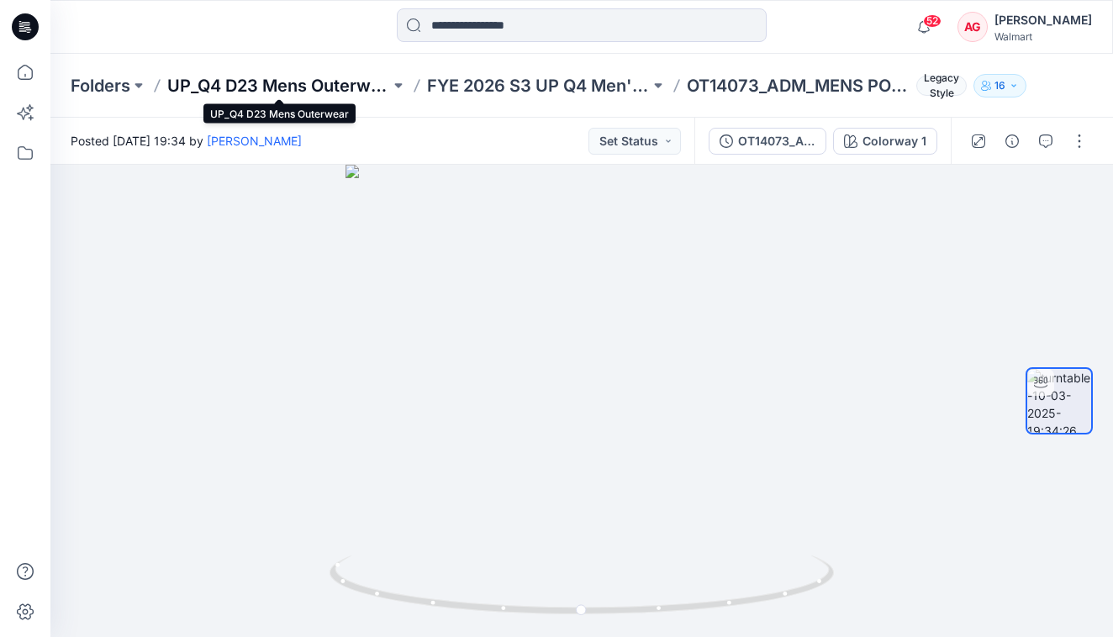
click at [276, 80] on p "UP_Q4 D23 Mens Outerwear" at bounding box center [278, 86] width 223 height 24
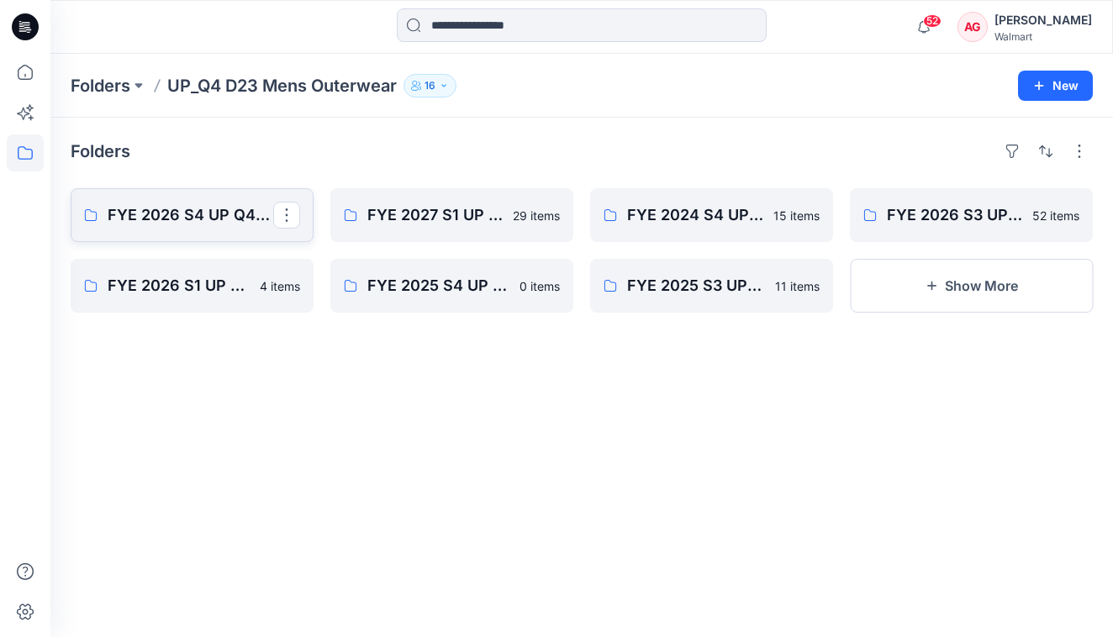
click at [216, 227] on link "FYE 2026 S4 UP Q4 Men's Outerwear" at bounding box center [192, 215] width 243 height 54
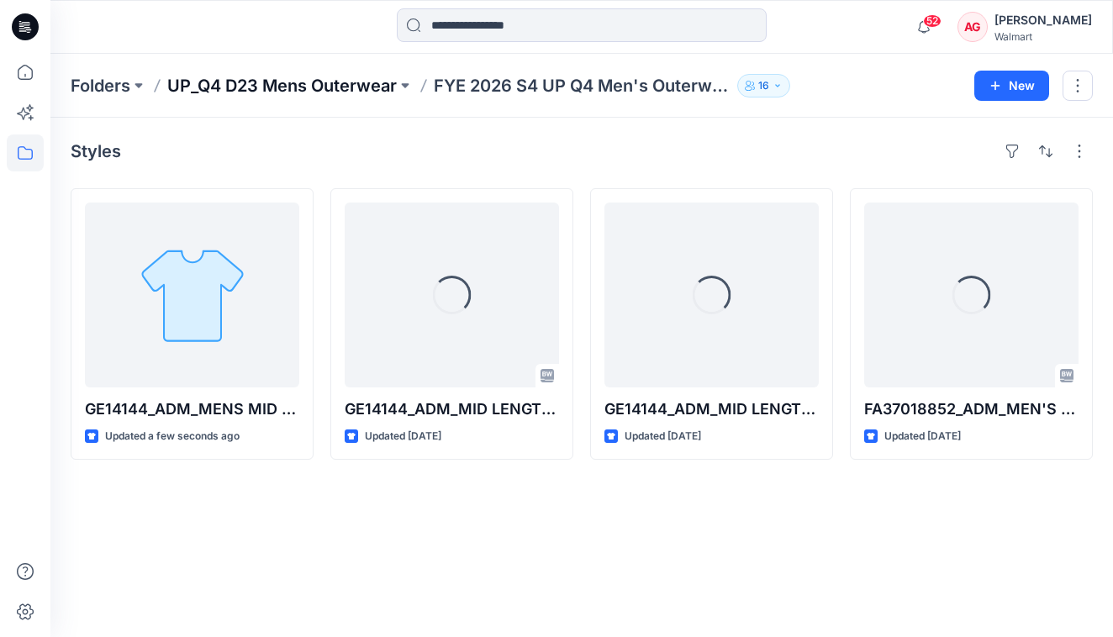
click at [335, 77] on p "UP_Q4 D23 Mens Outerwear" at bounding box center [281, 86] width 229 height 24
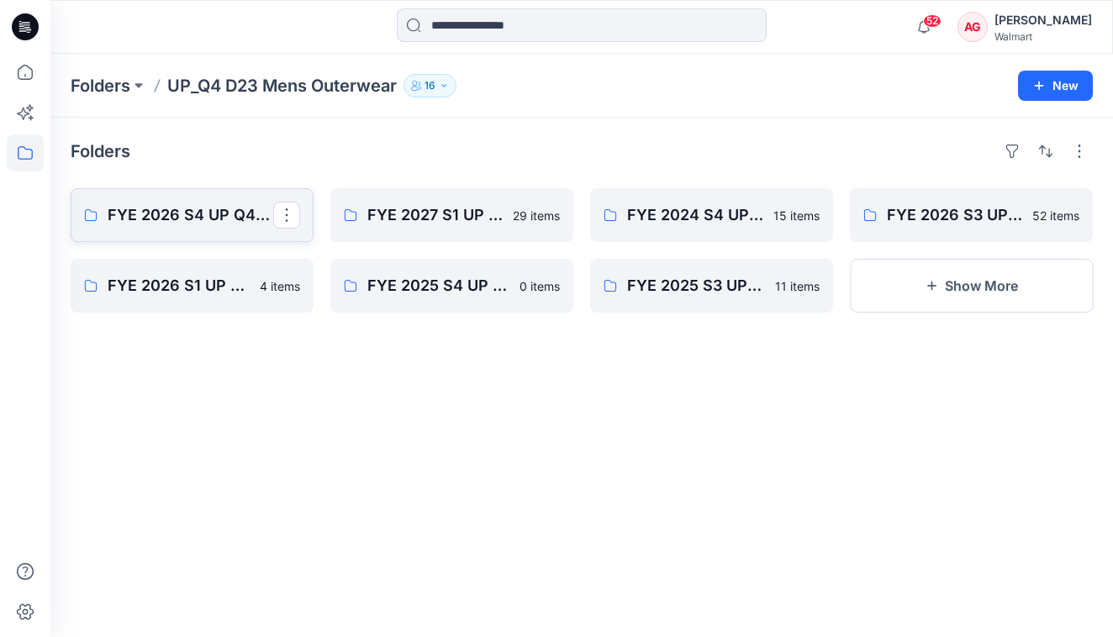
click at [203, 214] on p "FYE 2026 S4 UP Q4 Men's Outerwear" at bounding box center [191, 215] width 166 height 24
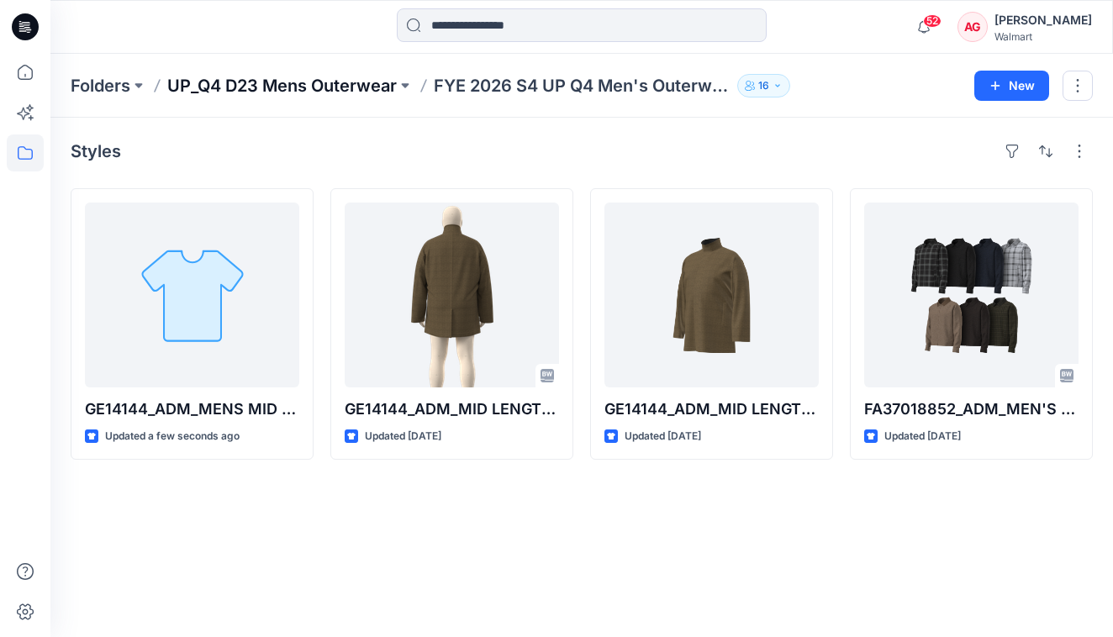
click at [316, 95] on p "UP_Q4 D23 Mens Outerwear" at bounding box center [281, 86] width 229 height 24
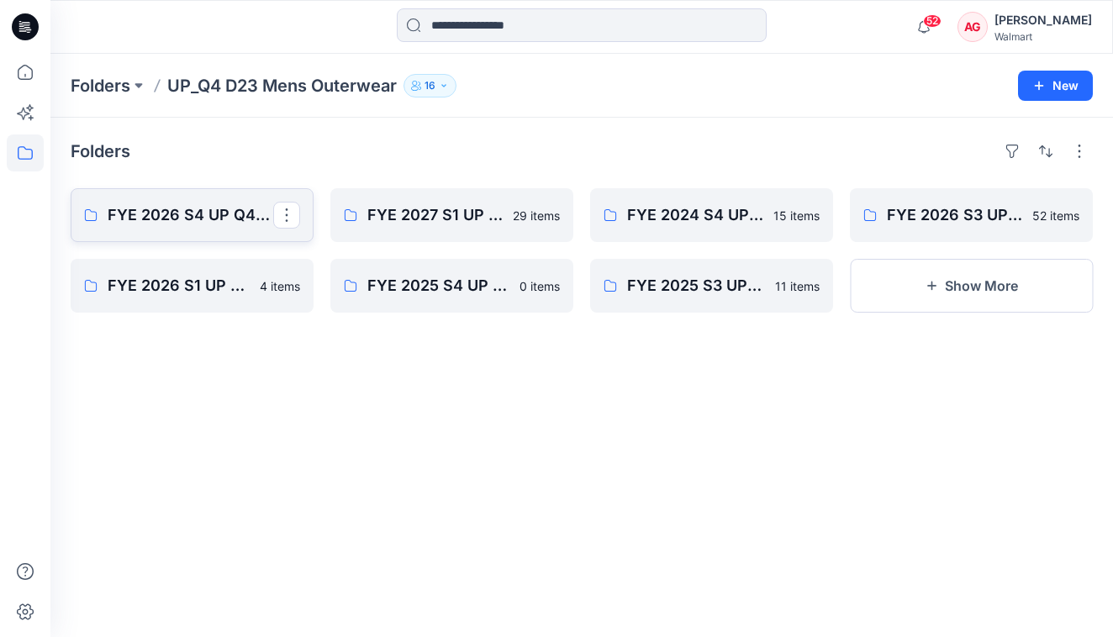
click at [189, 220] on p "FYE 2026 S4 UP Q4 Men's Outerwear" at bounding box center [191, 215] width 166 height 24
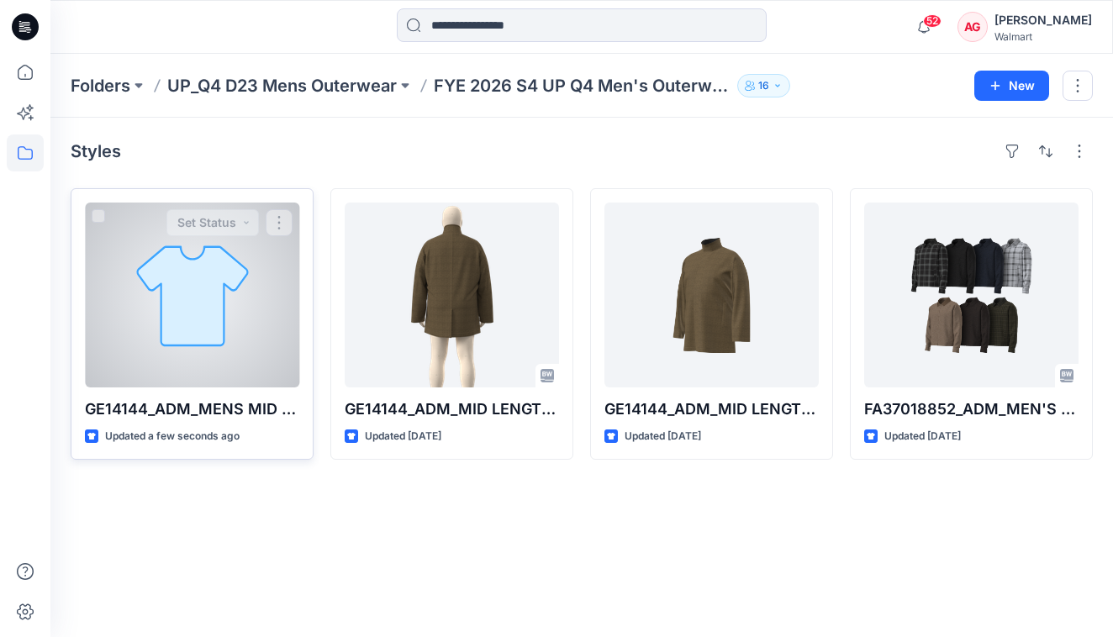
click at [243, 329] on div at bounding box center [192, 295] width 214 height 185
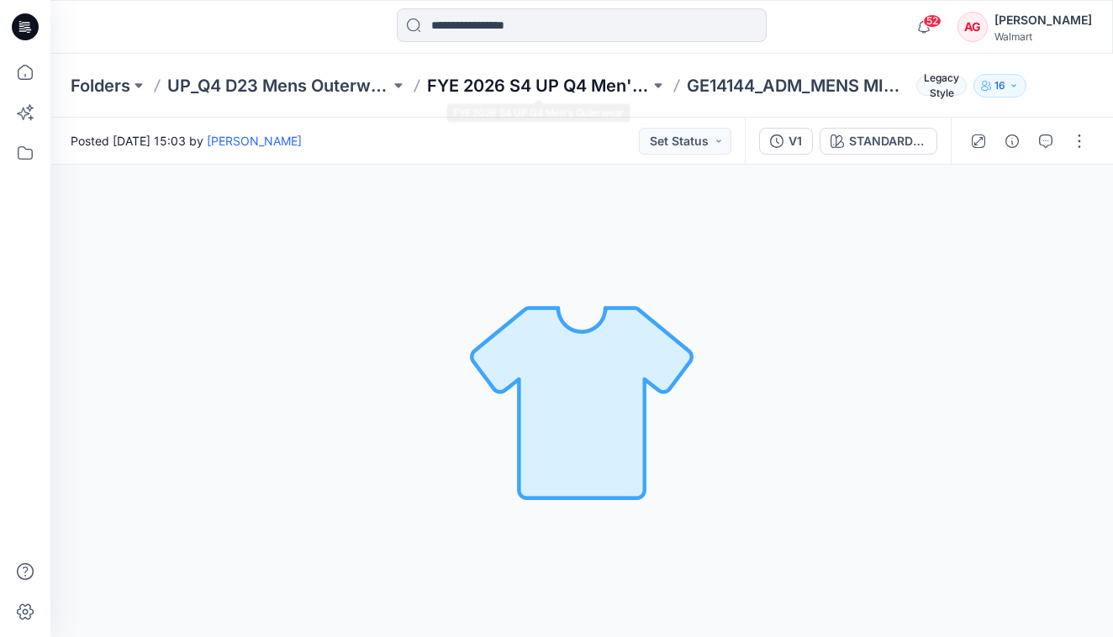
click at [529, 92] on p "FYE 2026 S4 UP Q4 Men's Outerwear" at bounding box center [538, 86] width 223 height 24
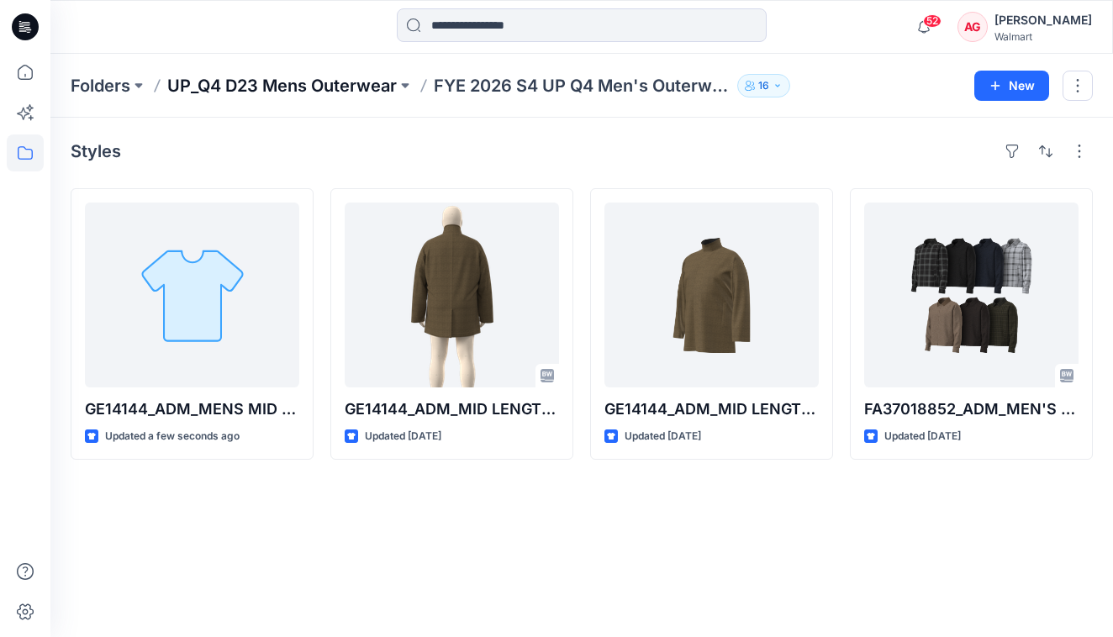
click at [334, 83] on p "UP_Q4 D23 Mens Outerwear" at bounding box center [281, 86] width 229 height 24
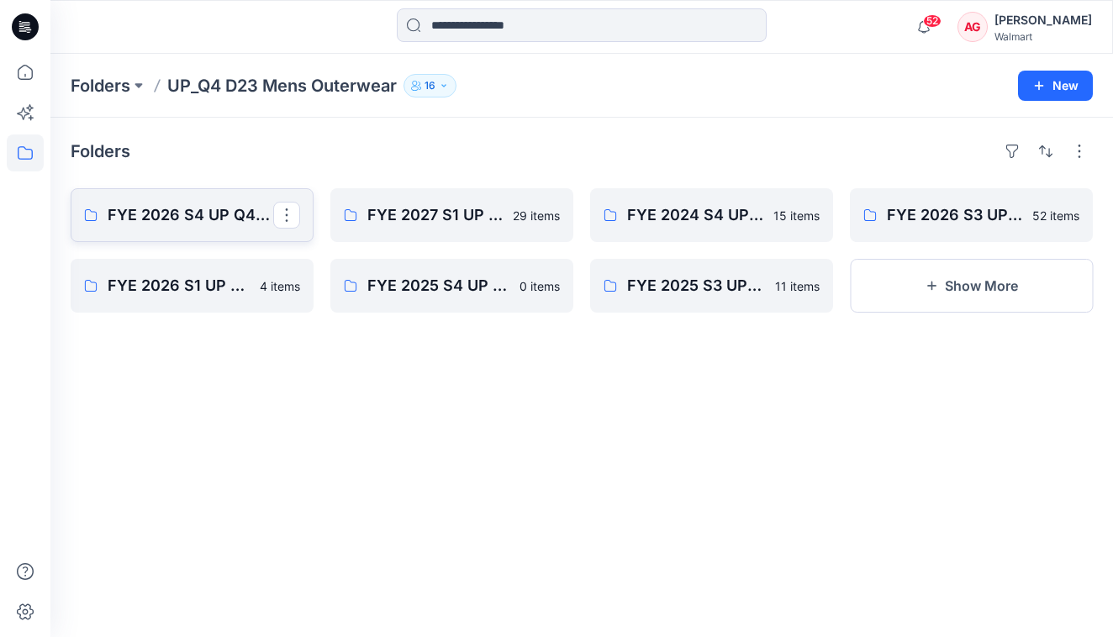
click at [228, 222] on p "FYE 2026 S4 UP Q4 Men's Outerwear" at bounding box center [191, 215] width 166 height 24
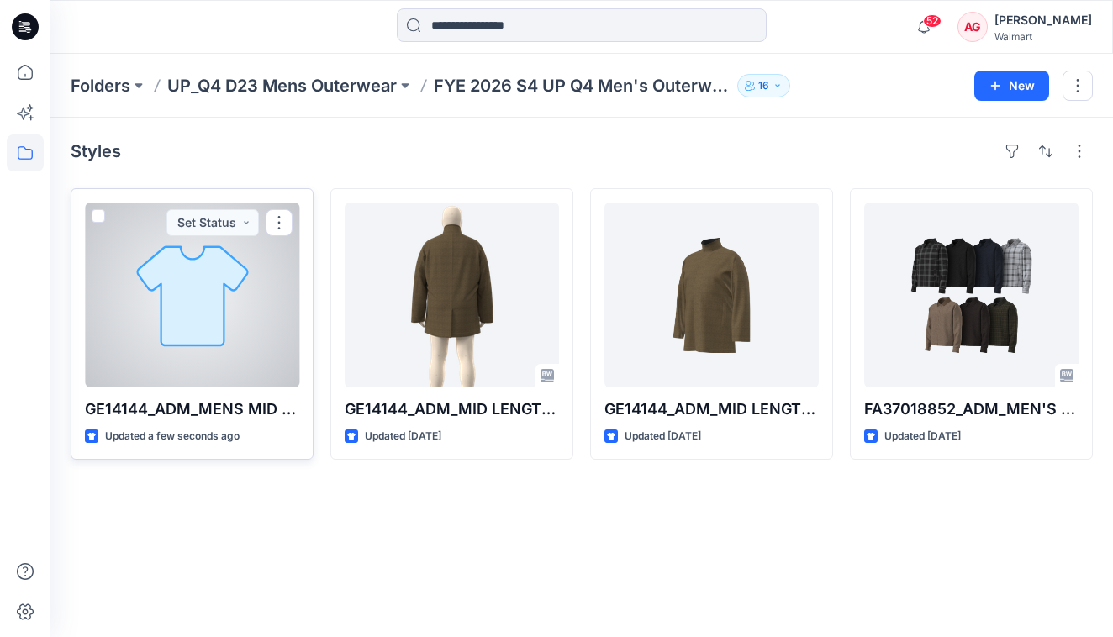
click at [234, 356] on div at bounding box center [192, 295] width 214 height 185
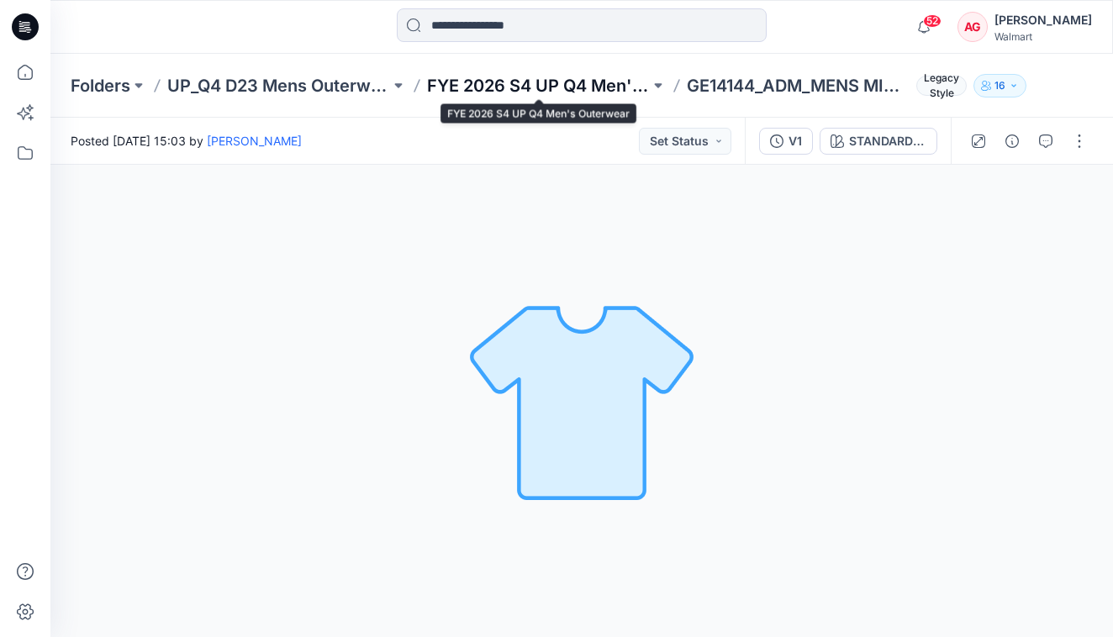
click at [581, 85] on p "FYE 2026 S4 UP Q4 Men's Outerwear" at bounding box center [538, 86] width 223 height 24
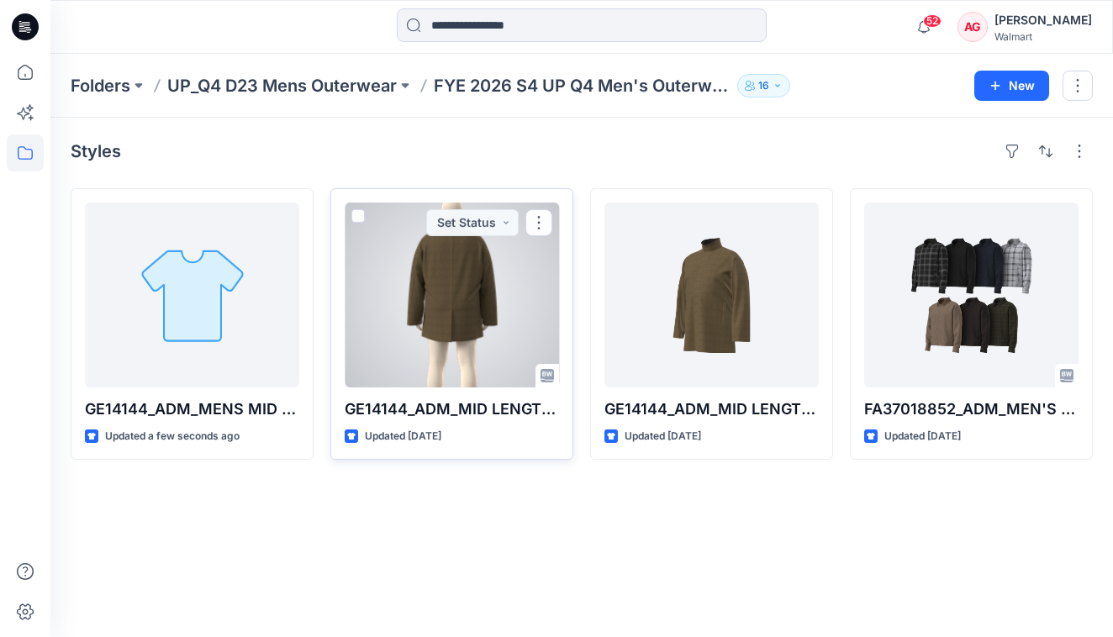
click at [478, 287] on div at bounding box center [452, 295] width 214 height 185
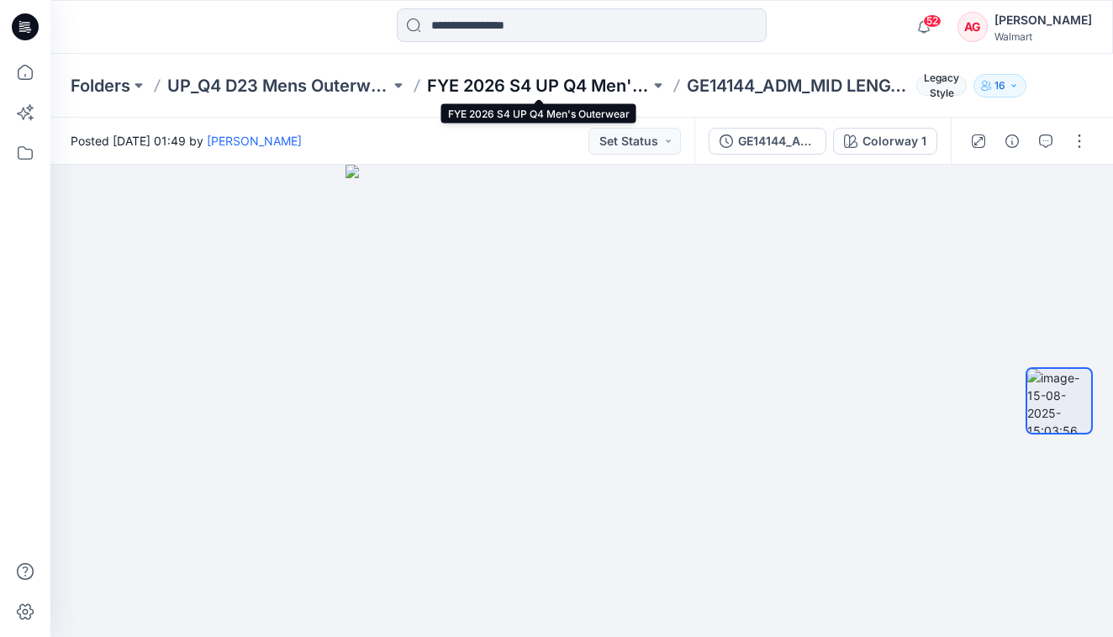
click at [546, 82] on p "FYE 2026 S4 UP Q4 Men's Outerwear" at bounding box center [538, 86] width 223 height 24
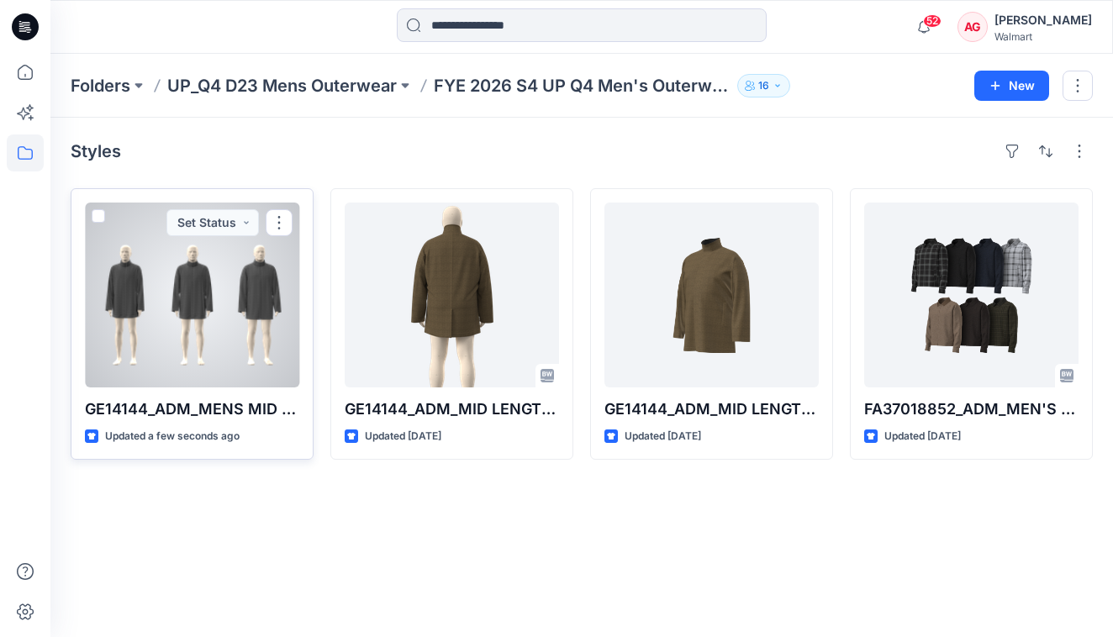
click at [216, 295] on div at bounding box center [192, 295] width 214 height 185
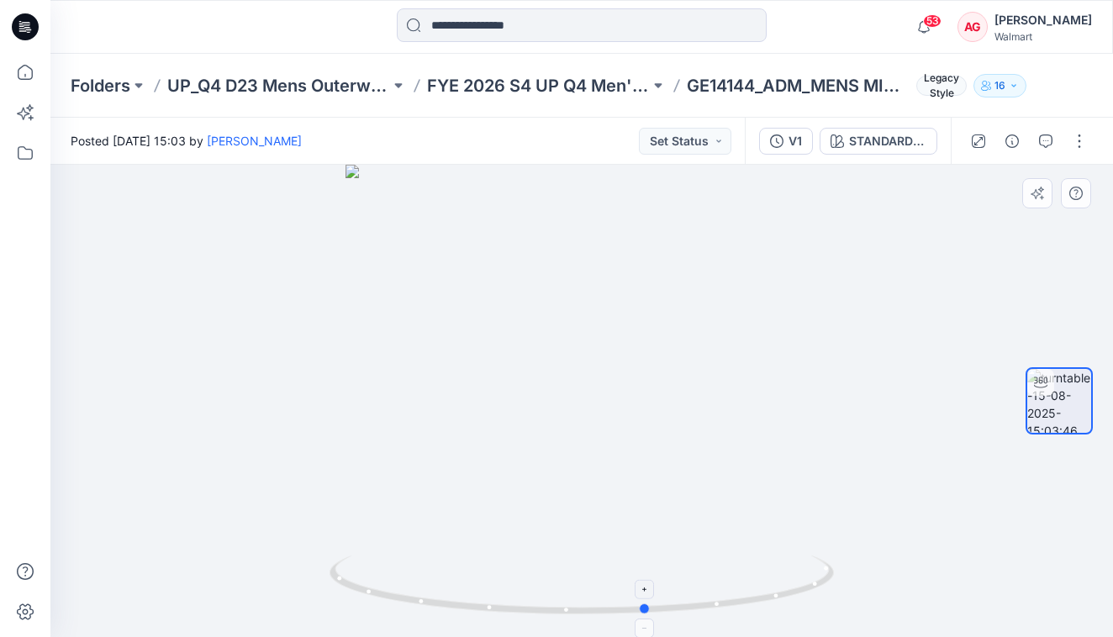
drag, startPoint x: 781, startPoint y: 597, endPoint x: 342, endPoint y: 606, distance: 438.8
click at [342, 606] on icon at bounding box center [583, 586] width 508 height 63
drag, startPoint x: 752, startPoint y: 470, endPoint x: 176, endPoint y: 428, distance: 577.2
click at [176, 428] on div at bounding box center [581, 401] width 1062 height 472
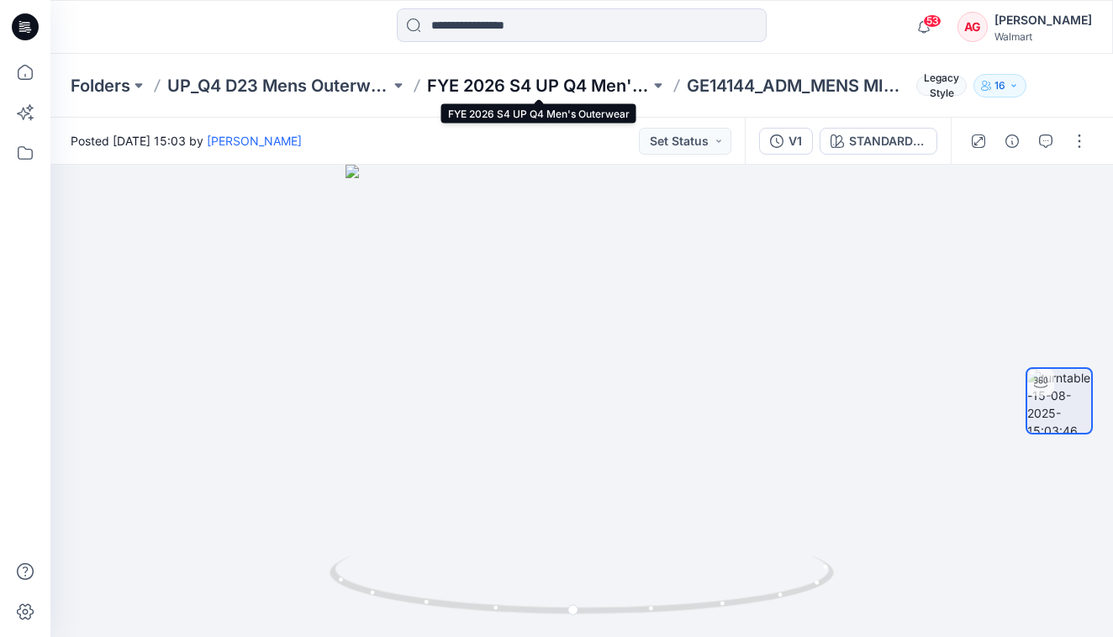
click at [523, 87] on p "FYE 2026 S4 UP Q4 Men's Outerwear" at bounding box center [538, 86] width 223 height 24
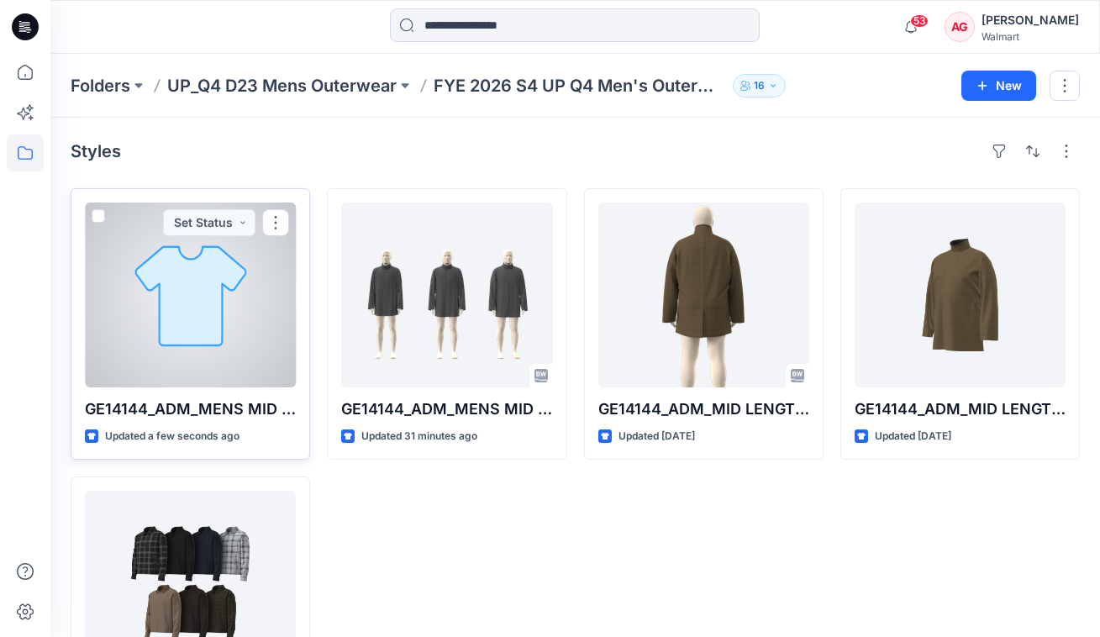
click at [231, 282] on div at bounding box center [190, 295] width 211 height 185
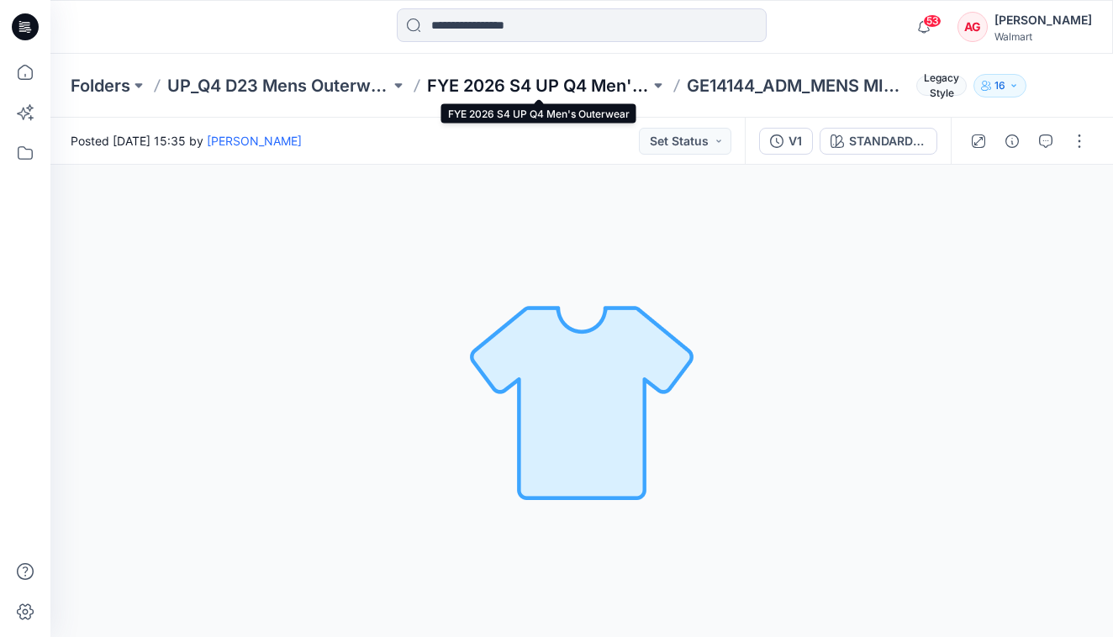
click at [537, 86] on p "FYE 2026 S4 UP Q4 Men's Outerwear" at bounding box center [538, 86] width 223 height 24
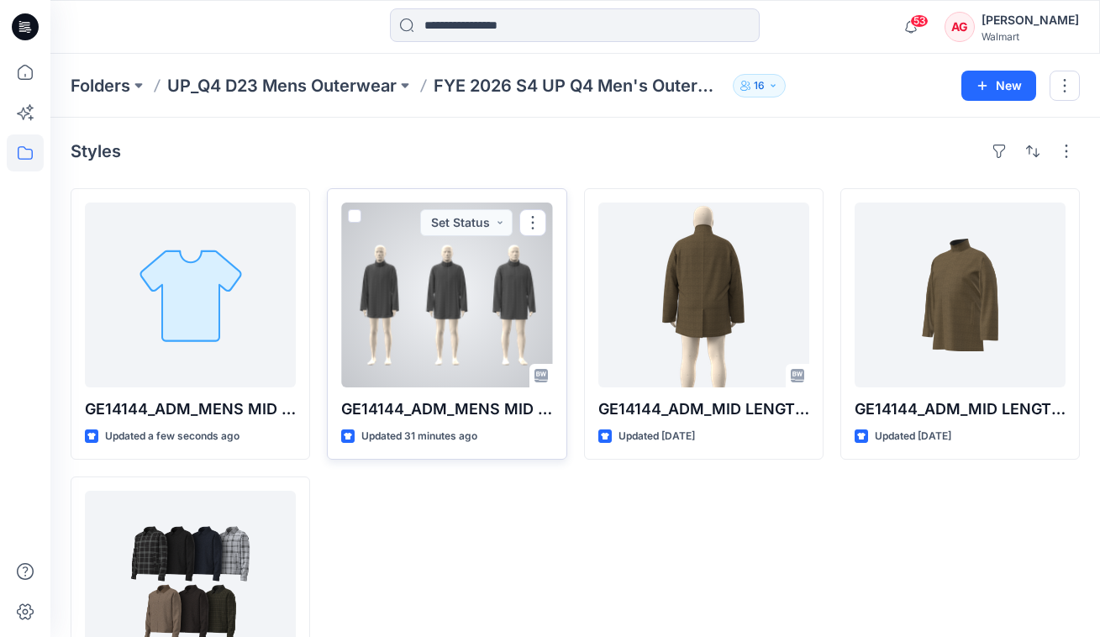
click at [446, 305] on div at bounding box center [446, 295] width 211 height 185
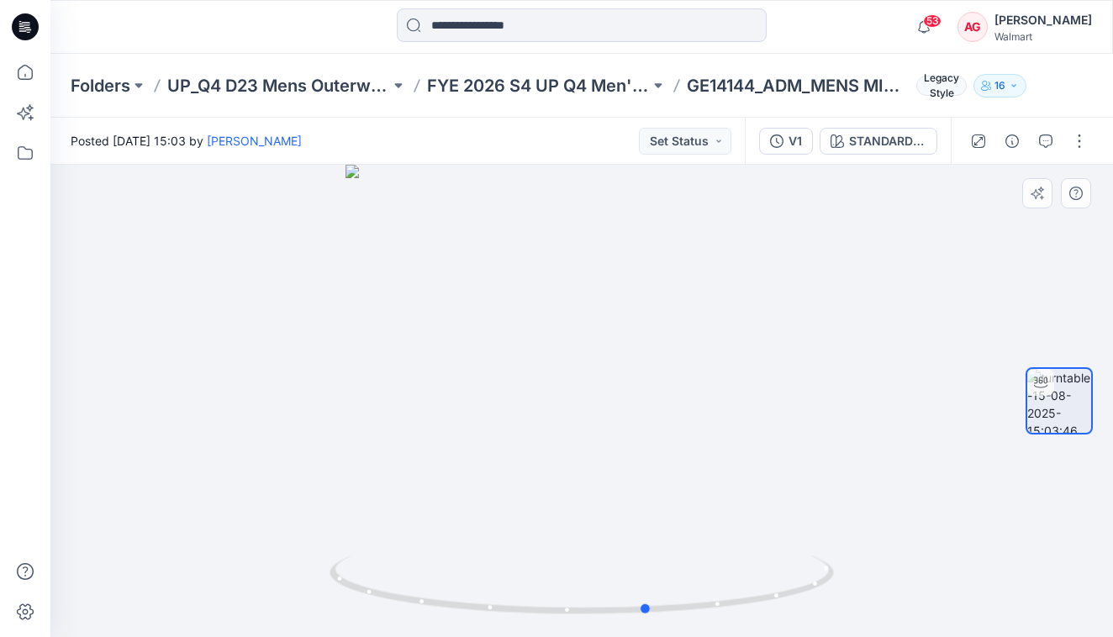
drag, startPoint x: 755, startPoint y: 488, endPoint x: 316, endPoint y: 517, distance: 439.6
click at [316, 517] on div at bounding box center [581, 401] width 1062 height 472
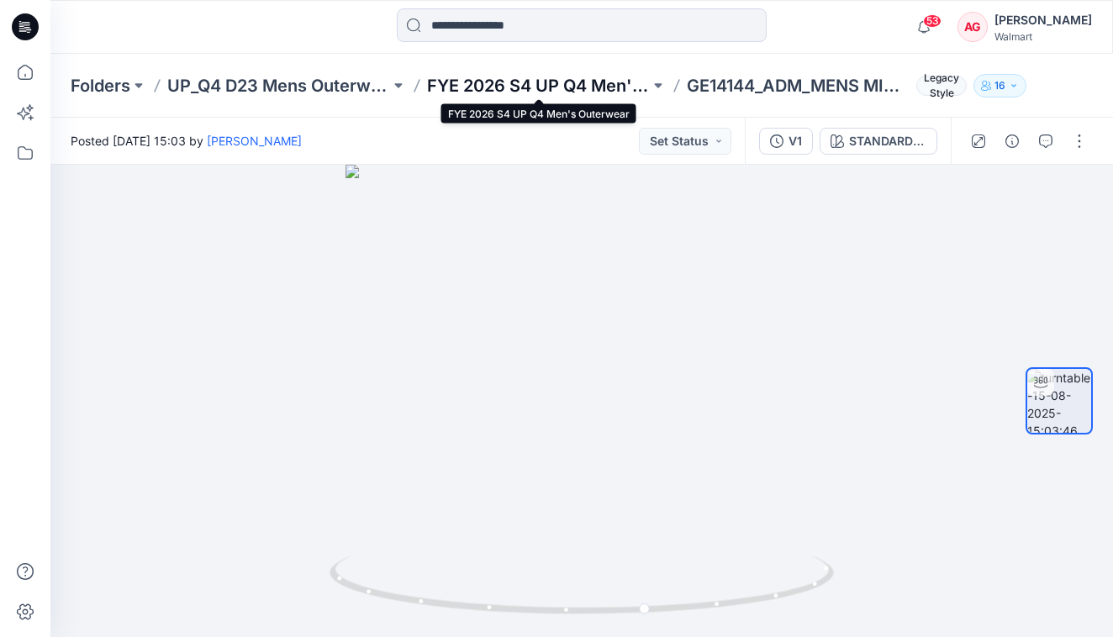
click at [581, 88] on p "FYE 2026 S4 UP Q4 Men's Outerwear" at bounding box center [538, 86] width 223 height 24
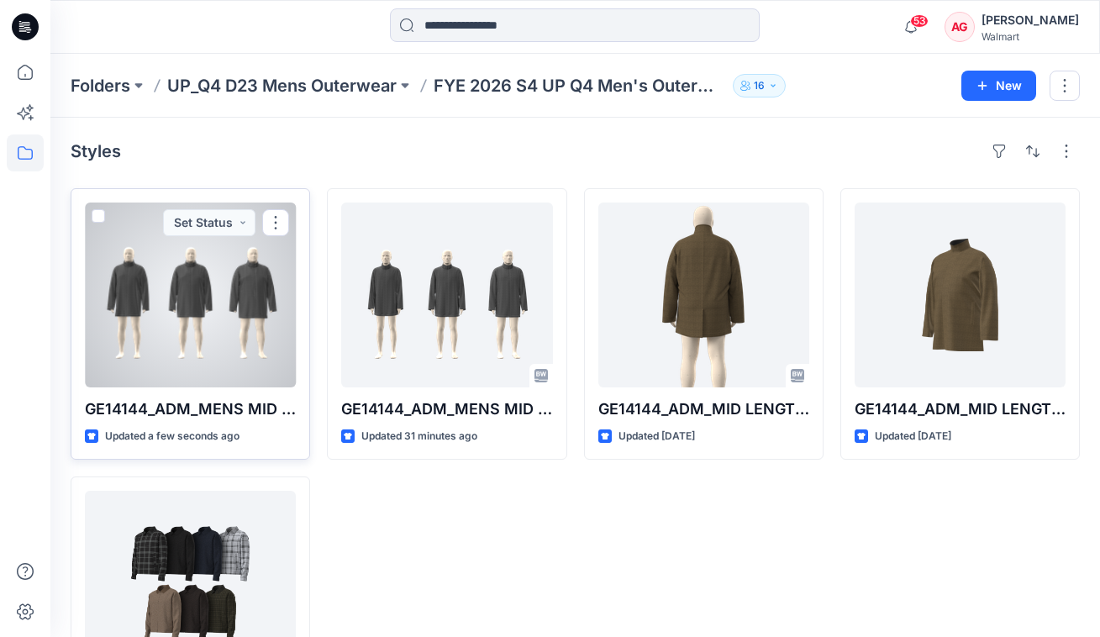
click at [191, 304] on div at bounding box center [190, 295] width 211 height 185
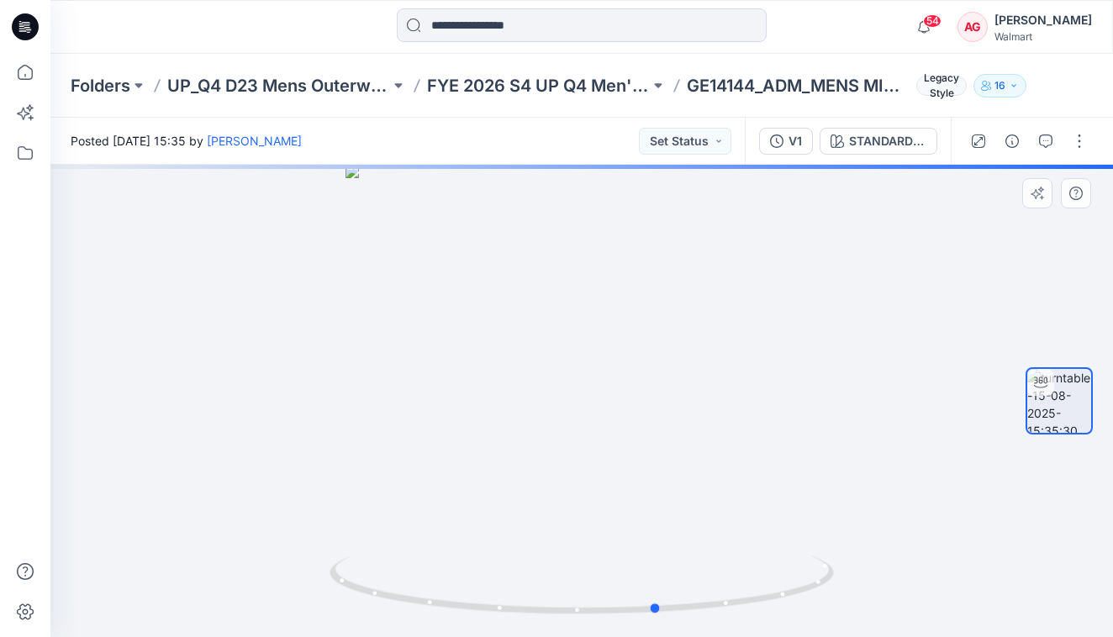
drag, startPoint x: 732, startPoint y: 436, endPoint x: 304, endPoint y: 481, distance: 430.1
click at [304, 481] on div at bounding box center [581, 401] width 1062 height 472
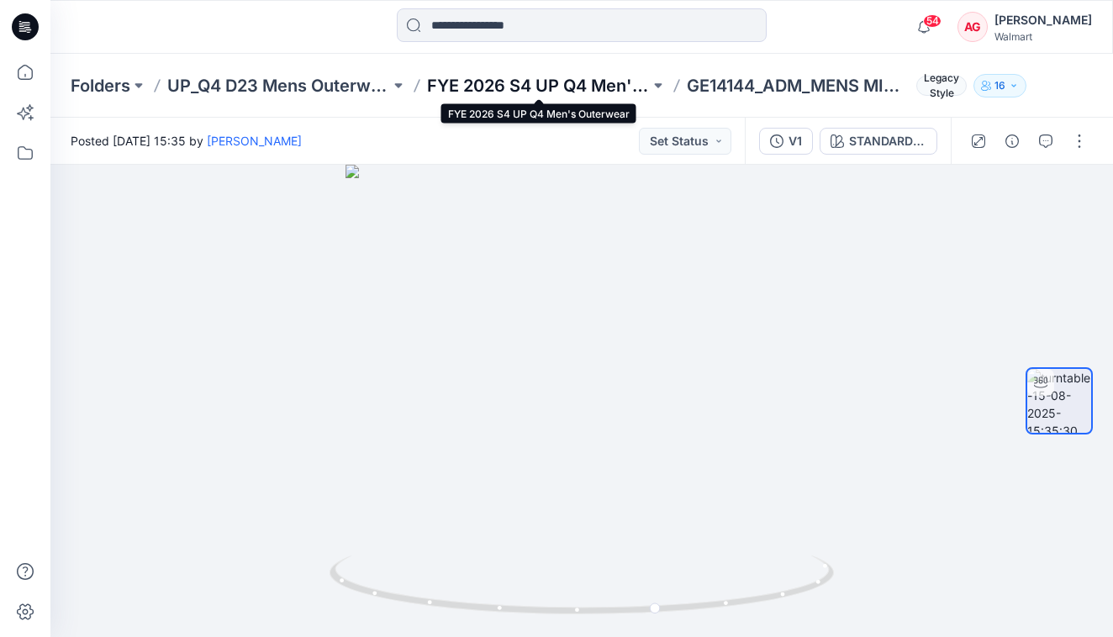
click at [535, 81] on p "FYE 2026 S4 UP Q4 Men's Outerwear" at bounding box center [538, 86] width 223 height 24
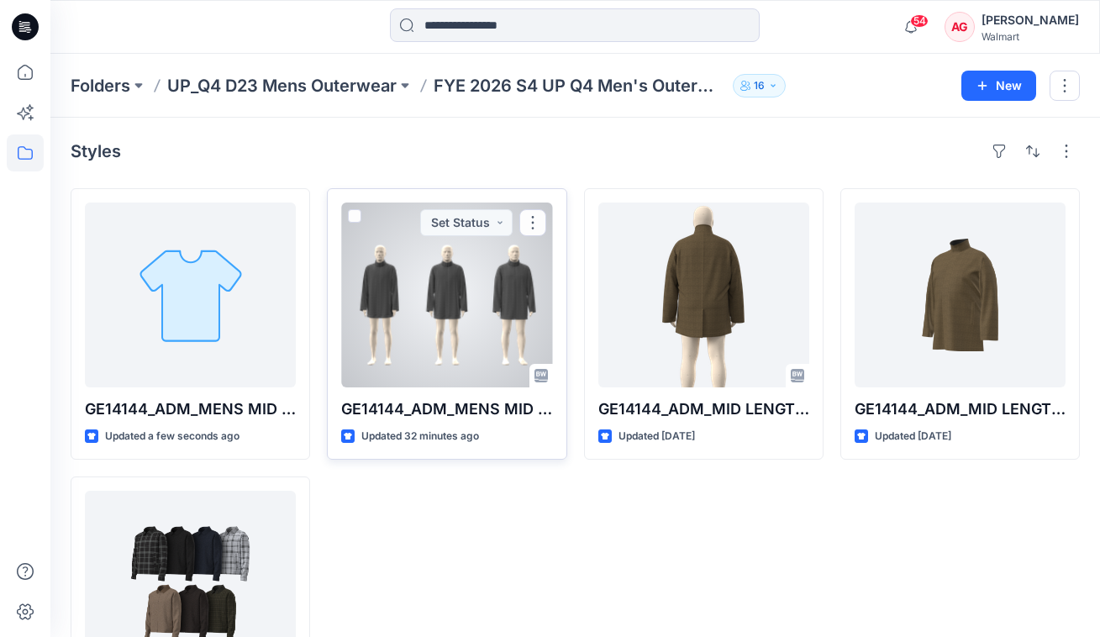
click at [466, 335] on div at bounding box center [446, 295] width 211 height 185
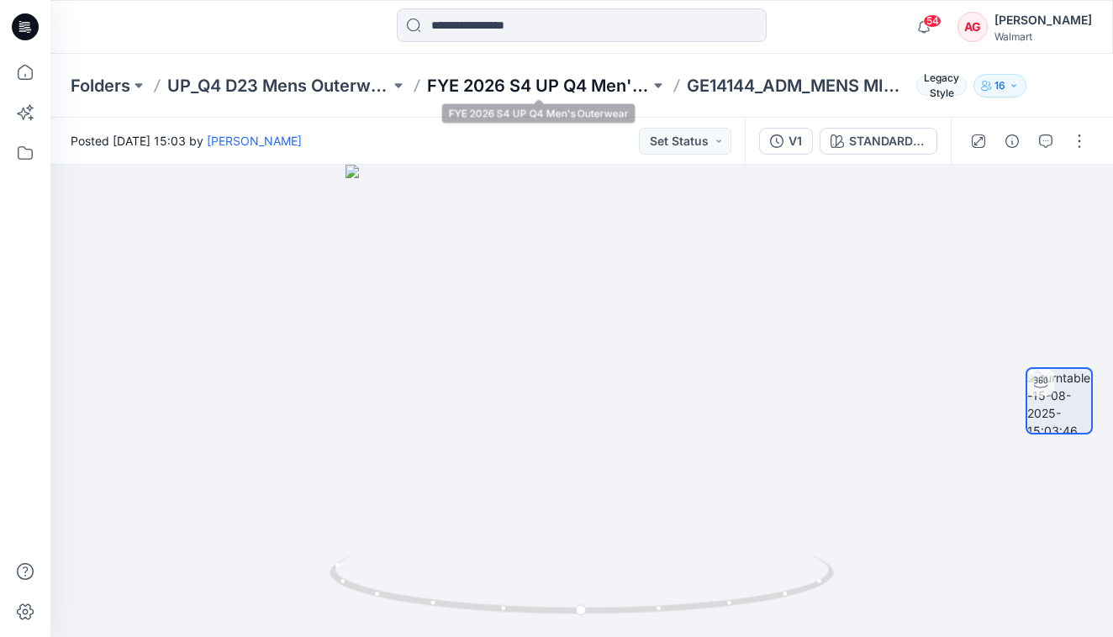
click at [558, 82] on p "FYE 2026 S4 UP Q4 Men's Outerwear" at bounding box center [538, 86] width 223 height 24
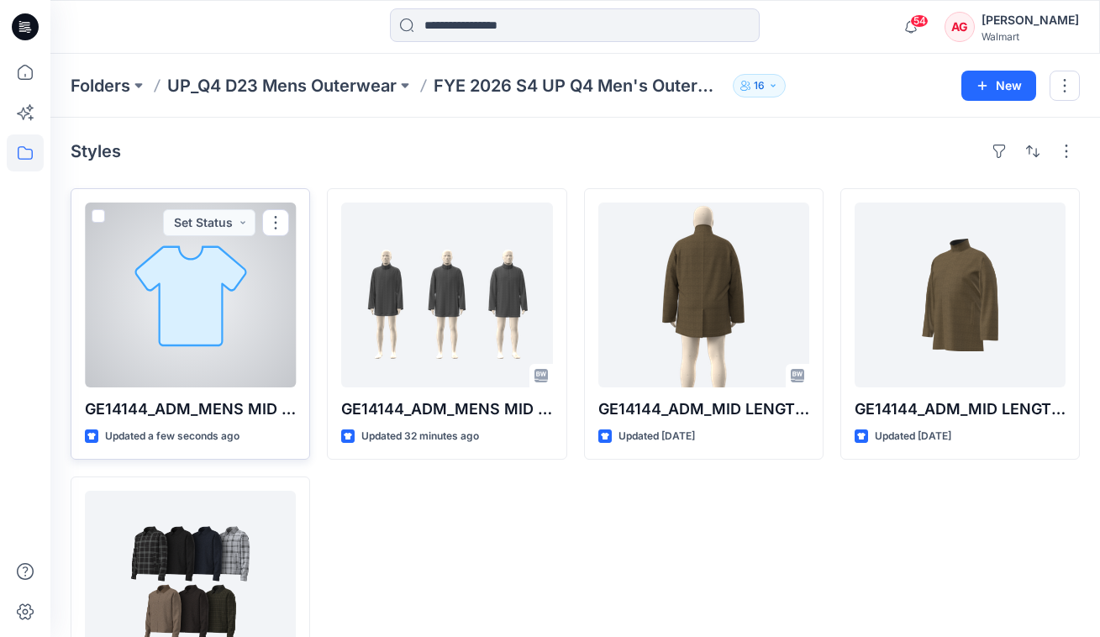
click at [203, 292] on div at bounding box center [190, 295] width 211 height 185
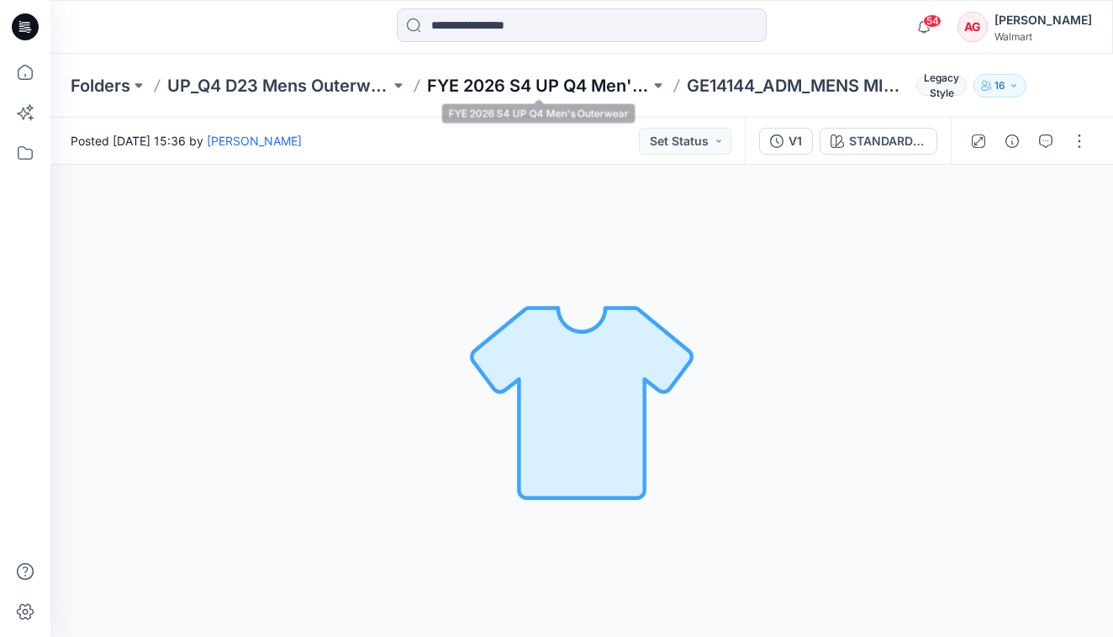
click at [506, 91] on p "FYE 2026 S4 UP Q4 Men's Outerwear" at bounding box center [538, 86] width 223 height 24
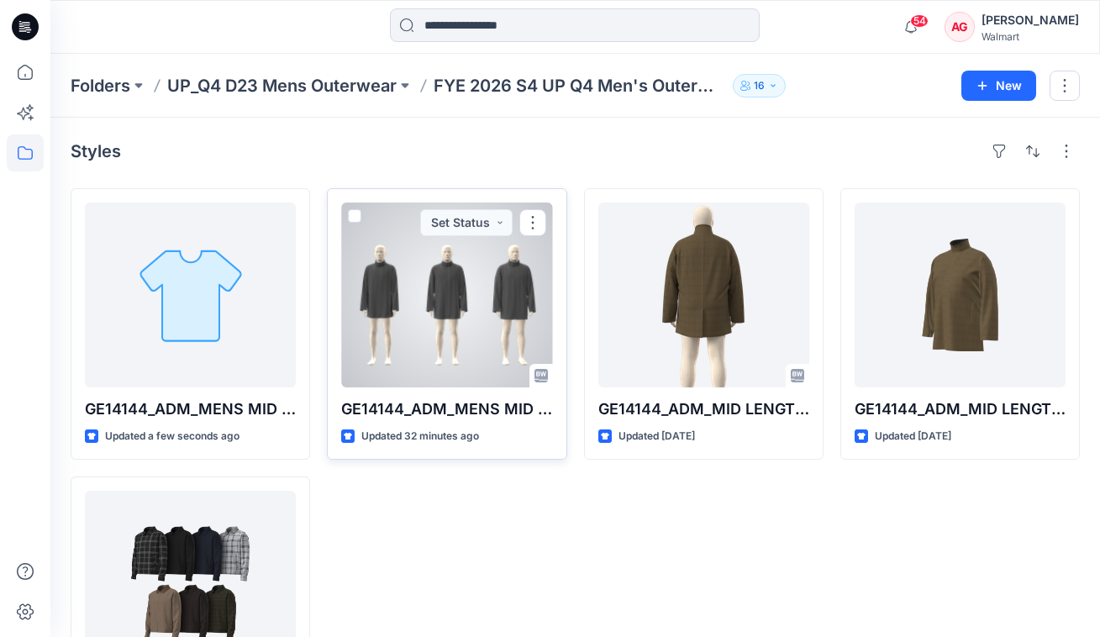
click at [424, 338] on div at bounding box center [446, 295] width 211 height 185
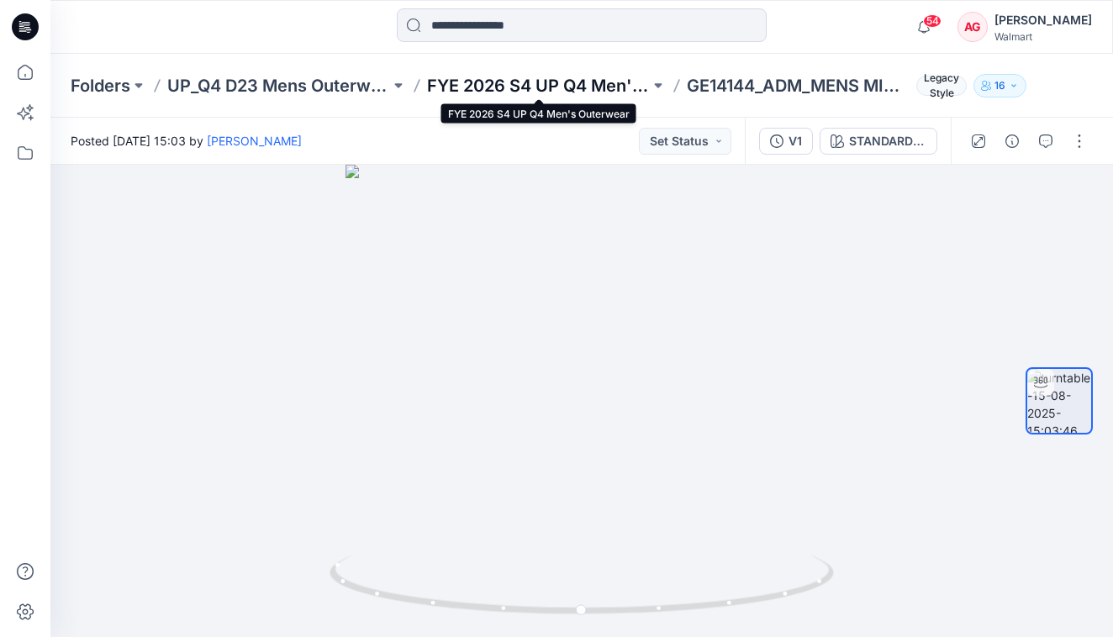
click at [565, 76] on p "FYE 2026 S4 UP Q4 Men's Outerwear" at bounding box center [538, 86] width 223 height 24
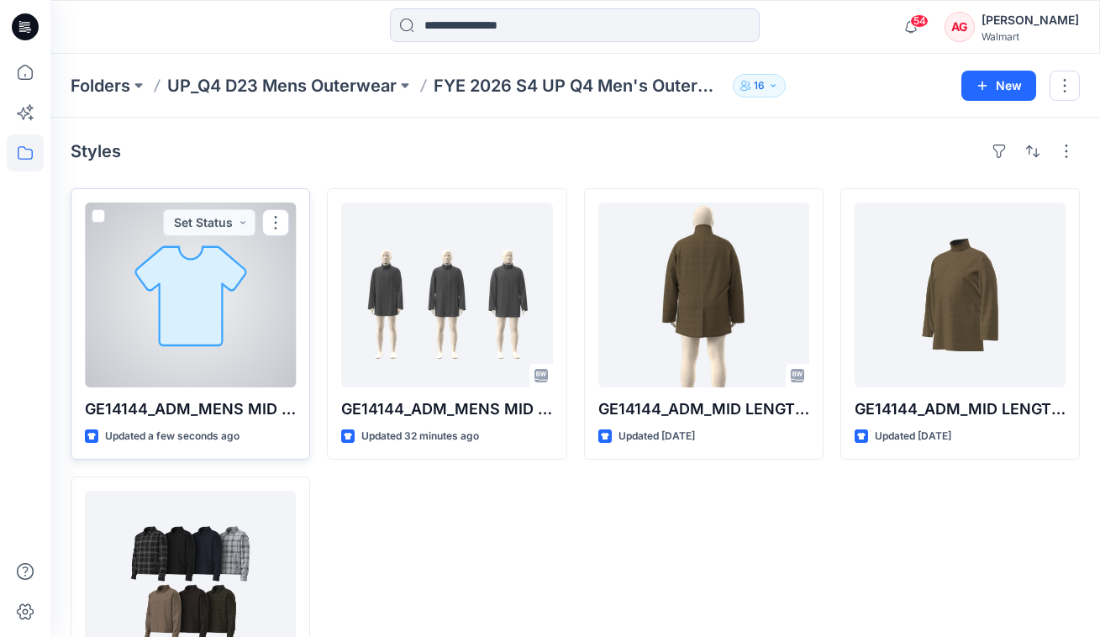
click at [242, 329] on div at bounding box center [190, 295] width 211 height 185
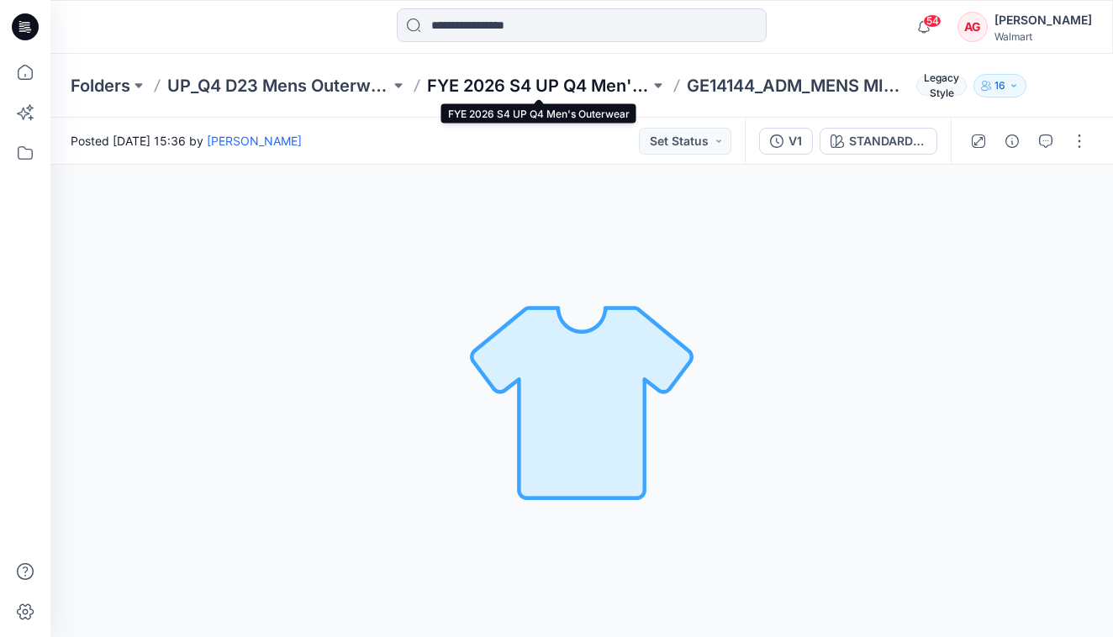
click at [516, 91] on p "FYE 2026 S4 UP Q4 Men's Outerwear" at bounding box center [538, 86] width 223 height 24
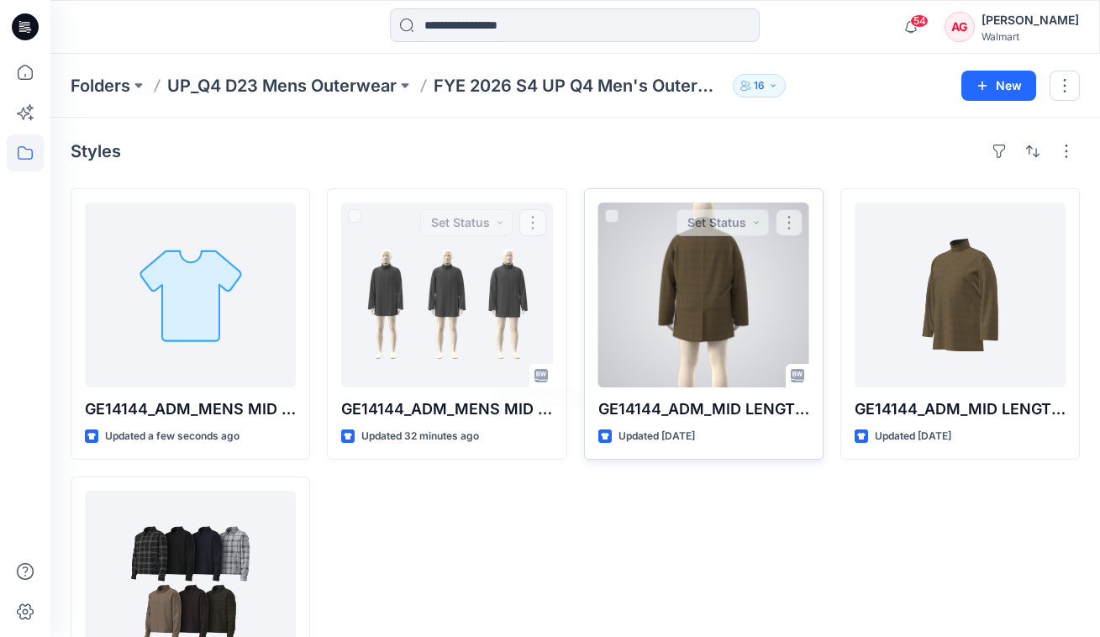
click at [710, 357] on div at bounding box center [703, 295] width 211 height 185
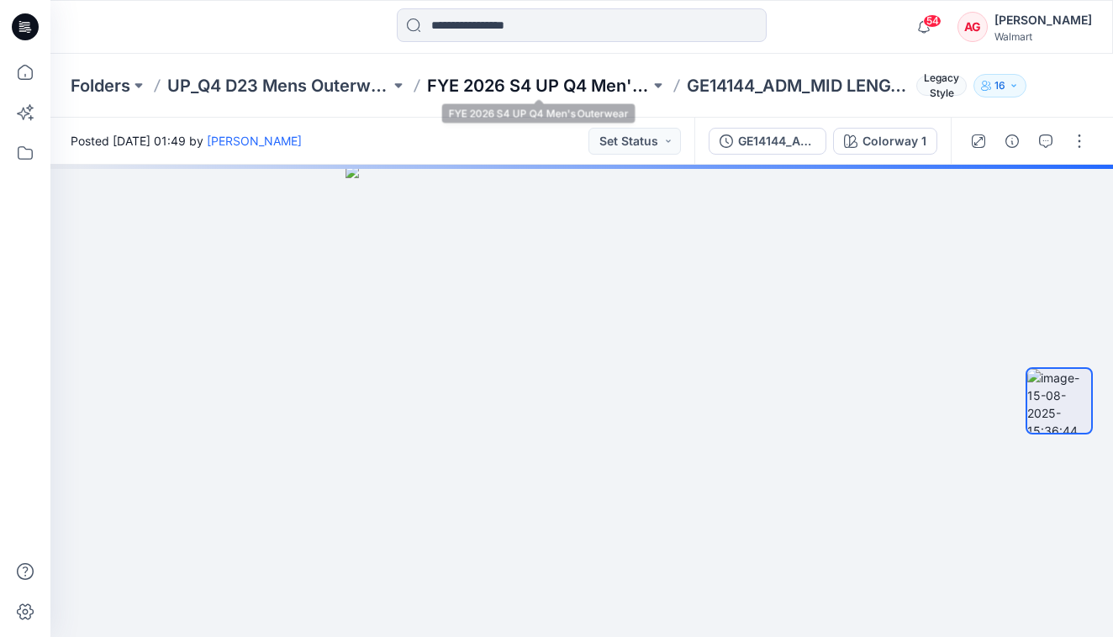
click at [555, 80] on p "FYE 2026 S4 UP Q4 Men's Outerwear" at bounding box center [538, 86] width 223 height 24
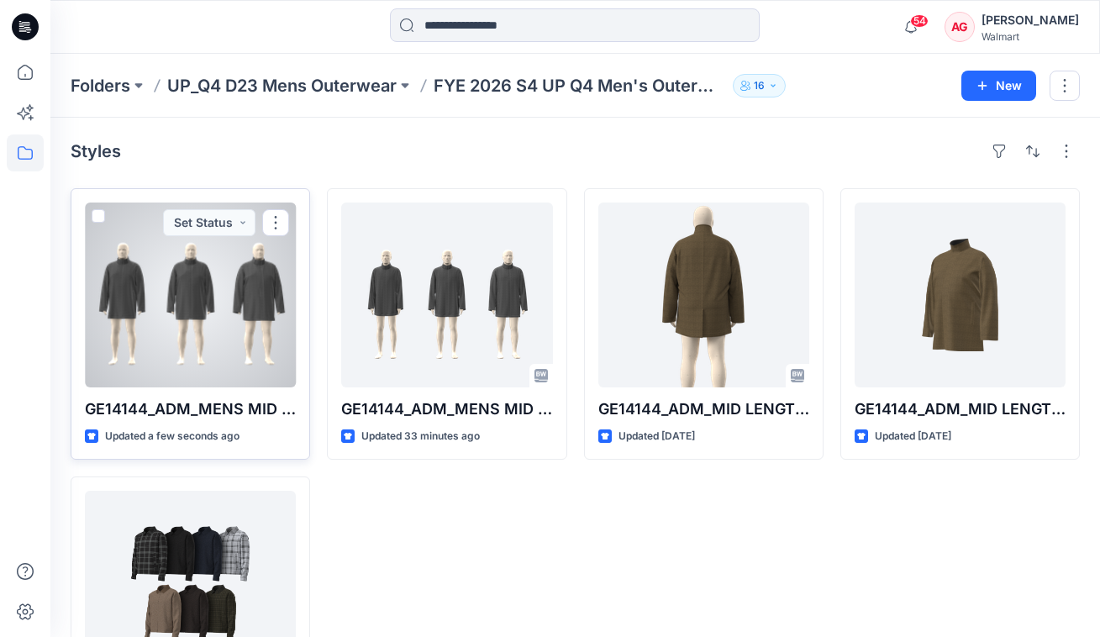
click at [275, 307] on div at bounding box center [190, 295] width 211 height 185
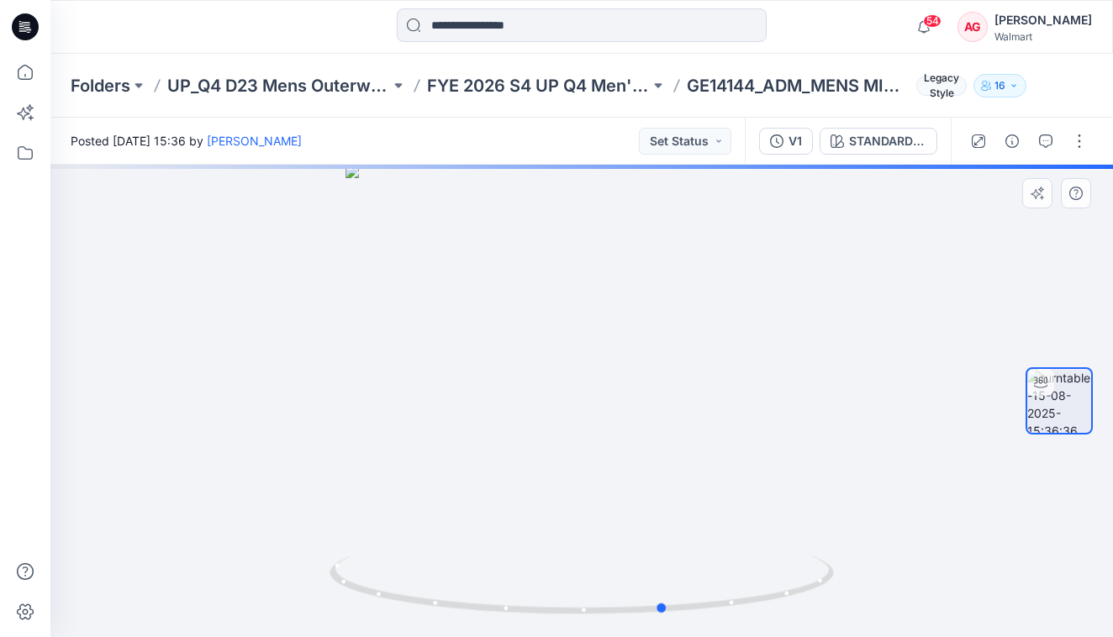
drag, startPoint x: 774, startPoint y: 433, endPoint x: 353, endPoint y: 457, distance: 421.7
click at [353, 457] on div at bounding box center [581, 401] width 1062 height 472
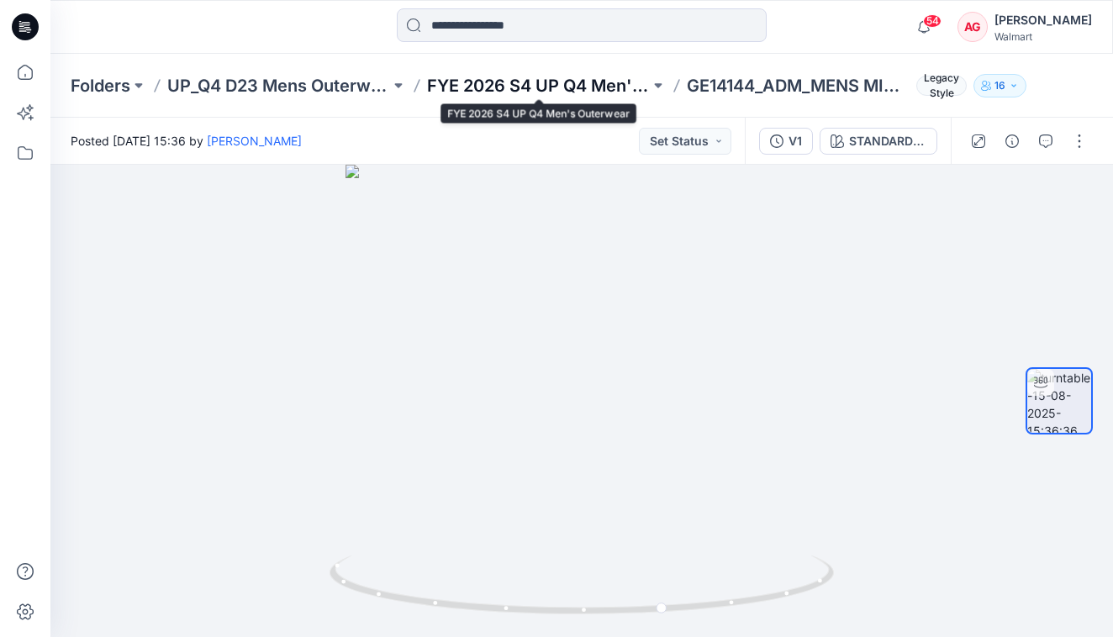
click at [588, 79] on p "FYE 2026 S4 UP Q4 Men's Outerwear" at bounding box center [538, 86] width 223 height 24
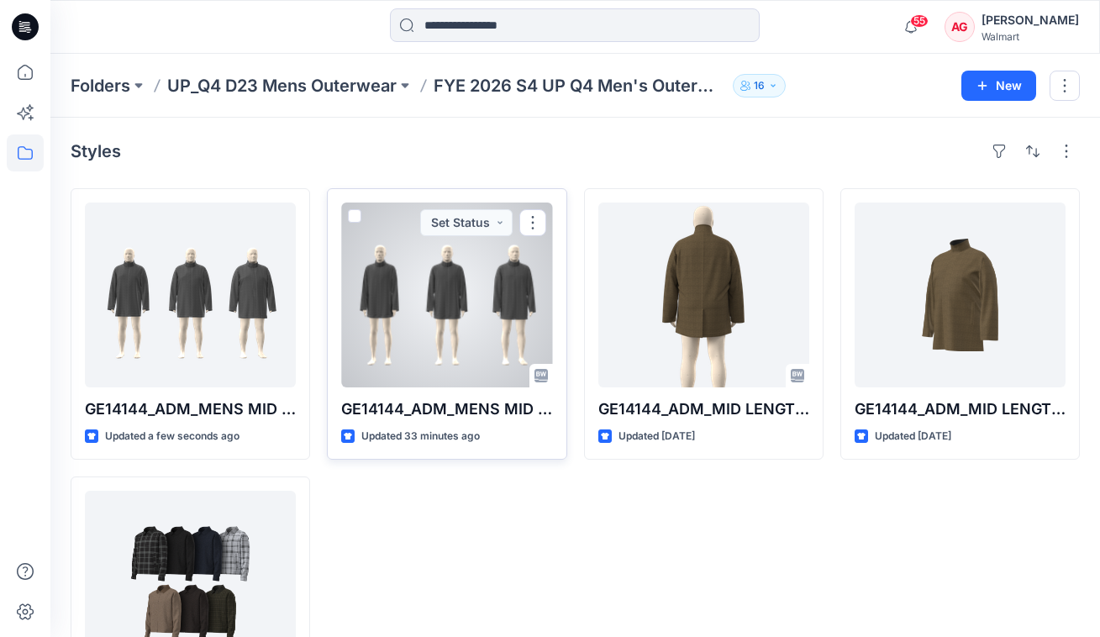
click at [440, 300] on div at bounding box center [446, 295] width 211 height 185
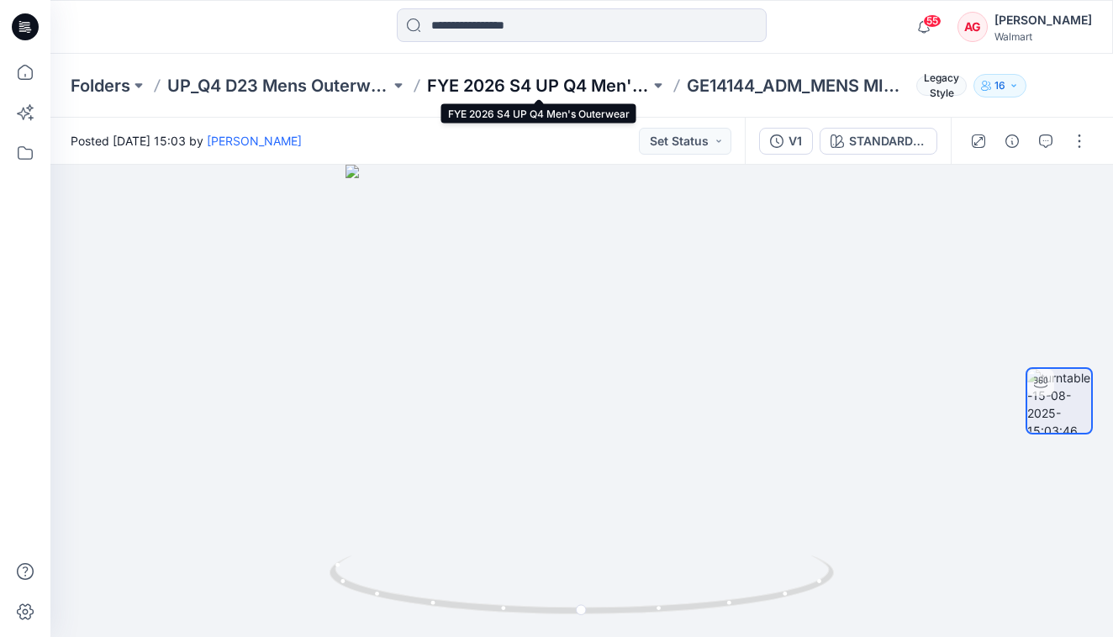
click at [545, 82] on p "FYE 2026 S4 UP Q4 Men's Outerwear" at bounding box center [538, 86] width 223 height 24
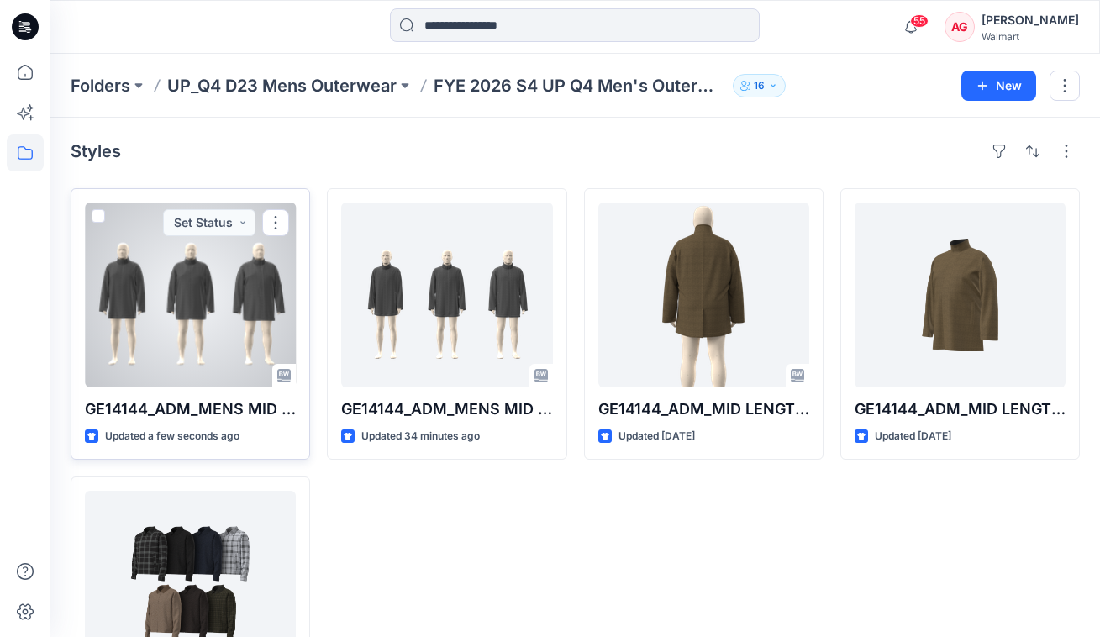
click at [192, 306] on div at bounding box center [190, 295] width 211 height 185
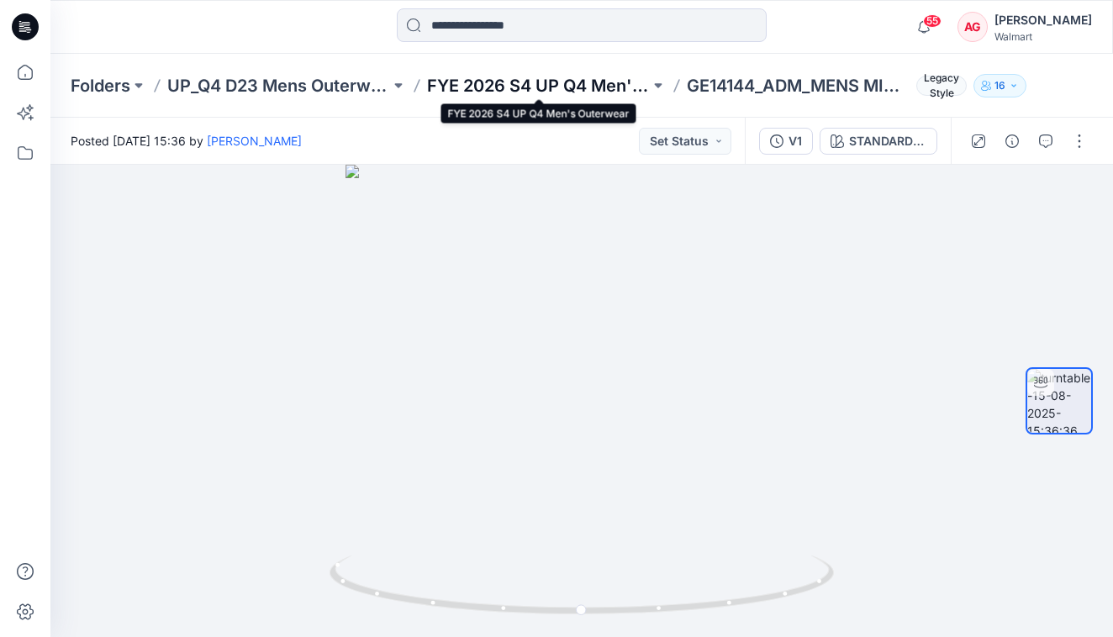
click at [520, 88] on p "FYE 2026 S4 UP Q4 Men's Outerwear" at bounding box center [538, 86] width 223 height 24
